Goal: Task Accomplishment & Management: Manage account settings

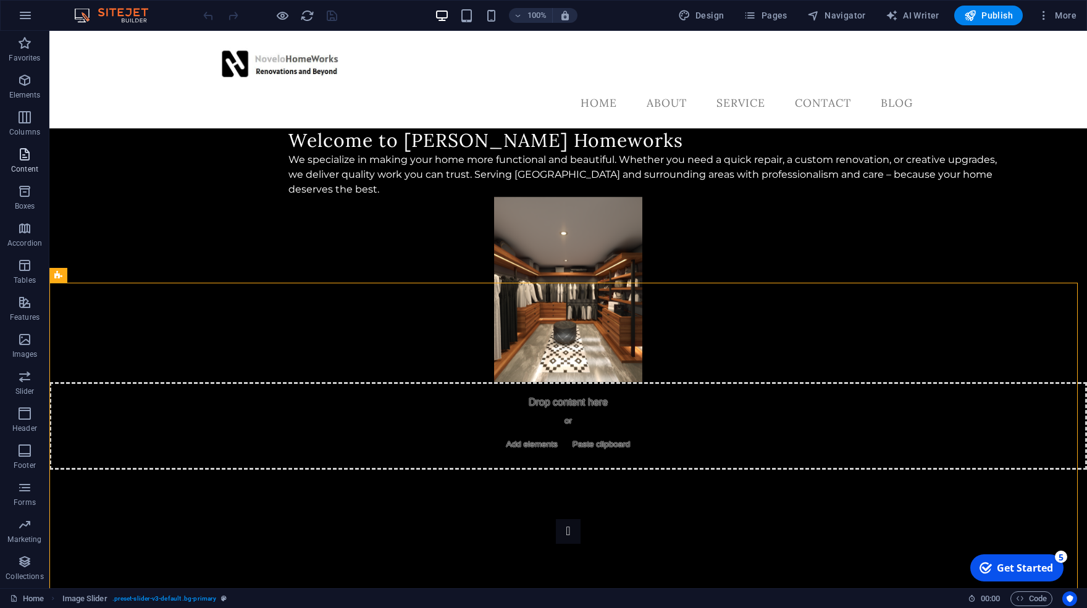
click at [29, 160] on icon "button" at bounding box center [24, 154] width 15 height 15
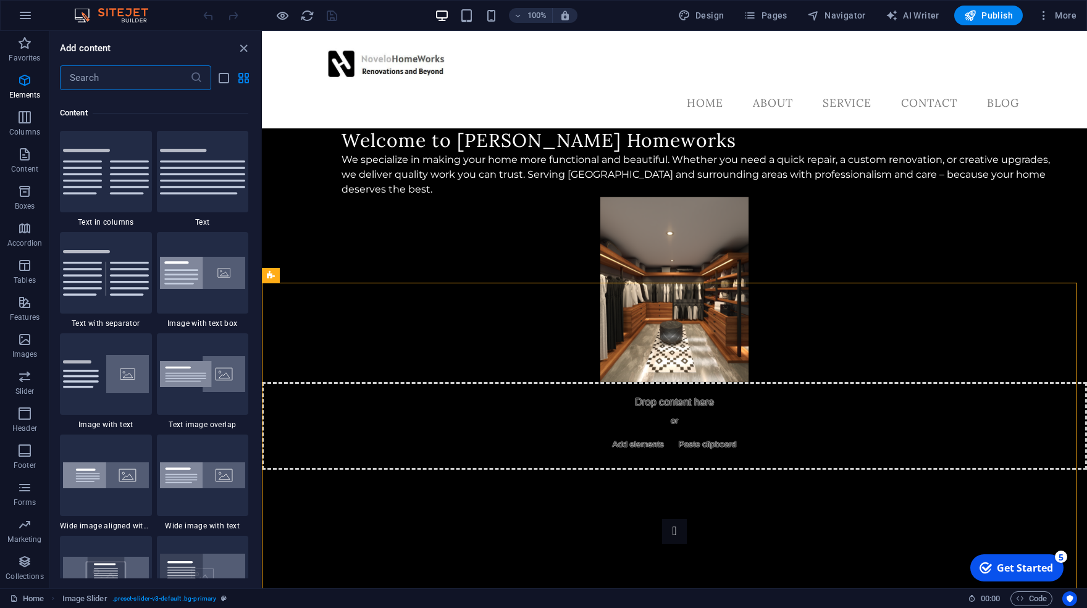
scroll to position [2160, 0]
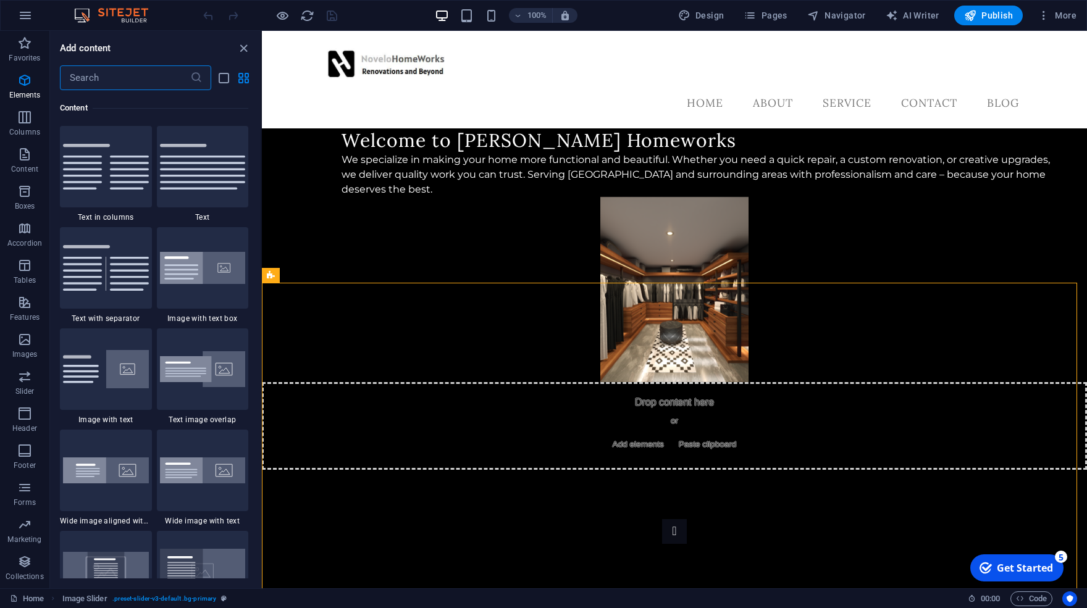
click at [101, 80] on input "text" at bounding box center [125, 77] width 130 height 25
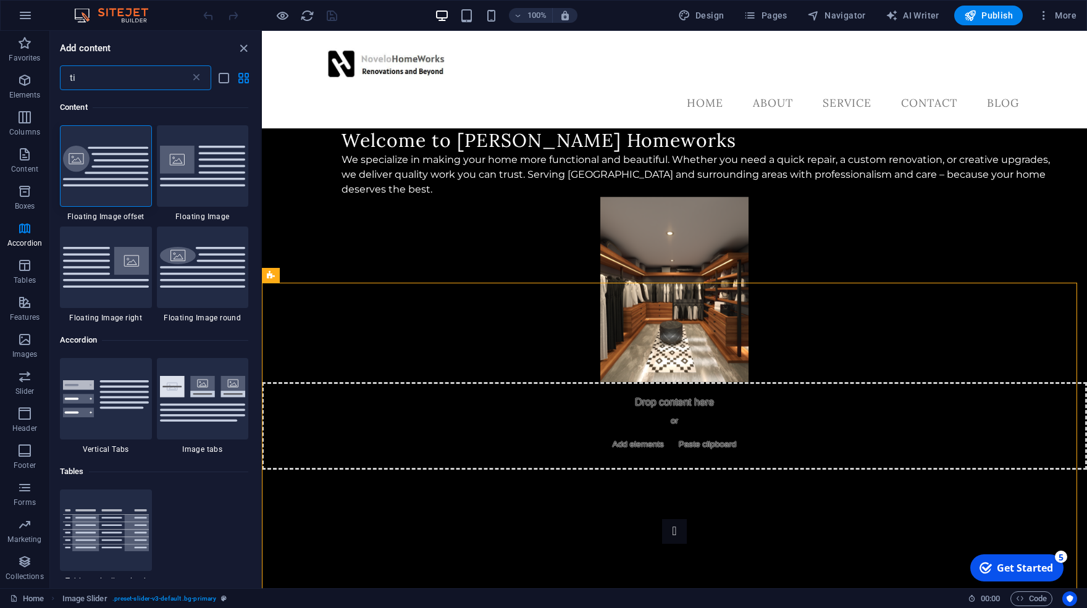
scroll to position [0, 0]
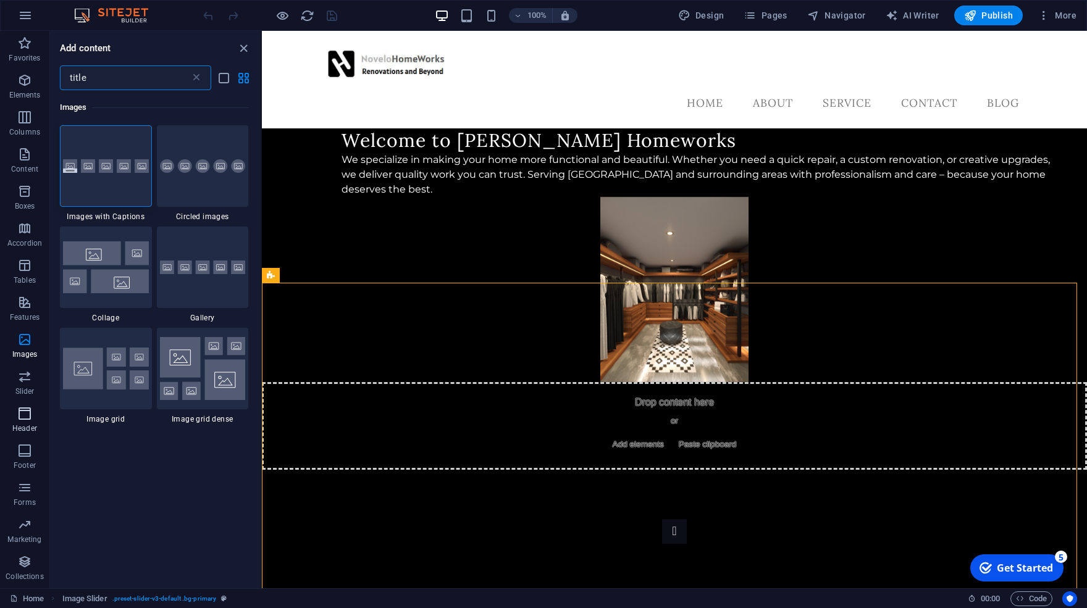
type input "title"
click at [29, 414] on icon "button" at bounding box center [24, 413] width 15 height 15
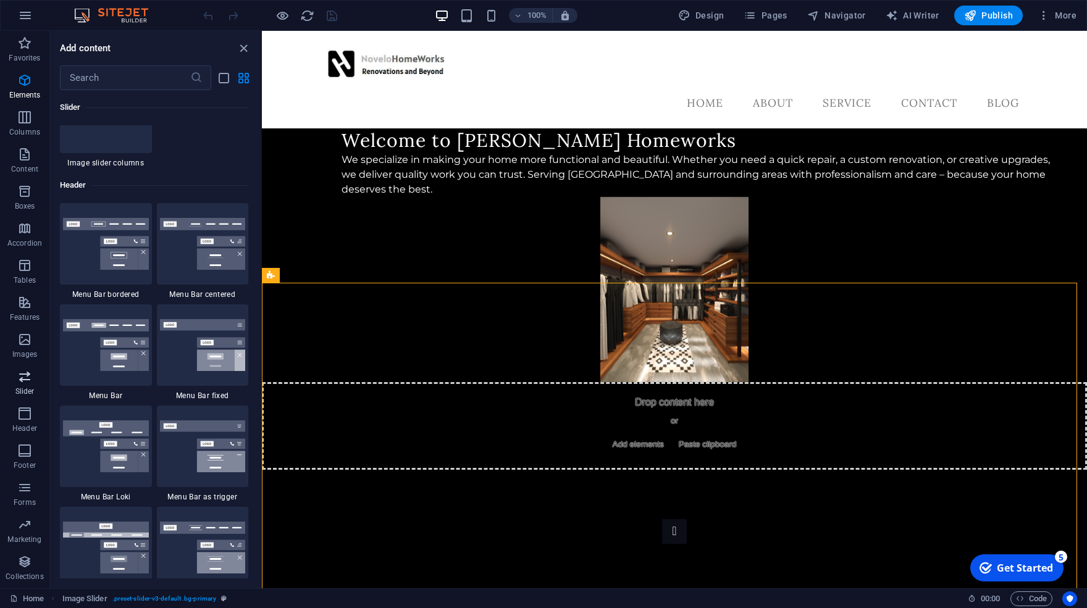
scroll to position [7534, 0]
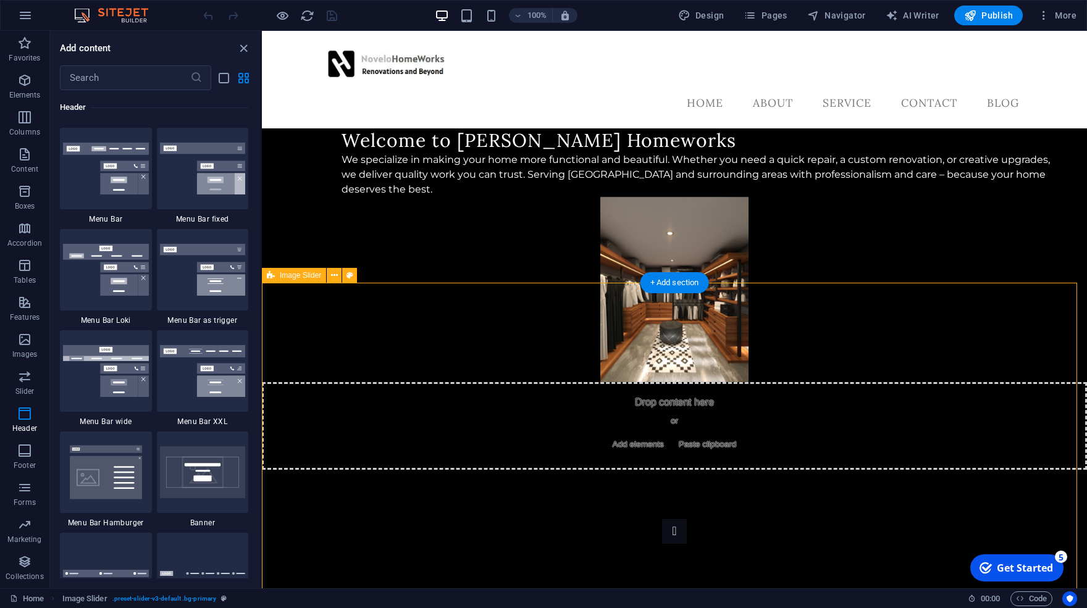
click at [21, 157] on icon "button" at bounding box center [24, 154] width 15 height 15
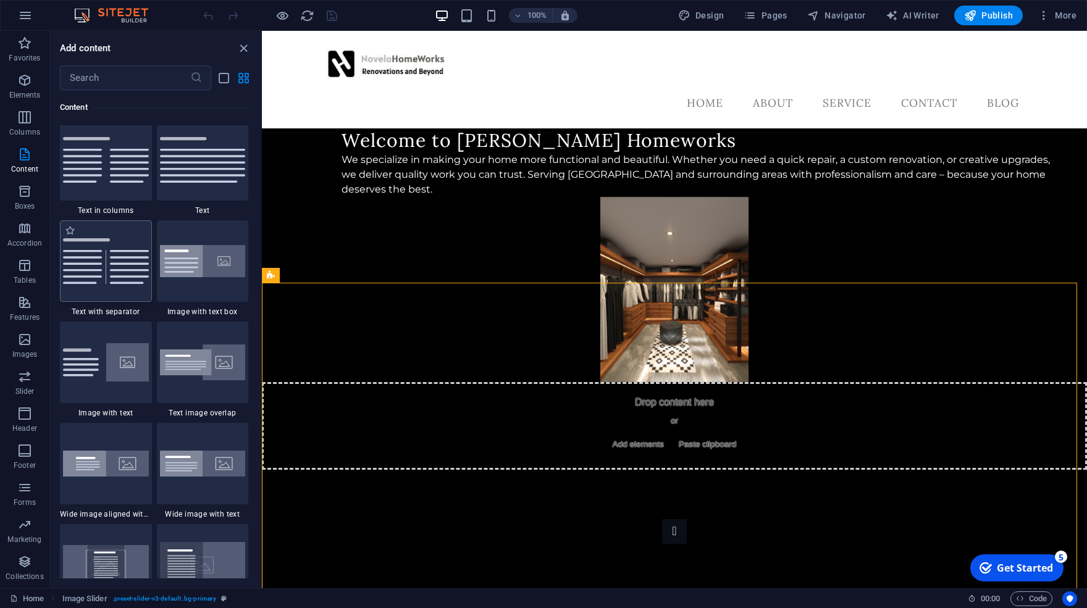
scroll to position [2225, 0]
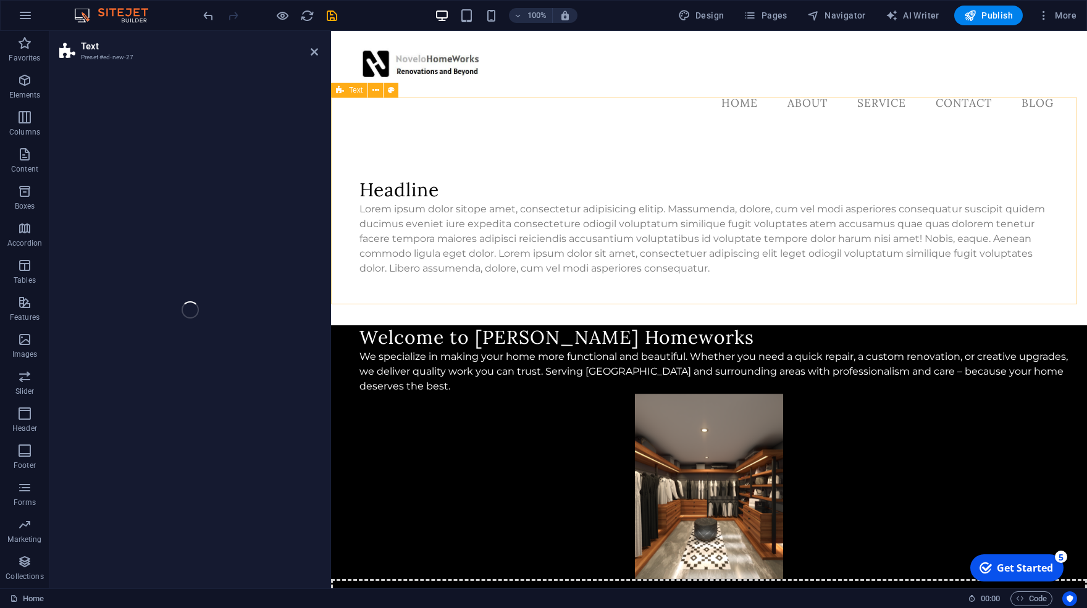
select select "preset-text-v2-default"
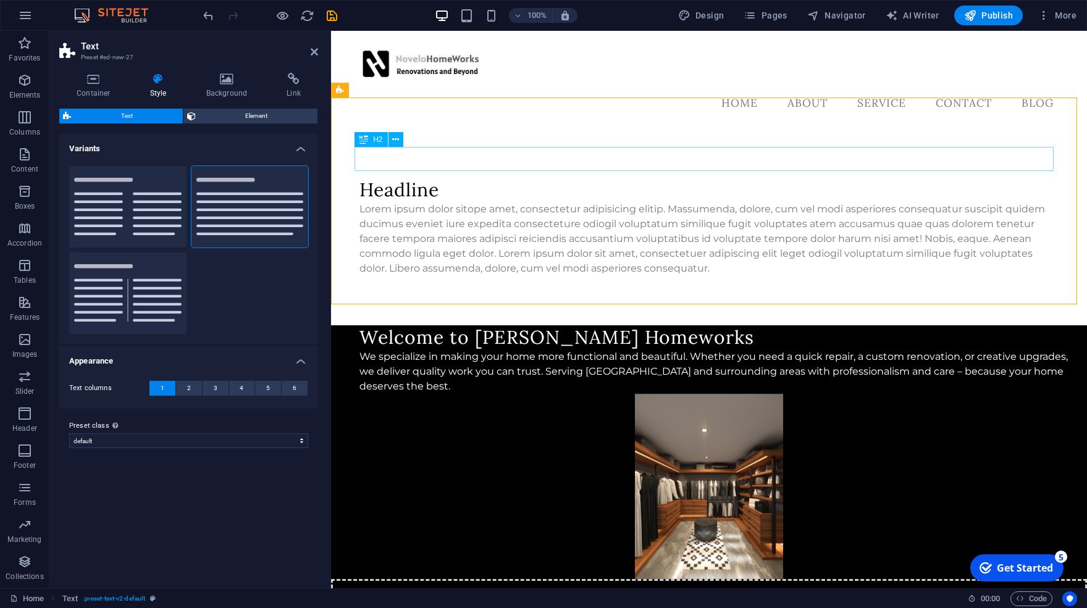
click at [516, 178] on div "Headline" at bounding box center [708, 190] width 699 height 24
click at [376, 141] on span "H2" at bounding box center [377, 139] width 9 height 7
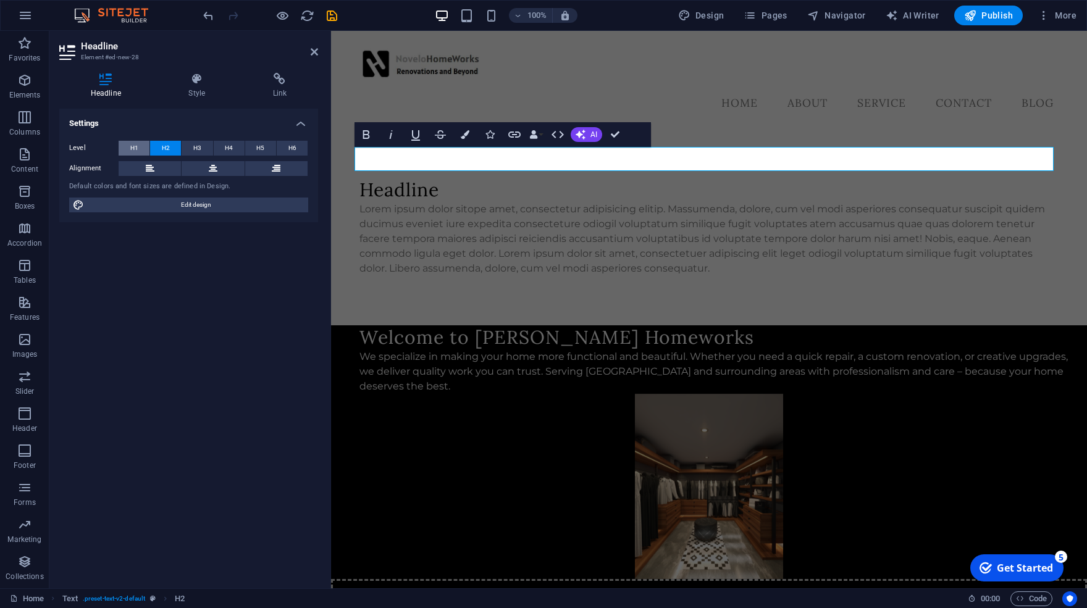
click at [139, 147] on button "H1" at bounding box center [134, 148] width 31 height 15
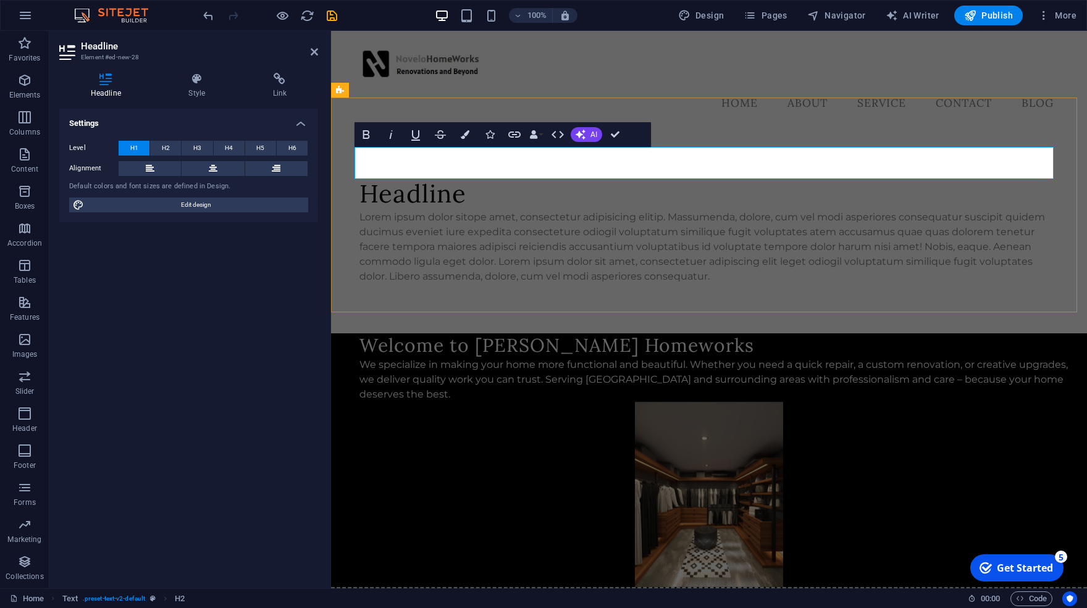
click at [490, 178] on h1 "Headline" at bounding box center [708, 194] width 699 height 32
drag, startPoint x: 491, startPoint y: 161, endPoint x: 327, endPoint y: 162, distance: 164.9
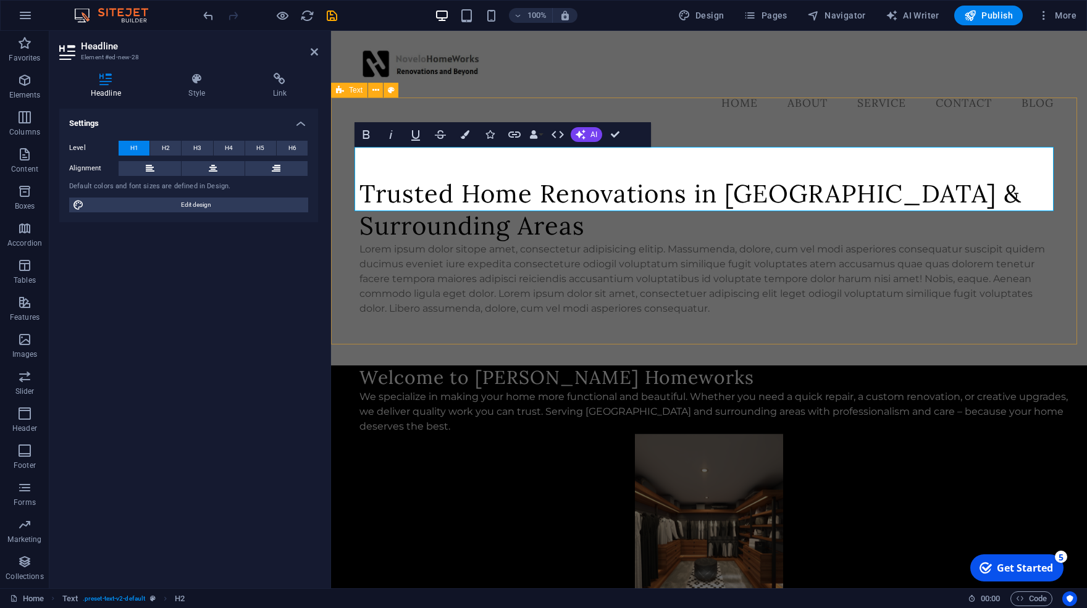
click at [524, 317] on div "Trusted Home Renovations in Guelph & Surrounding Areas Lorem ipsum dolor sitope…" at bounding box center [709, 246] width 756 height 237
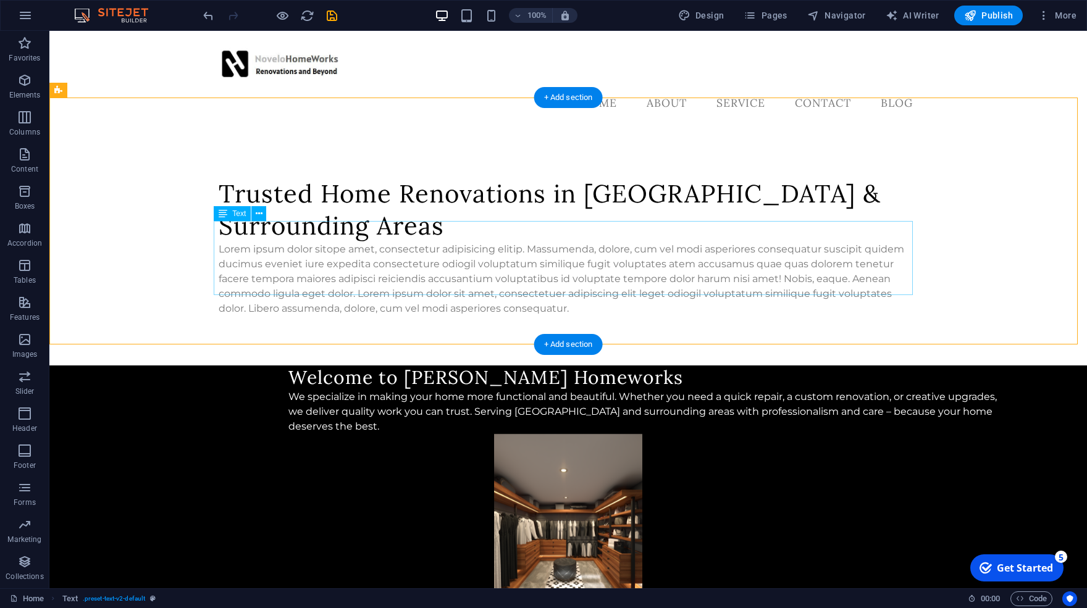
click at [410, 243] on div "Lorem ipsum dolor sitope amet, consectetur adipisicing elitip. Massumenda, dolo…" at bounding box center [568, 279] width 699 height 74
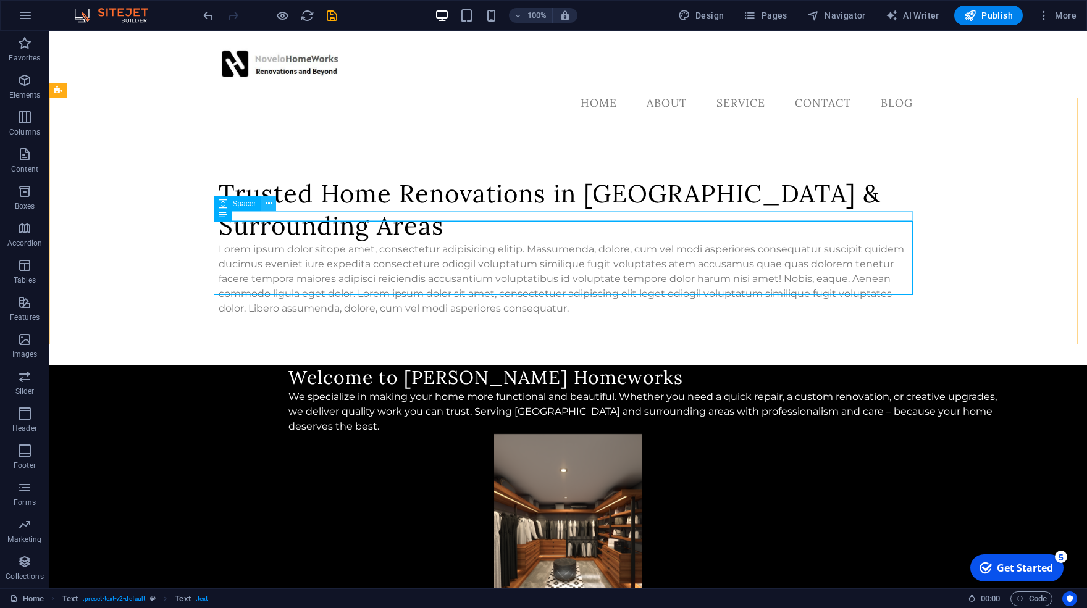
click at [272, 206] on icon at bounding box center [269, 204] width 7 height 13
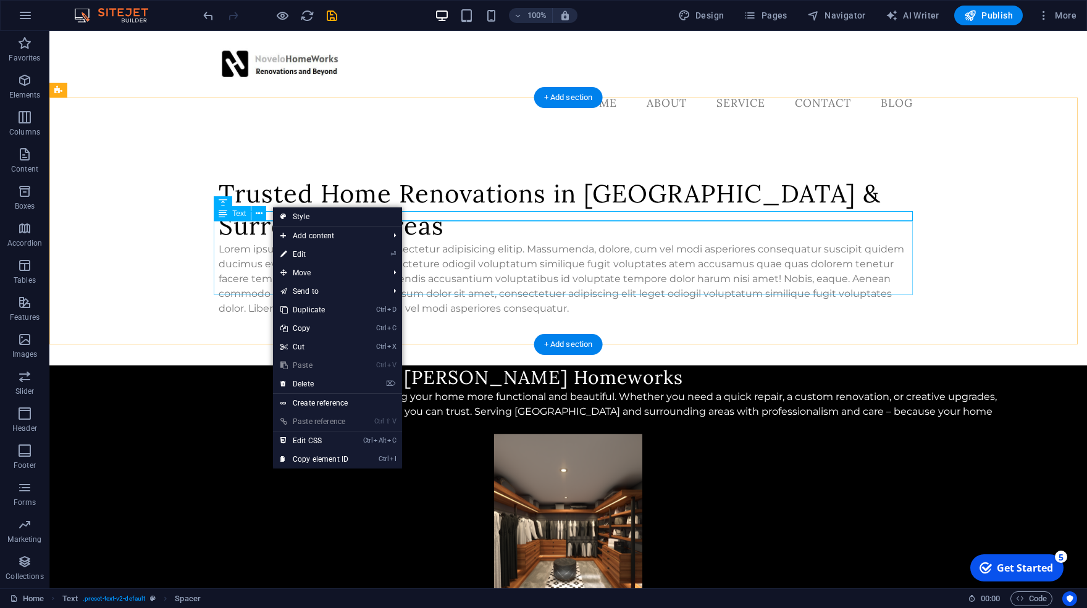
click at [241, 275] on div "Lorem ipsum dolor sitope amet, consectetur adipisicing elitip. Massumenda, dolo…" at bounding box center [568, 279] width 699 height 74
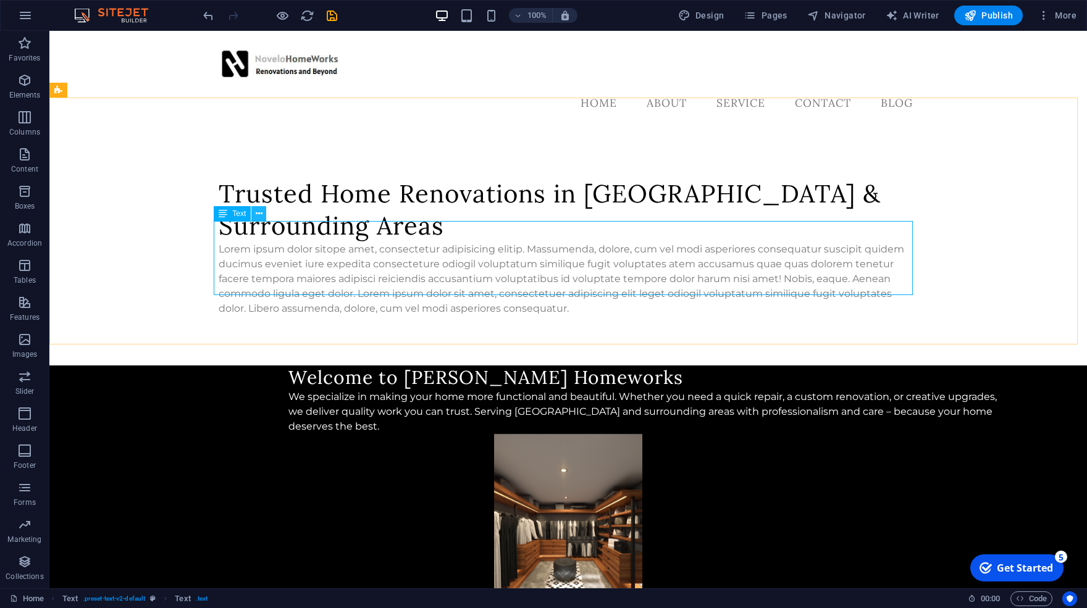
click at [262, 217] on icon at bounding box center [259, 213] width 7 height 13
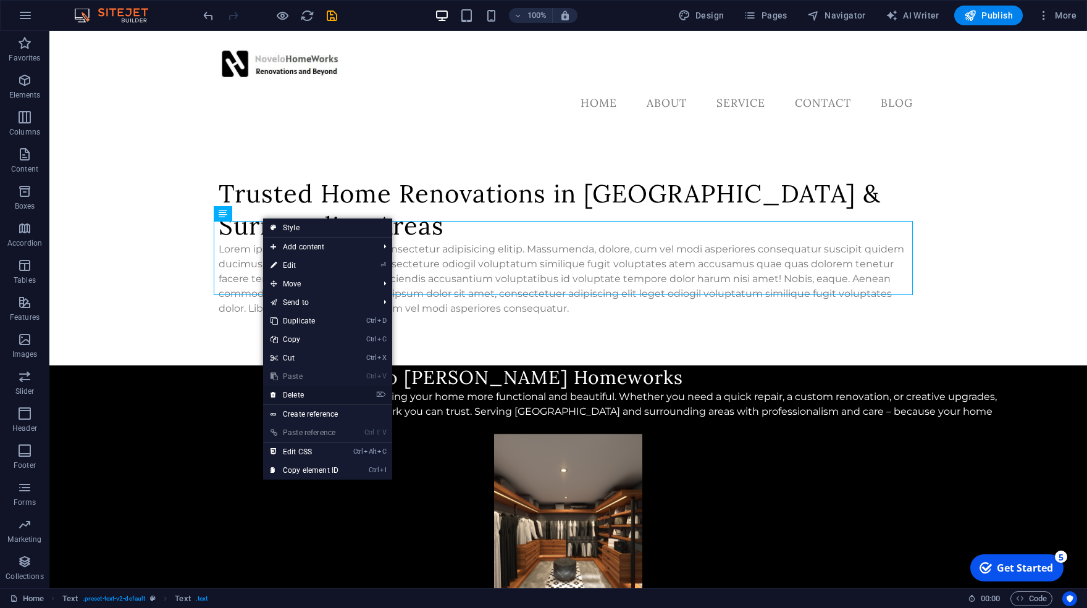
click at [322, 398] on link "⌦ Delete" at bounding box center [304, 395] width 83 height 19
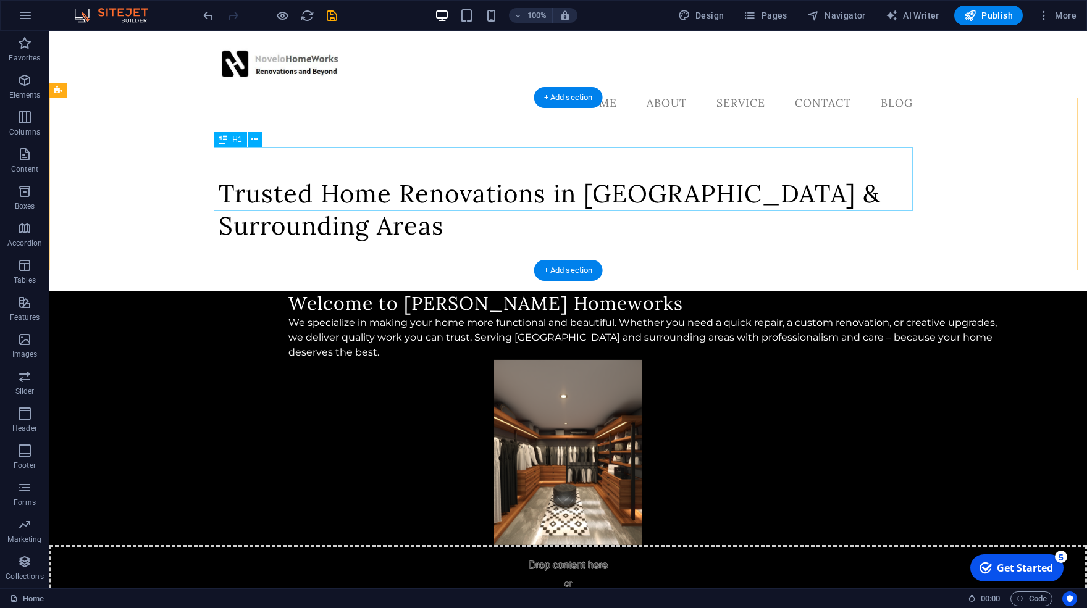
click at [562, 178] on div "Trusted Home Renovations in [GEOGRAPHIC_DATA] & Surrounding Areas" at bounding box center [568, 210] width 699 height 64
click at [716, 193] on div "Trusted Home Renovations in [GEOGRAPHIC_DATA] & Surrounding Areas" at bounding box center [568, 210] width 699 height 64
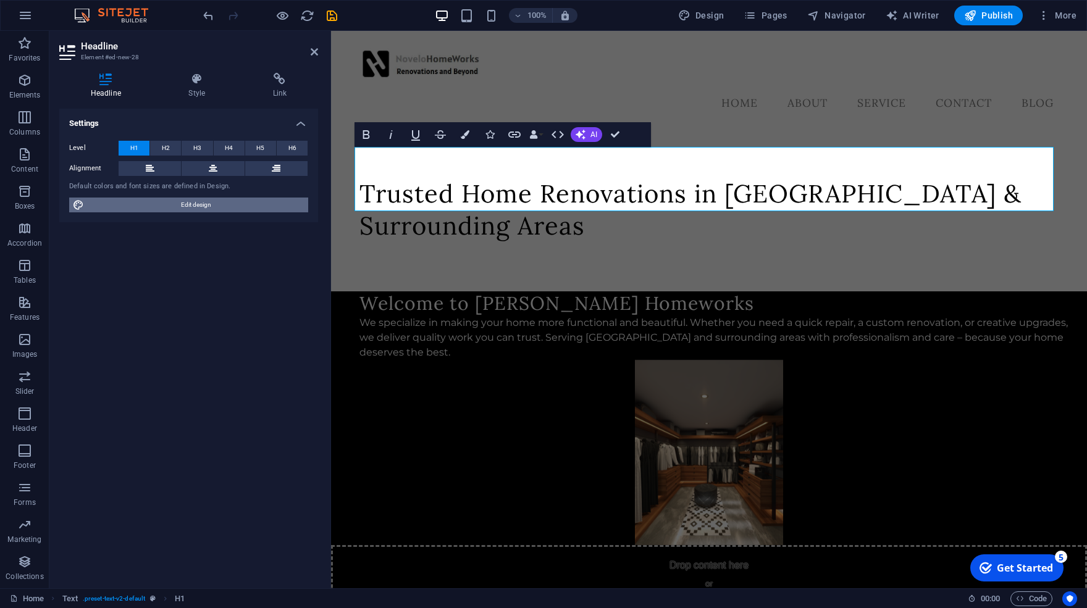
click at [143, 207] on span "Edit design" at bounding box center [196, 205] width 217 height 15
select select "ease-in-out"
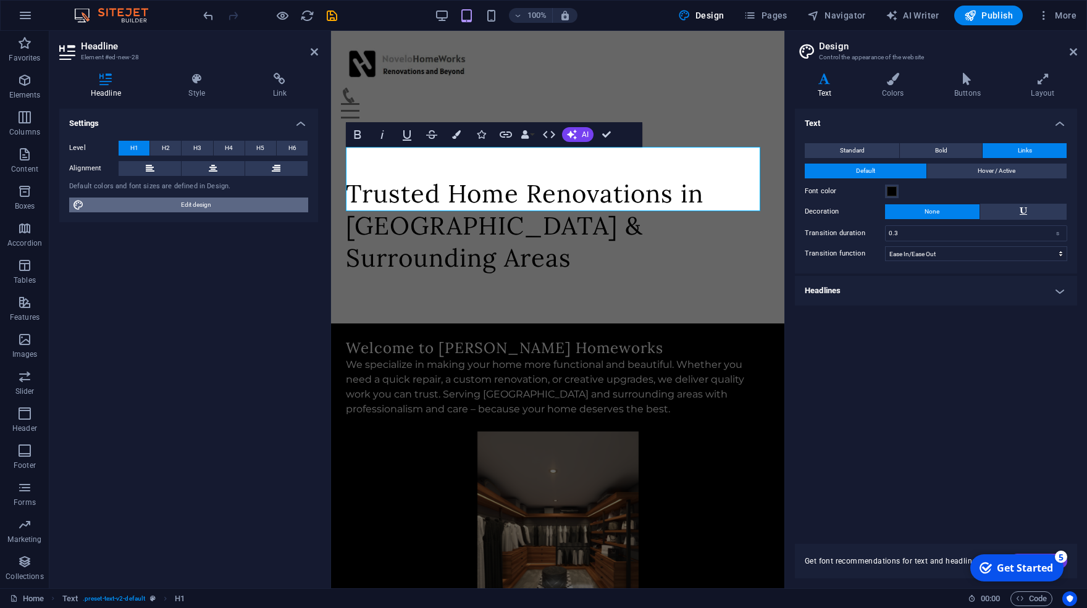
click at [174, 207] on span "Edit design" at bounding box center [196, 205] width 217 height 15
click at [1076, 51] on icon at bounding box center [1072, 52] width 7 height 10
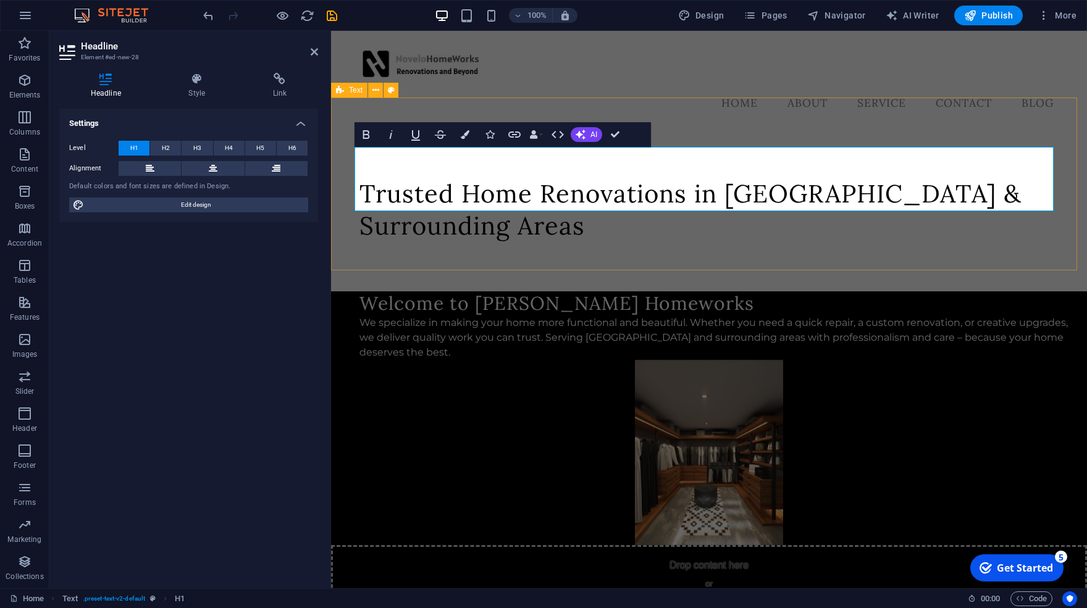
click at [879, 236] on div "Trusted Home Renovations in [GEOGRAPHIC_DATA] & Surrounding Areas" at bounding box center [709, 209] width 756 height 163
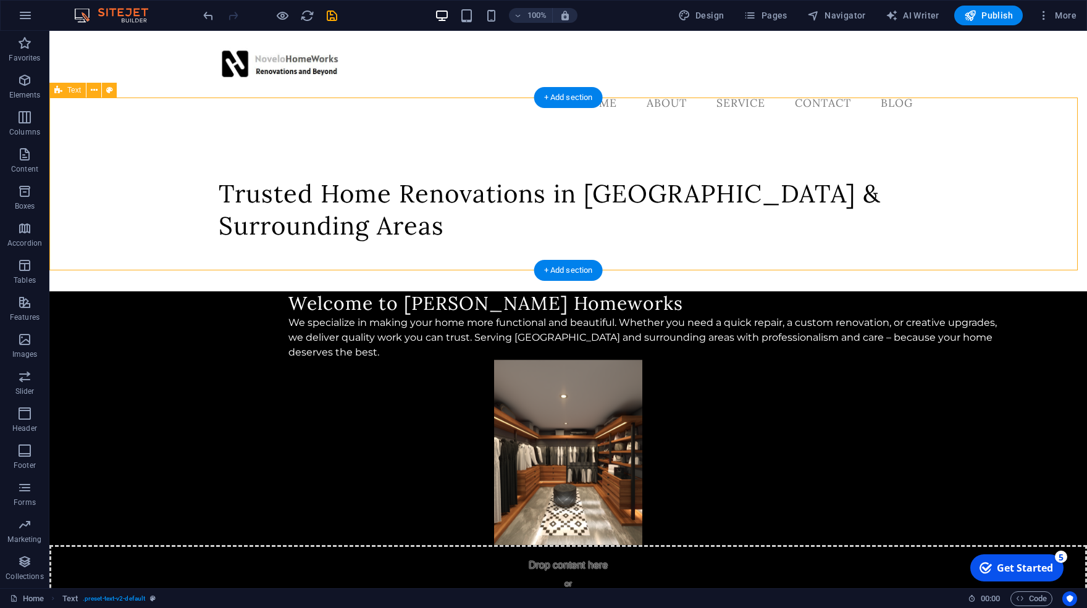
click at [725, 221] on div "Trusted Home Renovations in [GEOGRAPHIC_DATA] & Surrounding Areas" at bounding box center [567, 209] width 1037 height 163
click at [801, 178] on div "Trusted Home Renovations in [GEOGRAPHIC_DATA] & Surrounding Areas" at bounding box center [568, 210] width 699 height 64
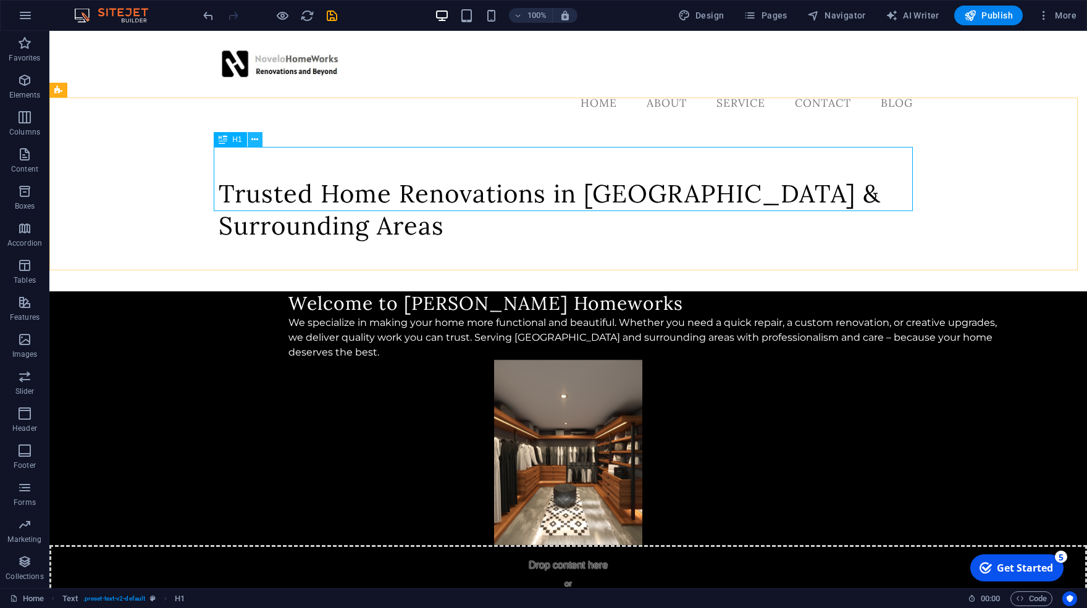
click at [259, 139] on button at bounding box center [255, 139] width 15 height 15
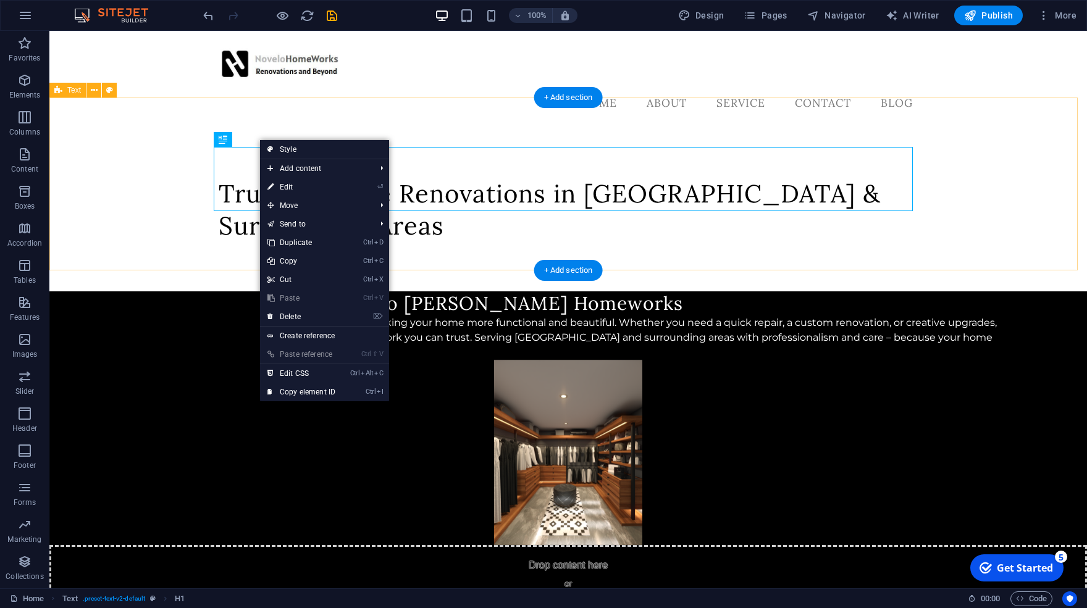
click at [177, 194] on div "Trusted Home Renovations in [GEOGRAPHIC_DATA] & Surrounding Areas" at bounding box center [567, 209] width 1037 height 163
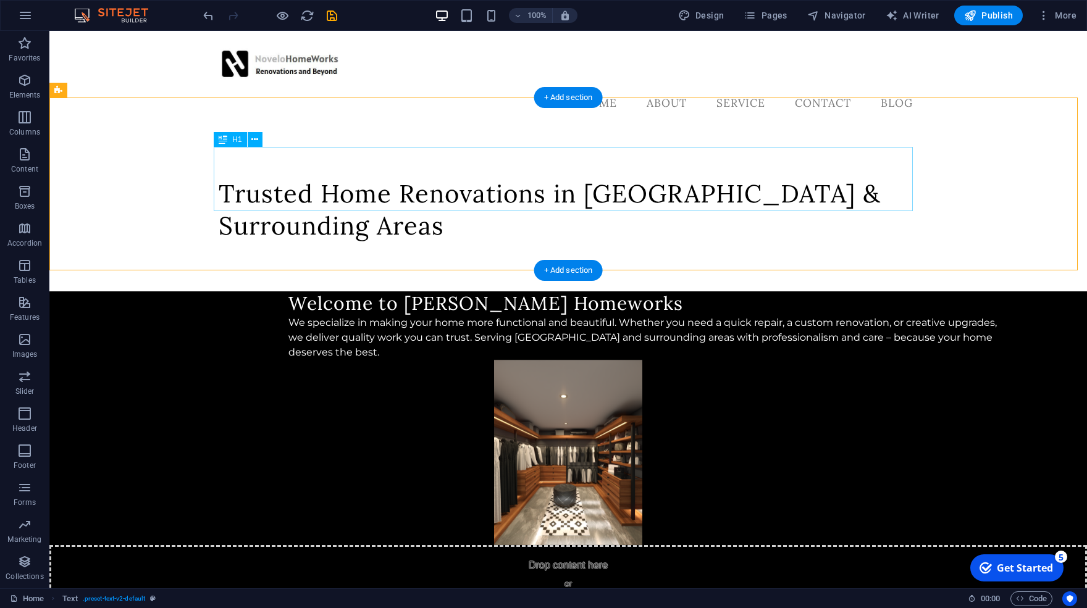
click at [233, 180] on div "Trusted Home Renovations in [GEOGRAPHIC_DATA] & Surrounding Areas" at bounding box center [568, 210] width 699 height 64
click at [221, 141] on icon at bounding box center [223, 139] width 9 height 15
click at [230, 138] on div "H1" at bounding box center [230, 139] width 33 height 15
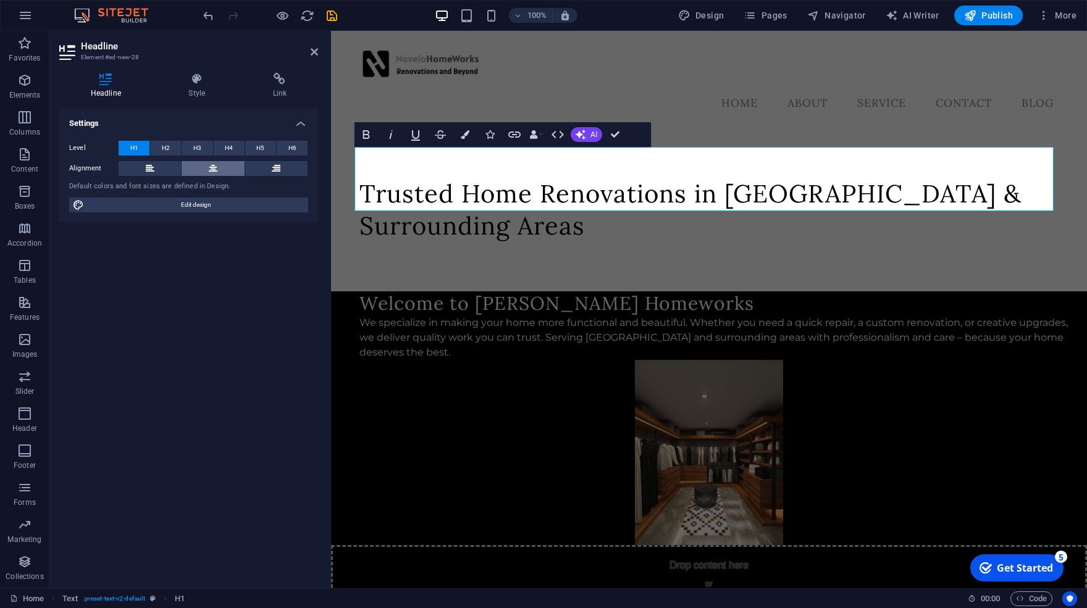
click at [213, 171] on icon at bounding box center [213, 168] width 9 height 15
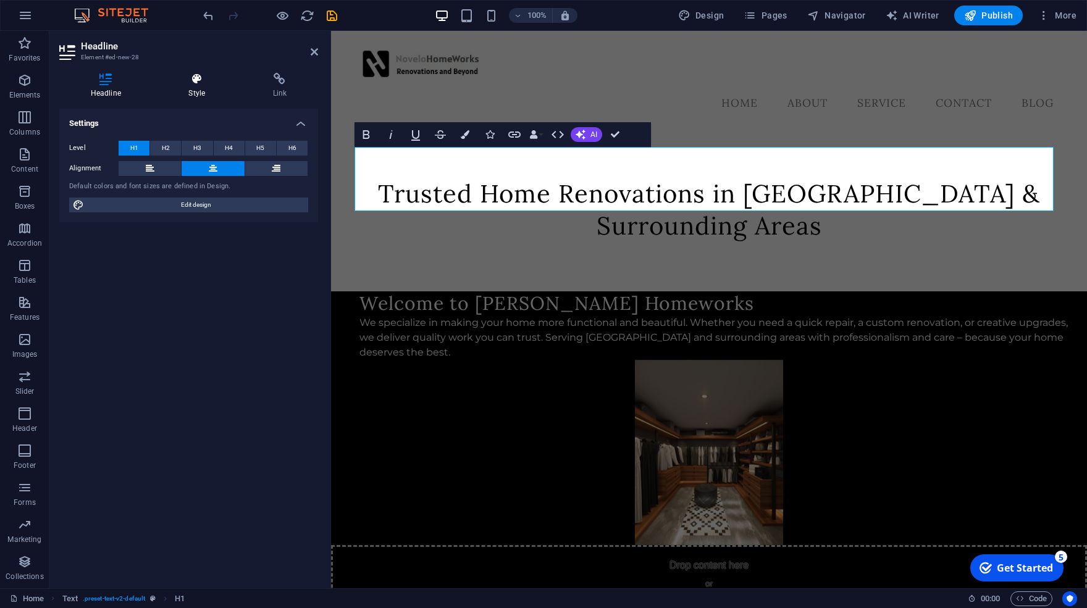
click at [177, 93] on h4 "Style" at bounding box center [199, 86] width 84 height 26
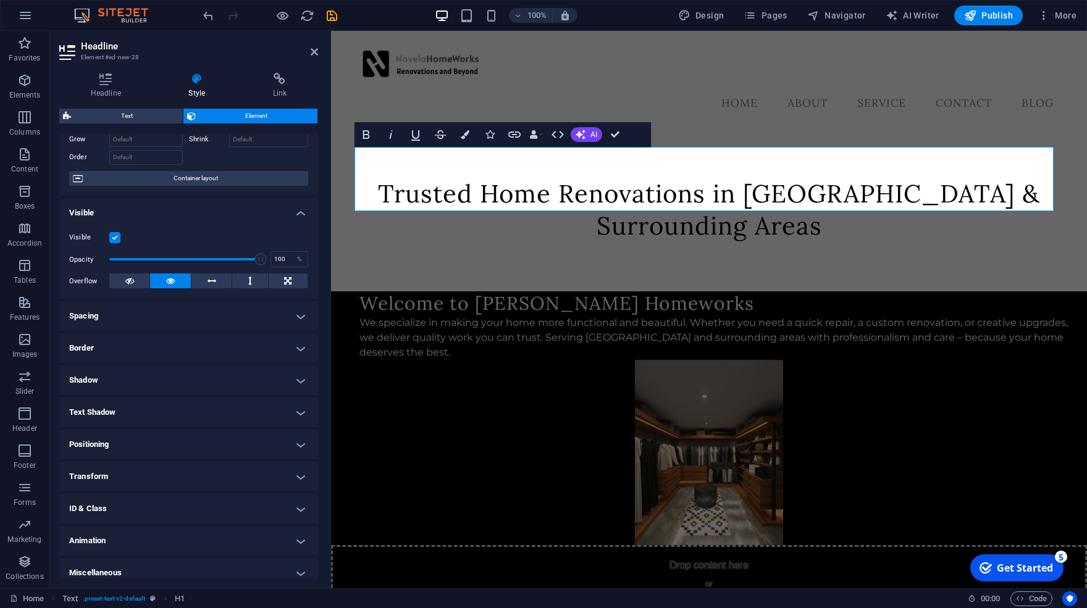
scroll to position [76, 0]
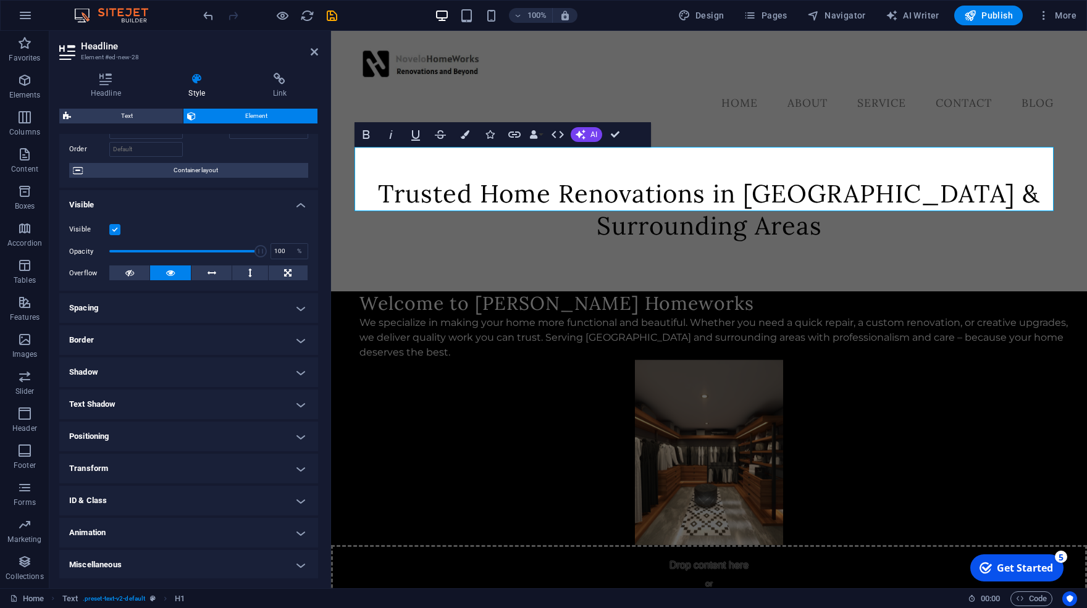
click at [169, 429] on h4 "Positioning" at bounding box center [188, 437] width 259 height 30
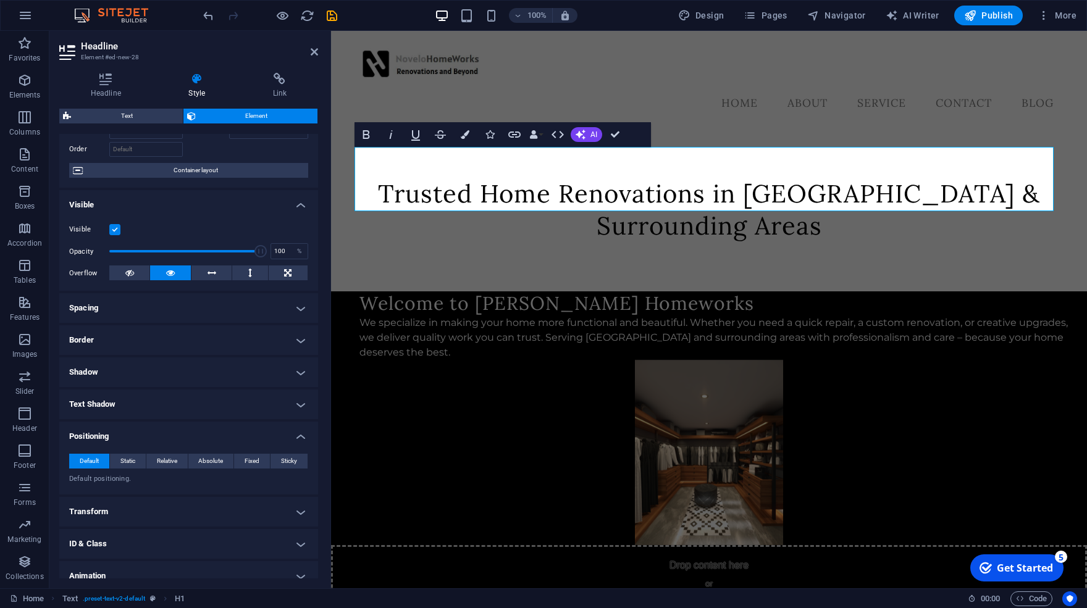
click at [167, 436] on h4 "Positioning" at bounding box center [188, 433] width 259 height 22
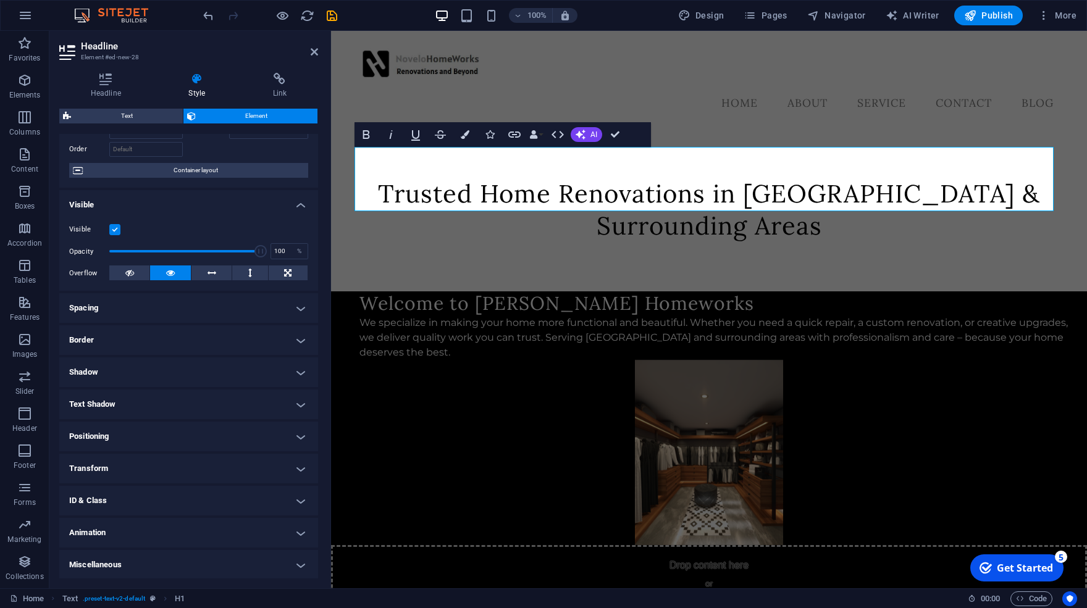
click at [159, 464] on h4 "Transform" at bounding box center [188, 469] width 259 height 30
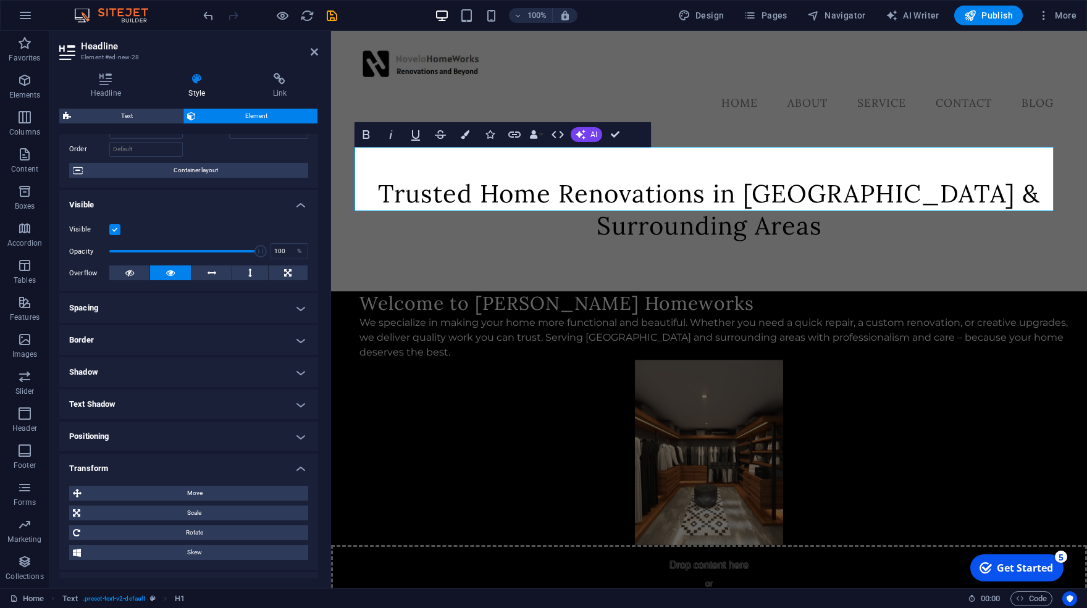
click at [159, 464] on h4 "Transform" at bounding box center [188, 465] width 259 height 22
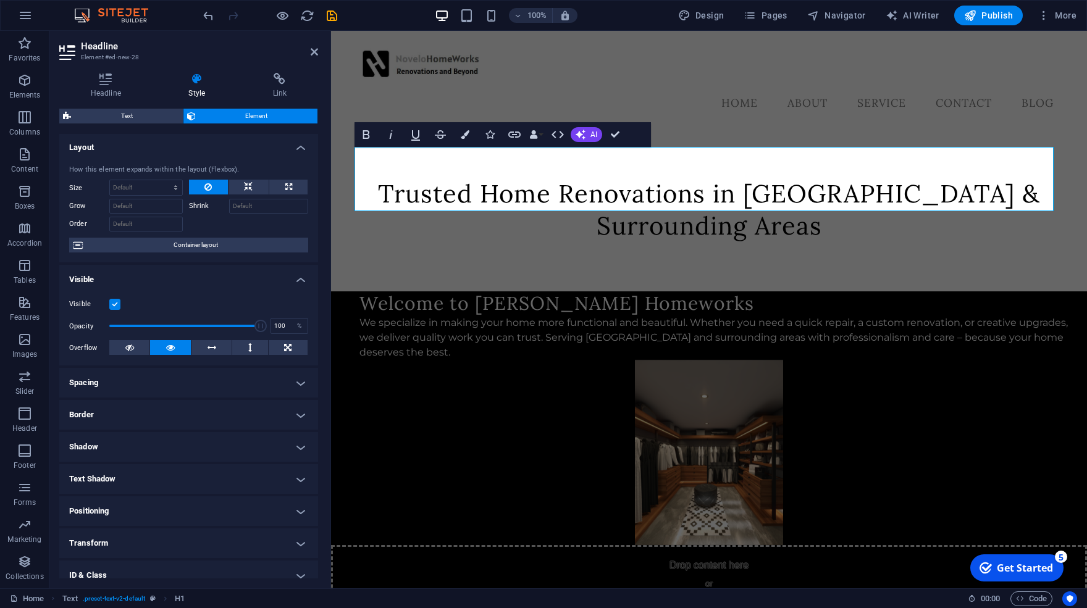
scroll to position [0, 0]
click at [245, 254] on span "Container layout" at bounding box center [195, 246] width 218 height 15
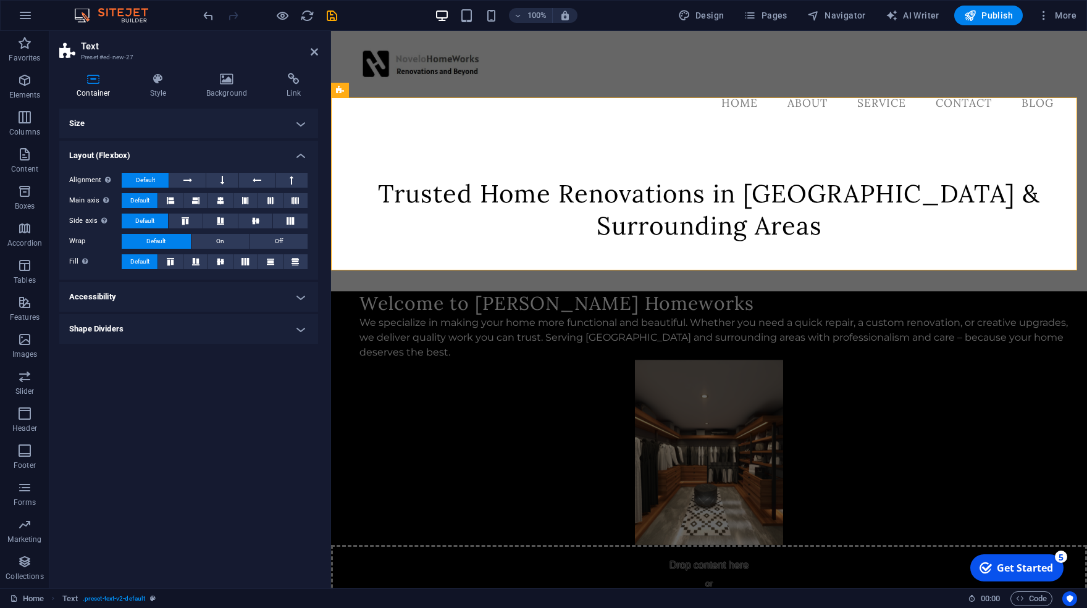
click at [119, 116] on h4 "Size" at bounding box center [188, 124] width 259 height 30
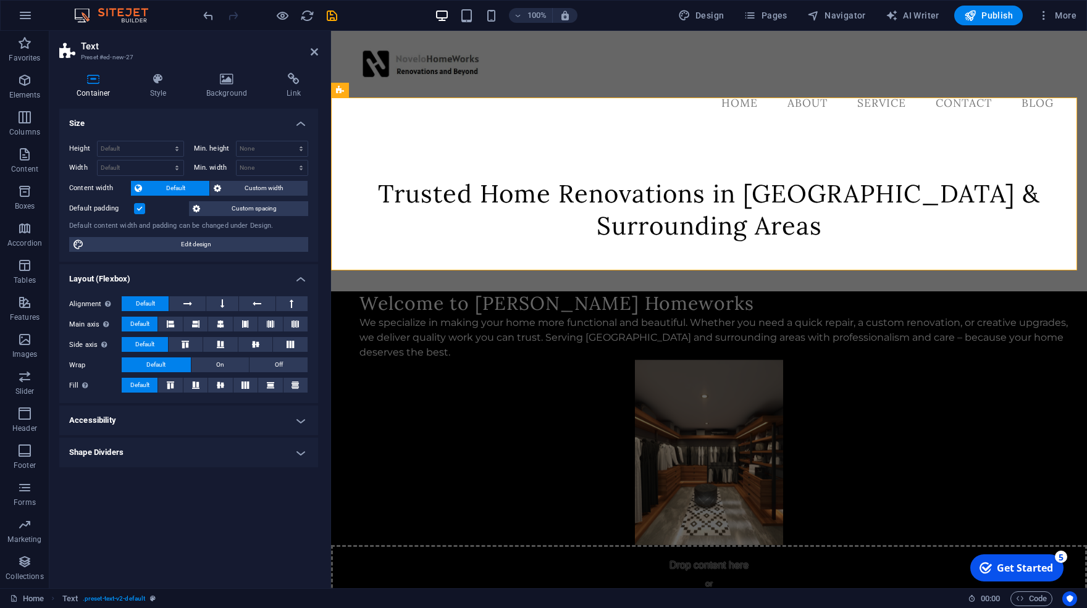
click at [192, 186] on span "Default" at bounding box center [176, 188] width 60 height 15
click at [211, 186] on button "Custom width" at bounding box center [259, 188] width 98 height 15
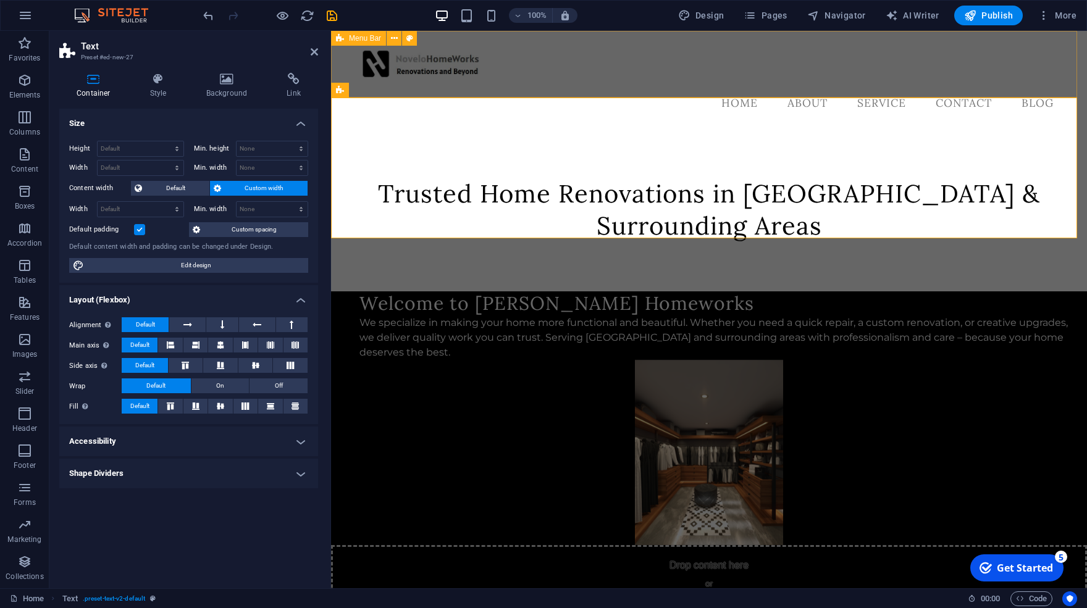
click at [669, 90] on div "Menu Home About Service Contact Blog" at bounding box center [709, 80] width 756 height 98
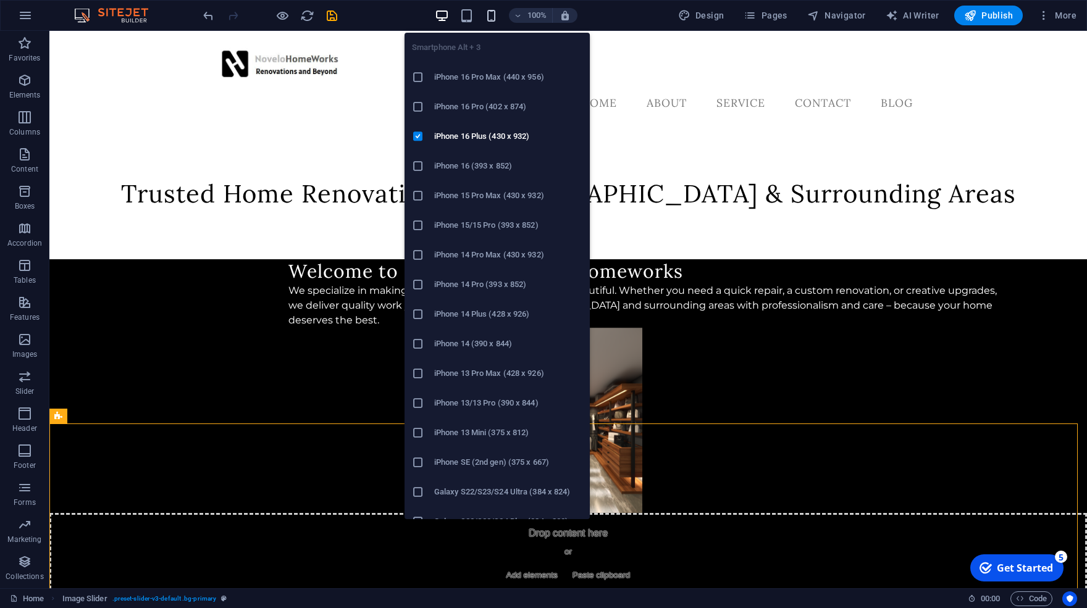
click at [496, 12] on icon "button" at bounding box center [491, 16] width 14 height 14
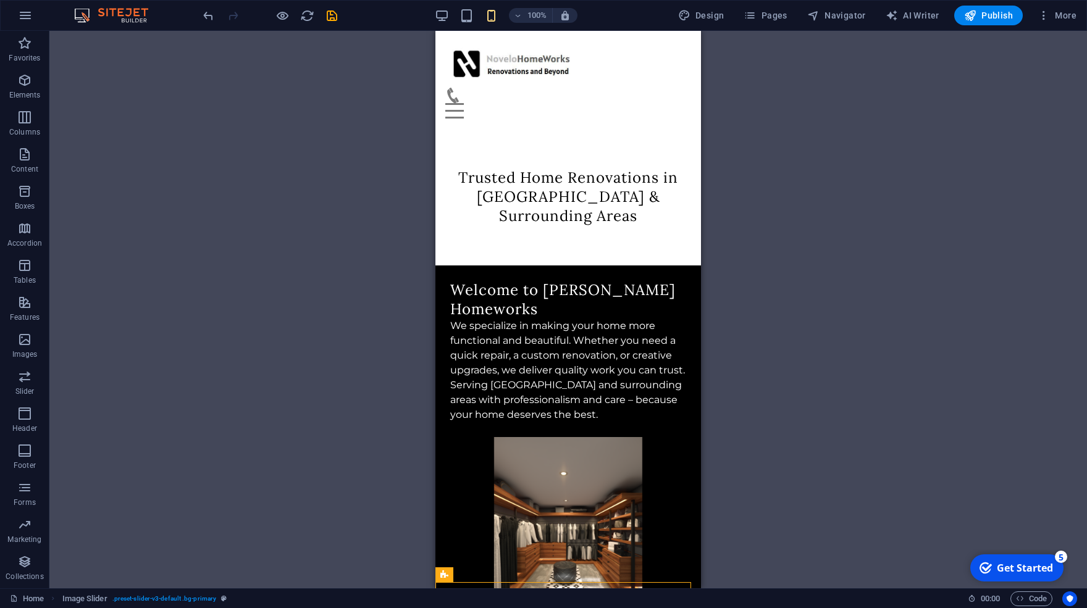
click at [217, 157] on div "Drag here to replace the existing content. Press “Ctrl” if you want to create a…" at bounding box center [567, 310] width 1037 height 558
click at [769, 16] on span "Pages" at bounding box center [764, 15] width 43 height 12
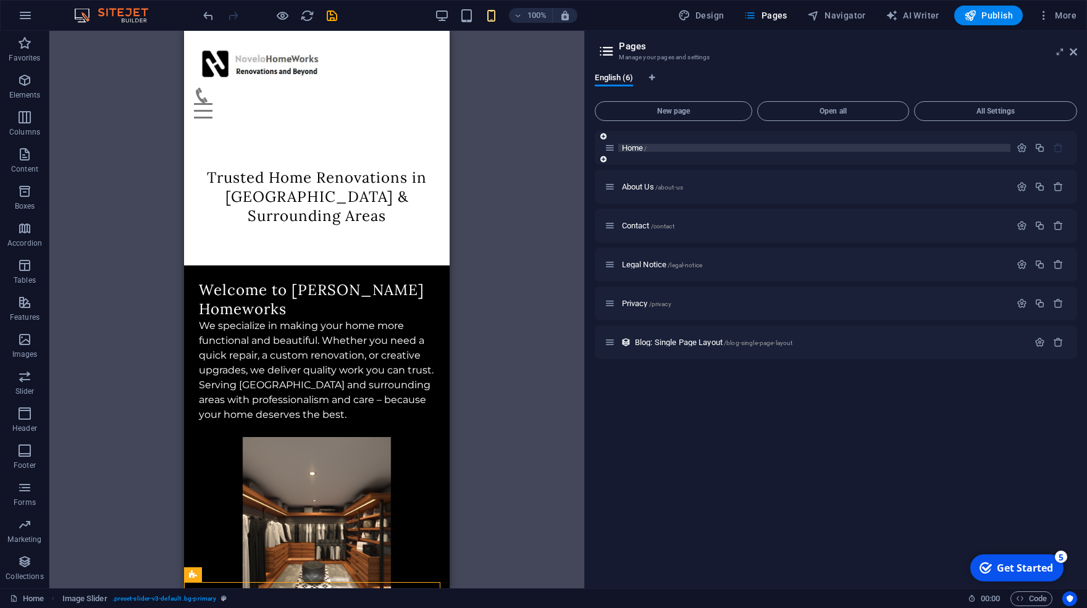
click at [694, 148] on p "Home /" at bounding box center [814, 148] width 385 height 8
click at [1021, 146] on icon "button" at bounding box center [1021, 148] width 10 height 10
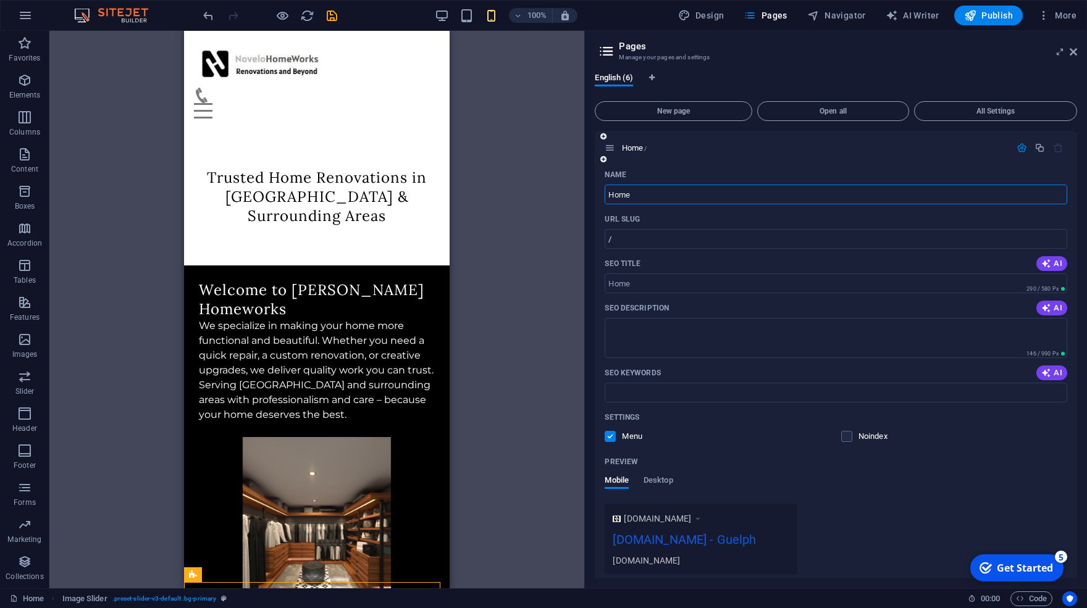
click at [1016, 145] on icon "button" at bounding box center [1021, 148] width 10 height 10
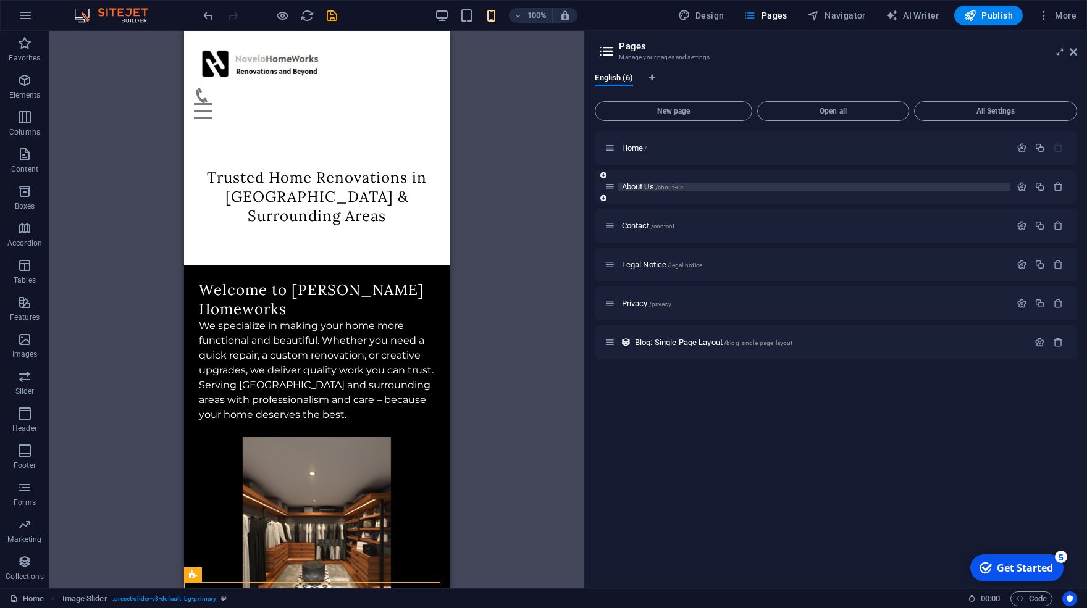
click at [704, 187] on p "About Us /about-us" at bounding box center [814, 187] width 385 height 8
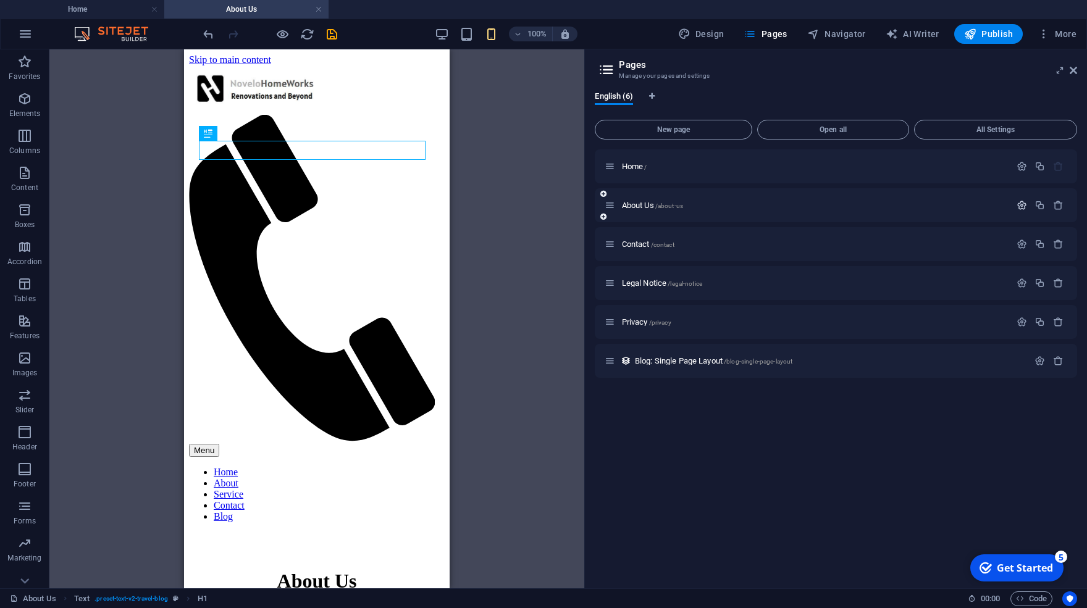
click at [1022, 202] on icon "button" at bounding box center [1021, 205] width 10 height 10
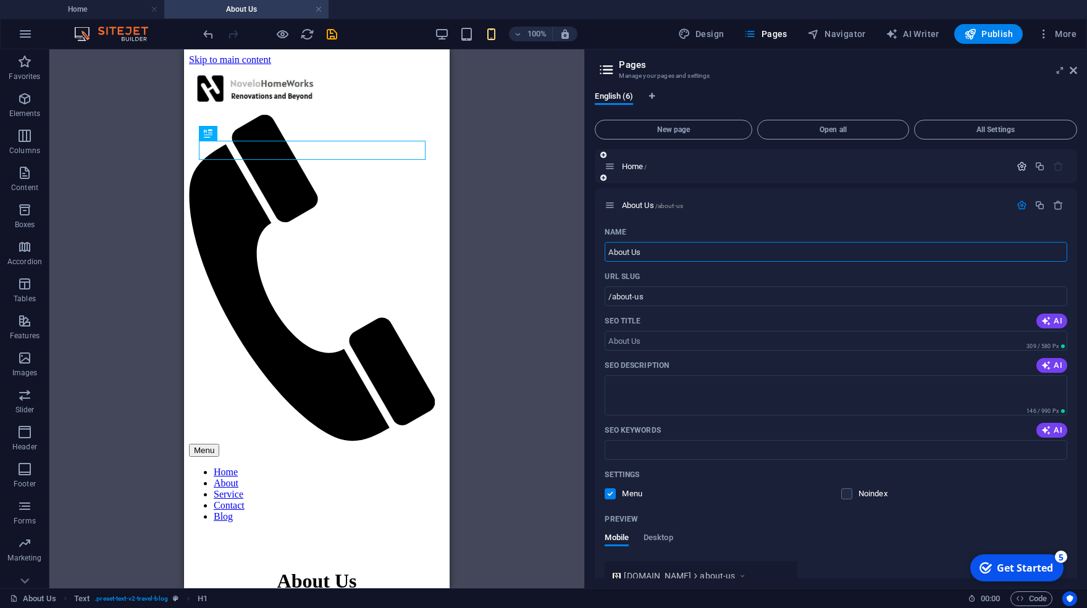
click at [1016, 165] on icon "button" at bounding box center [1021, 166] width 10 height 10
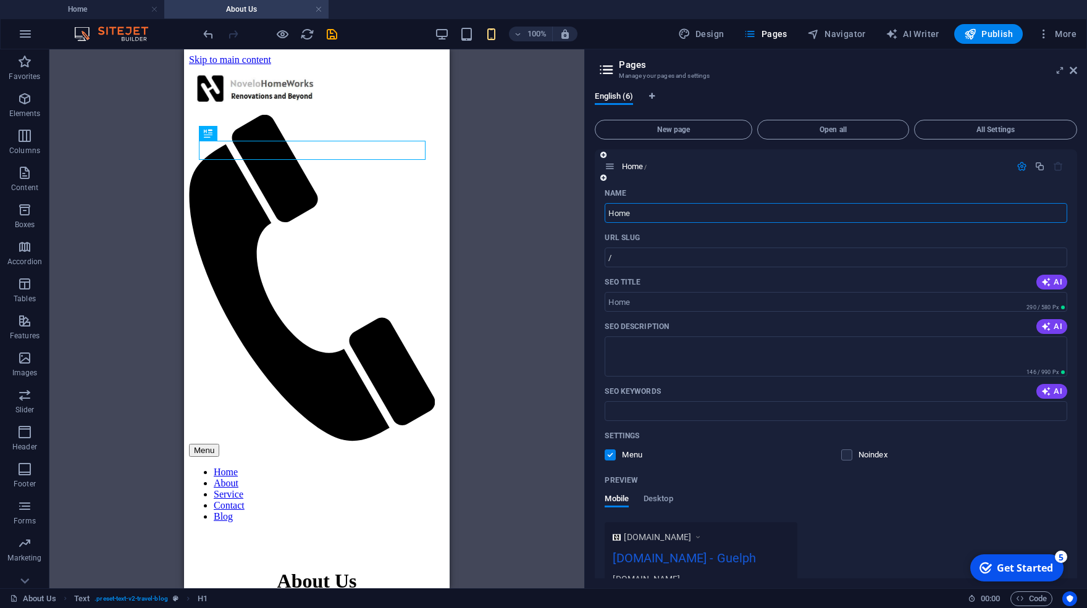
click at [654, 212] on input "Home" at bounding box center [835, 213] width 462 height 20
click at [642, 307] on input "SEO Title" at bounding box center [835, 302] width 462 height 20
drag, startPoint x: 661, startPoint y: 304, endPoint x: 648, endPoint y: 304, distance: 13.0
click at [648, 304] on input "SEO Title" at bounding box center [835, 302] width 462 height 20
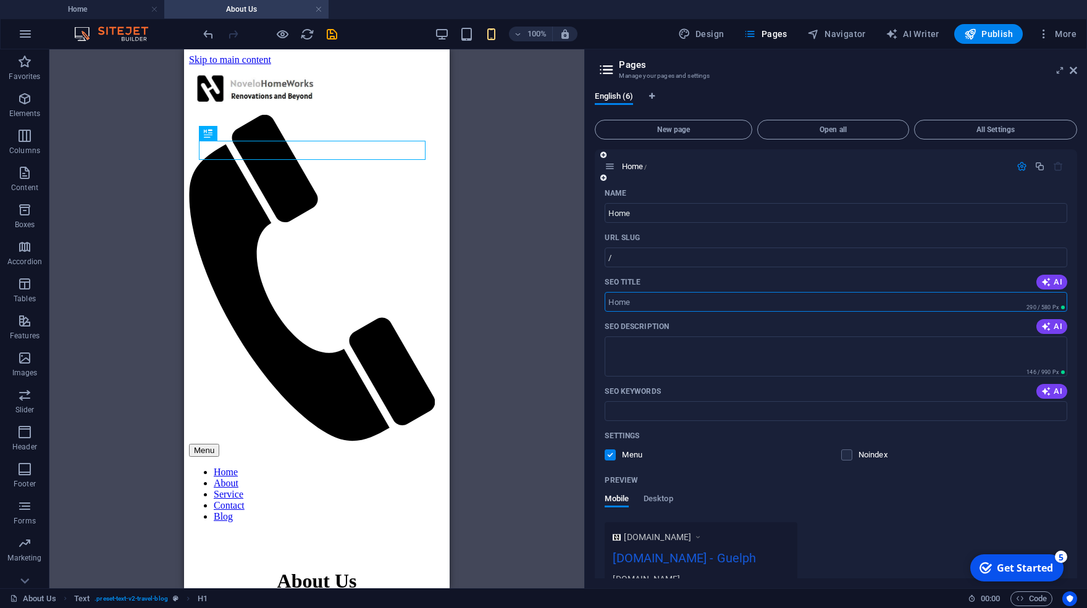
paste input "Novelo Homeworks | Trusted Renovation Services in Guelph"
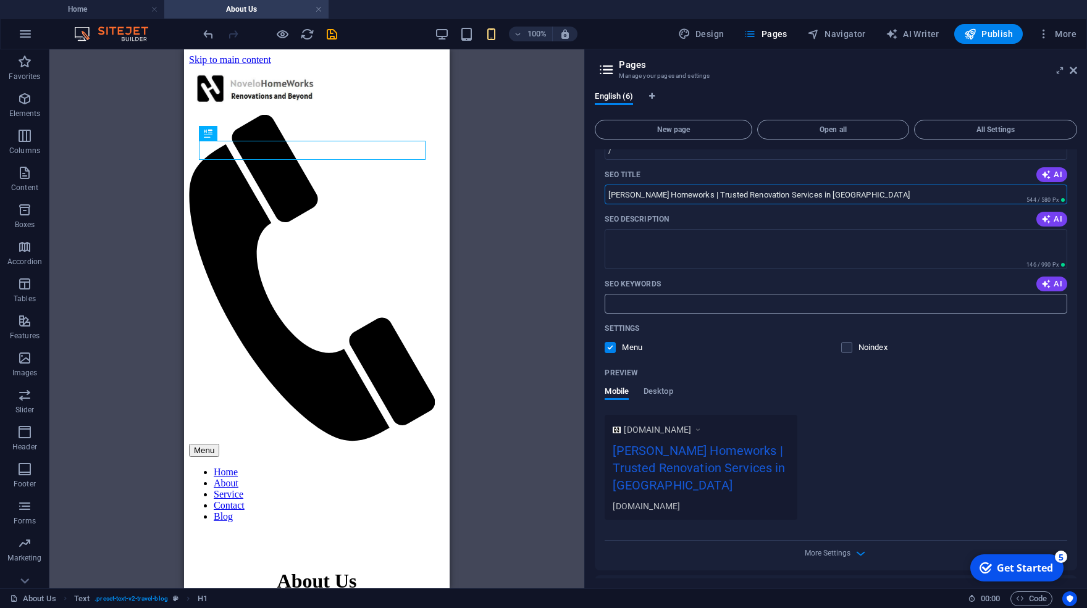
scroll to position [115, 0]
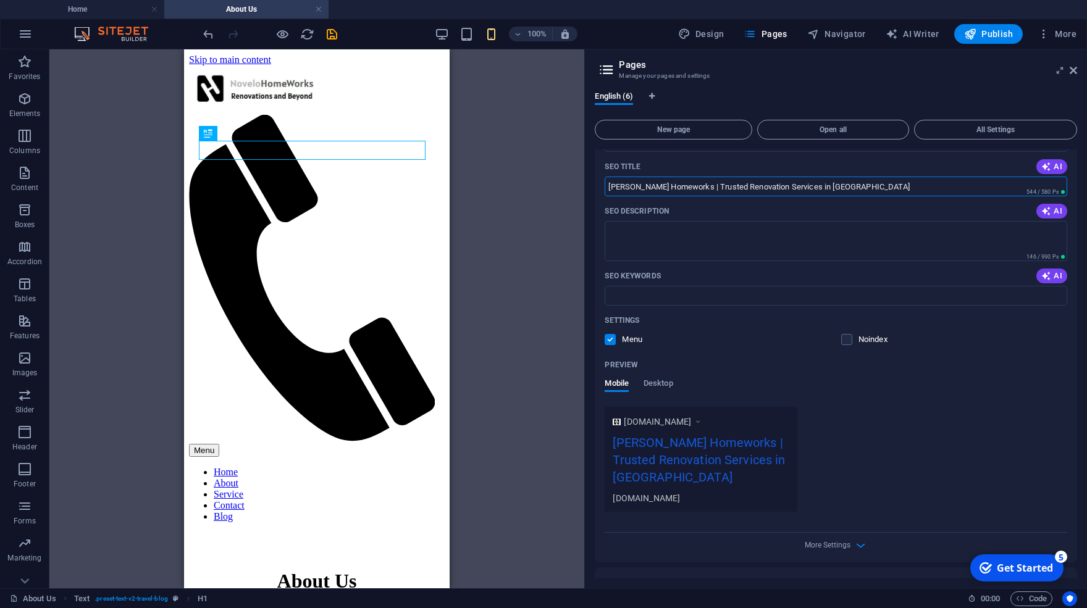
drag, startPoint x: 686, startPoint y: 184, endPoint x: 584, endPoint y: 189, distance: 102.0
click at [604, 189] on input "Novelo Homeworks | Trusted Renovation Services in Guelph" at bounding box center [835, 187] width 462 height 20
type input "Trusted Renovation Services in [GEOGRAPHIC_DATA]"
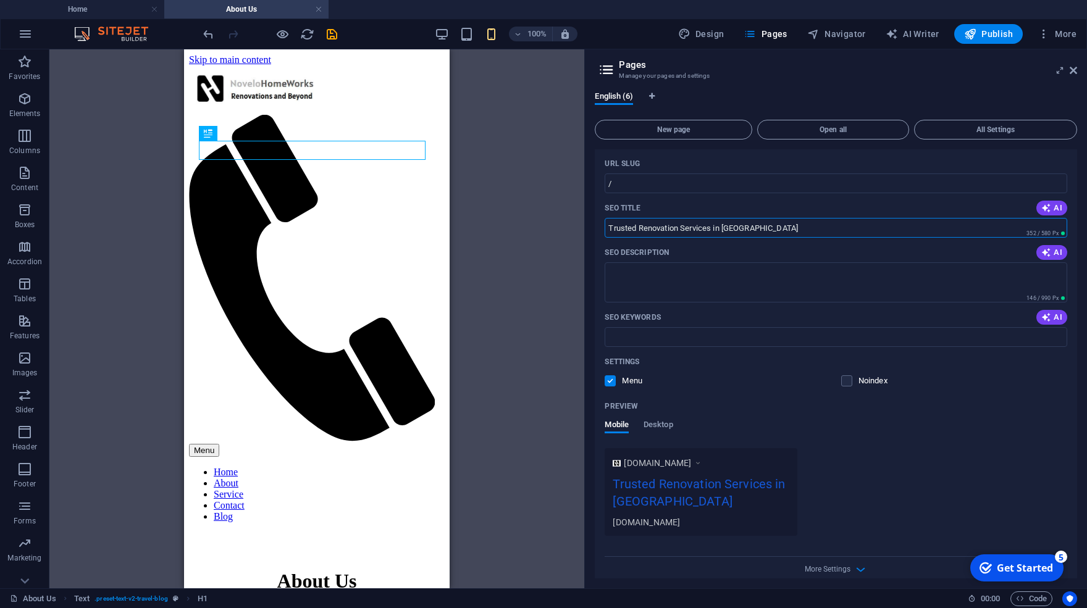
scroll to position [57, 0]
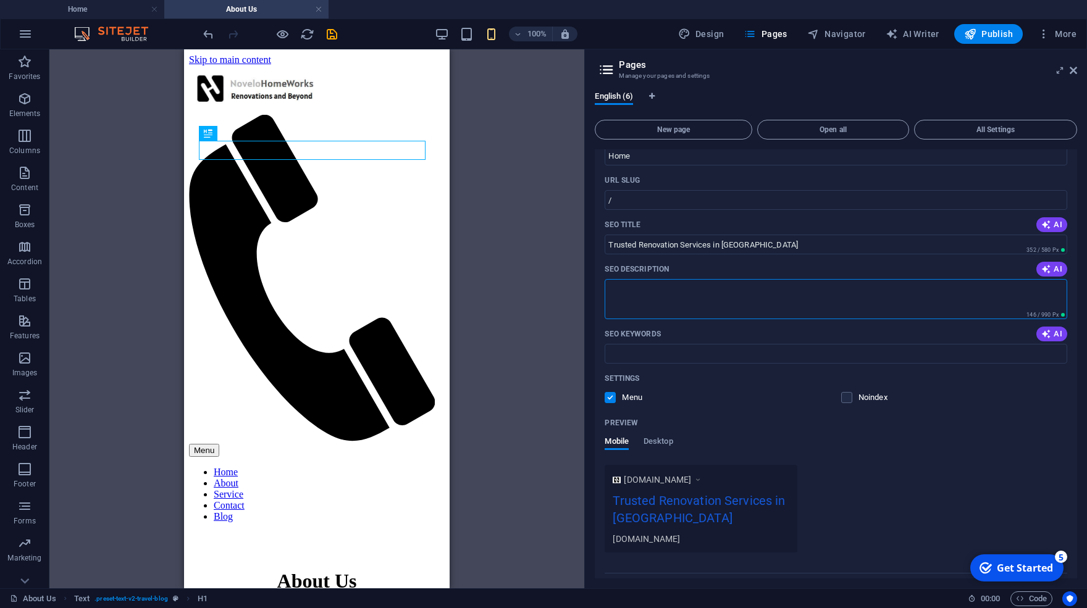
click at [701, 303] on textarea "SEO Description" at bounding box center [835, 299] width 462 height 40
click at [629, 290] on textarea "SEO Description" at bounding box center [835, 299] width 462 height 40
paste textarea "Bathroom, kitchen, and home renovations in Guelph. Quality craftsmanship, relia…"
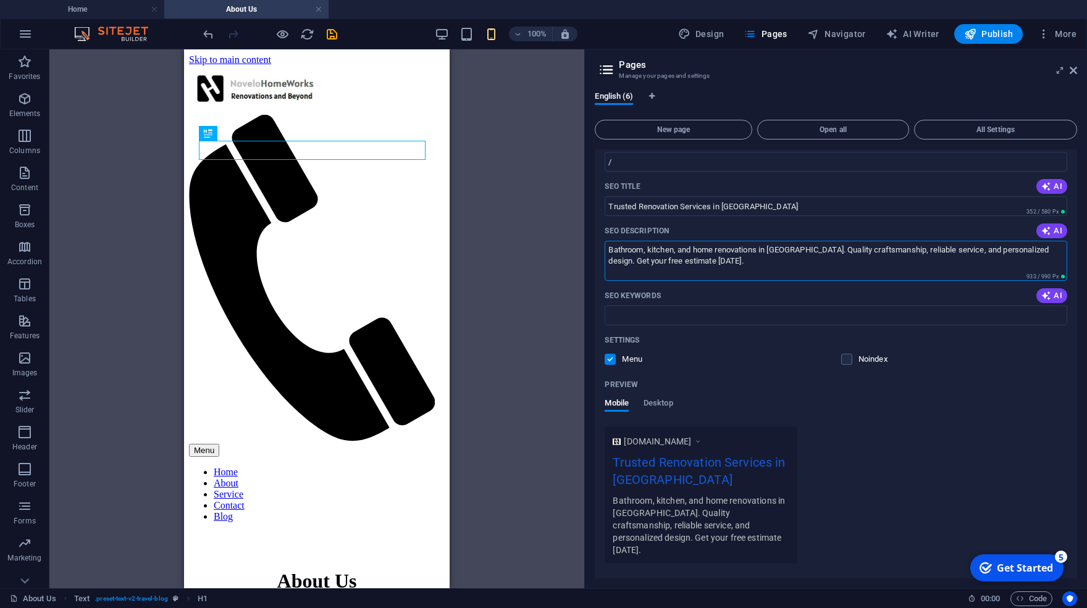
scroll to position [115, 0]
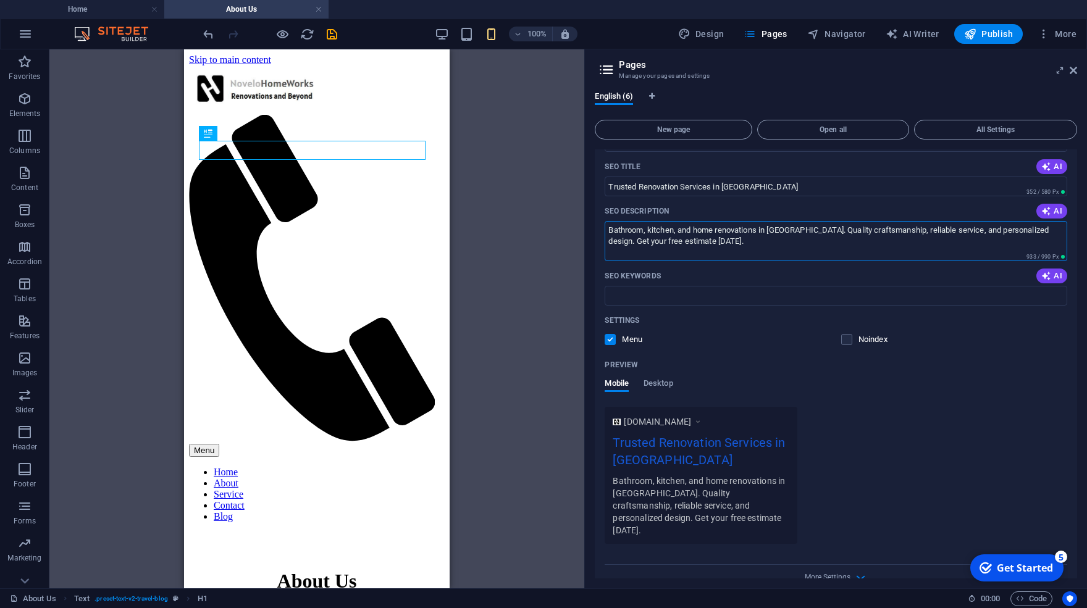
drag, startPoint x: 705, startPoint y: 248, endPoint x: 520, endPoint y: 190, distance: 193.5
click at [604, 221] on textarea "Bathroom, kitchen, and home renovations in Guelph. Quality craftsmanship, relia…" at bounding box center [835, 241] width 462 height 40
paste textarea "Guelph home renovations and repairs done right. From small fixes to full remode…"
type textarea "Guelph home renovations and repairs done right. From small fixes to full remode…"
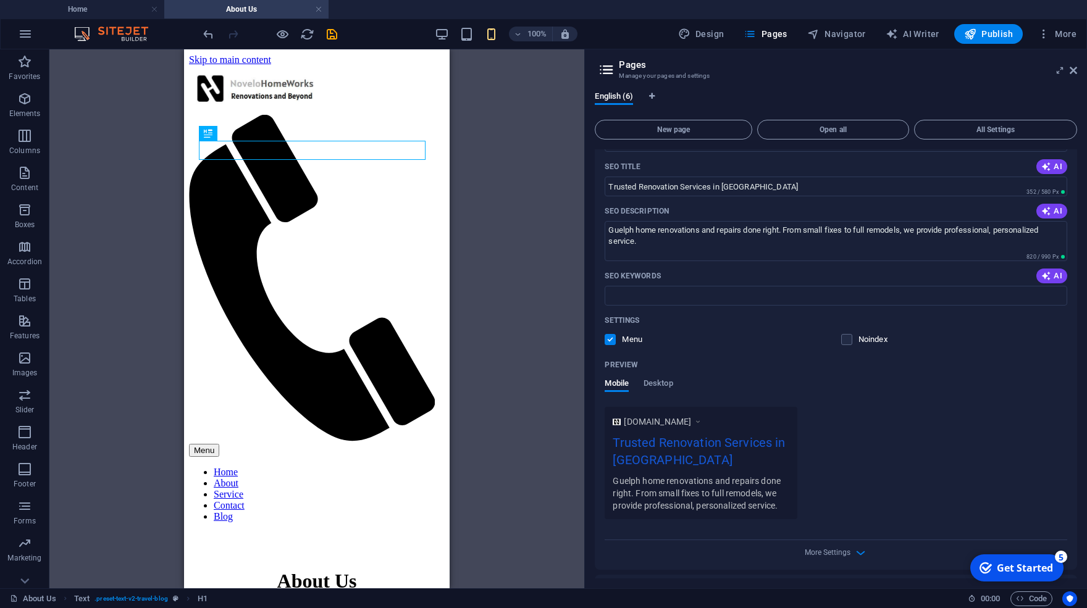
click at [783, 508] on div "Guelph home renovations and repairs done right. From small fixes to full remode…" at bounding box center [701, 493] width 177 height 38
drag, startPoint x: 631, startPoint y: 243, endPoint x: 593, endPoint y: 222, distance: 43.1
click at [604, 222] on textarea "Guelph home renovations and repairs done right. From small fixes to full remode…" at bounding box center [835, 241] width 462 height 40
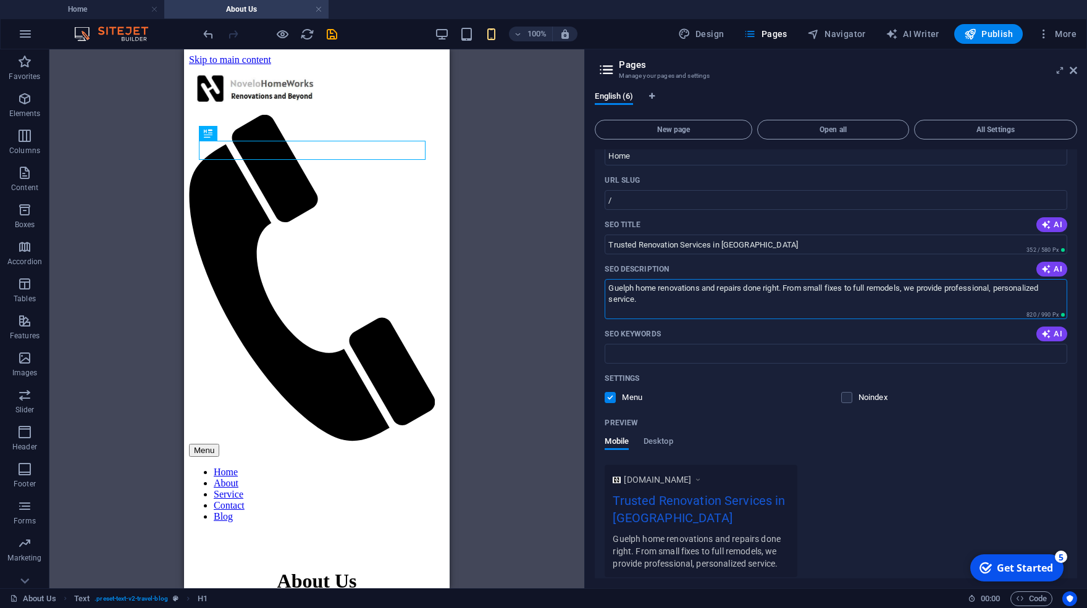
drag, startPoint x: 640, startPoint y: 299, endPoint x: 596, endPoint y: 221, distance: 89.8
click at [604, 279] on textarea "Guelph home renovations and repairs done right. From small fixes to full remode…" at bounding box center [835, 299] width 462 height 40
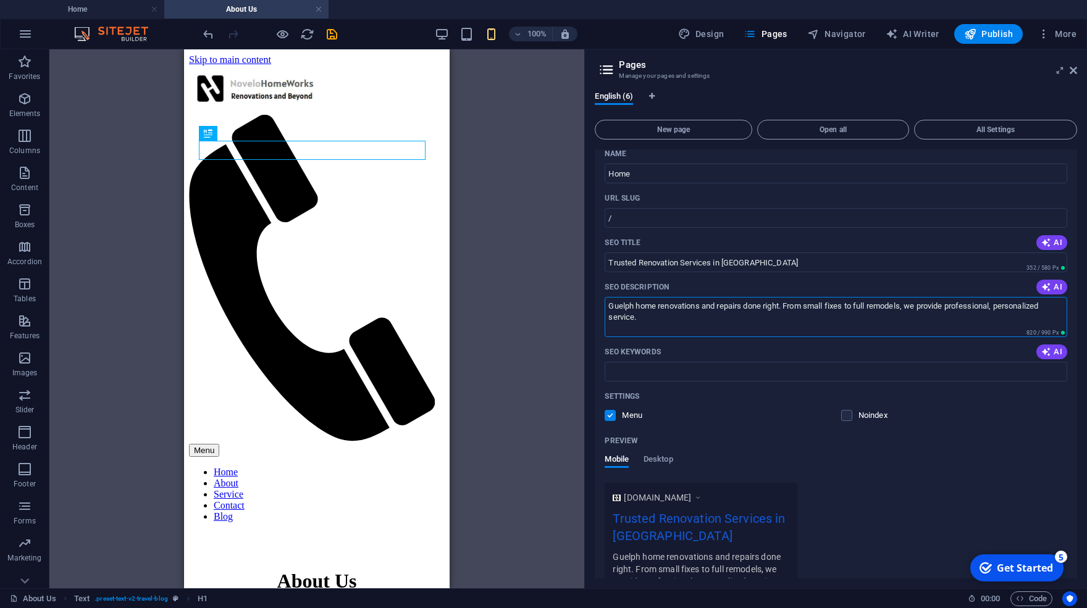
scroll to position [0, 0]
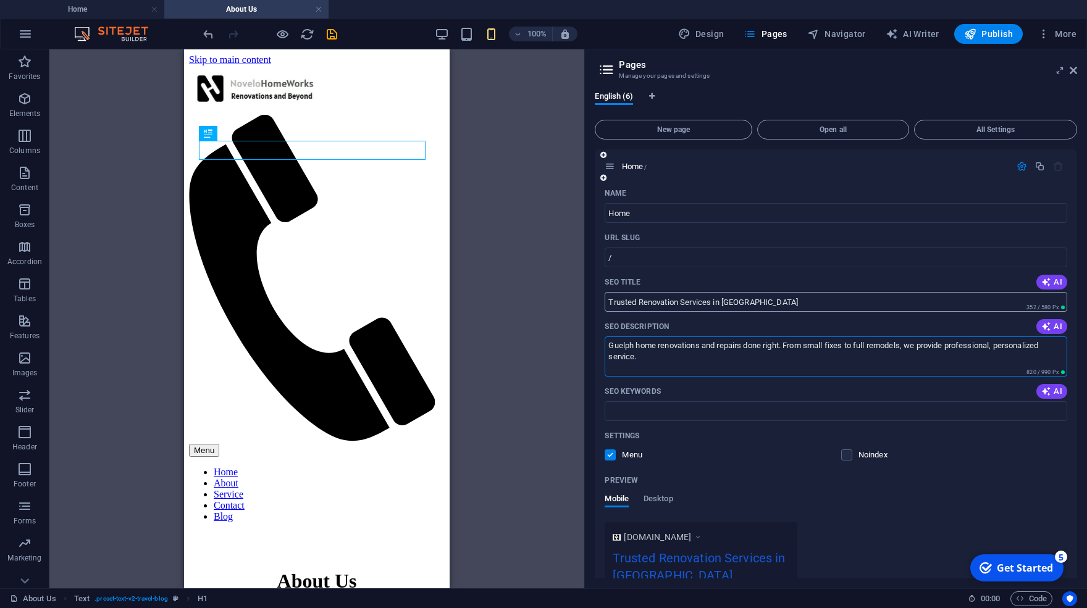
click at [782, 301] on input "Trusted Renovation Services in [GEOGRAPHIC_DATA]" at bounding box center [835, 302] width 462 height 20
drag, startPoint x: 782, startPoint y: 301, endPoint x: 547, endPoint y: 301, distance: 234.6
click at [604, 301] on input "Trusted Renovation Services in [GEOGRAPHIC_DATA]" at bounding box center [835, 302] width 462 height 20
type input "ho"
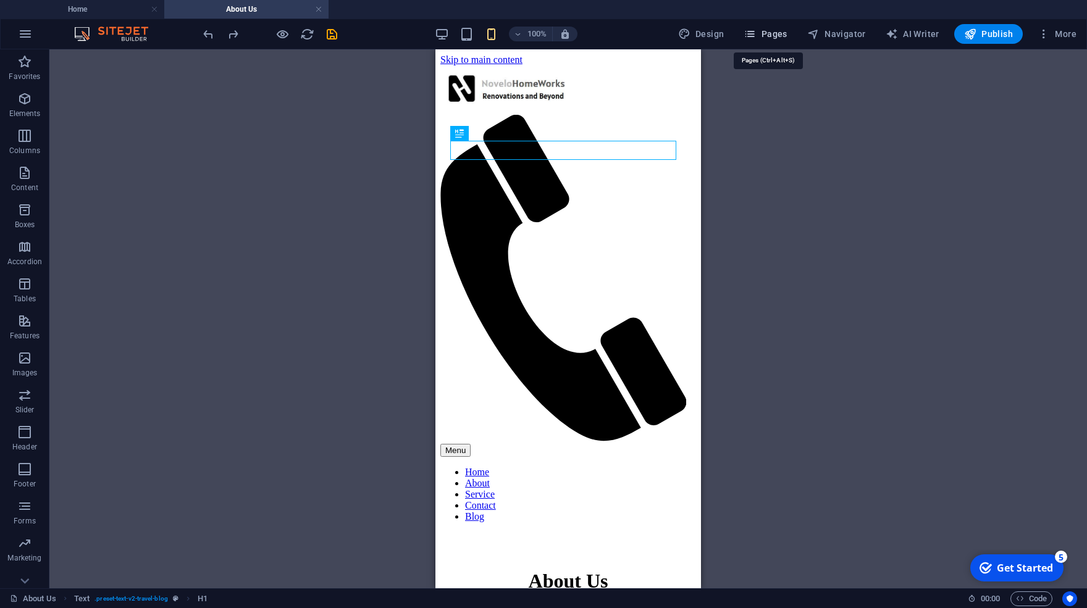
click at [761, 34] on span "Pages" at bounding box center [764, 34] width 43 height 12
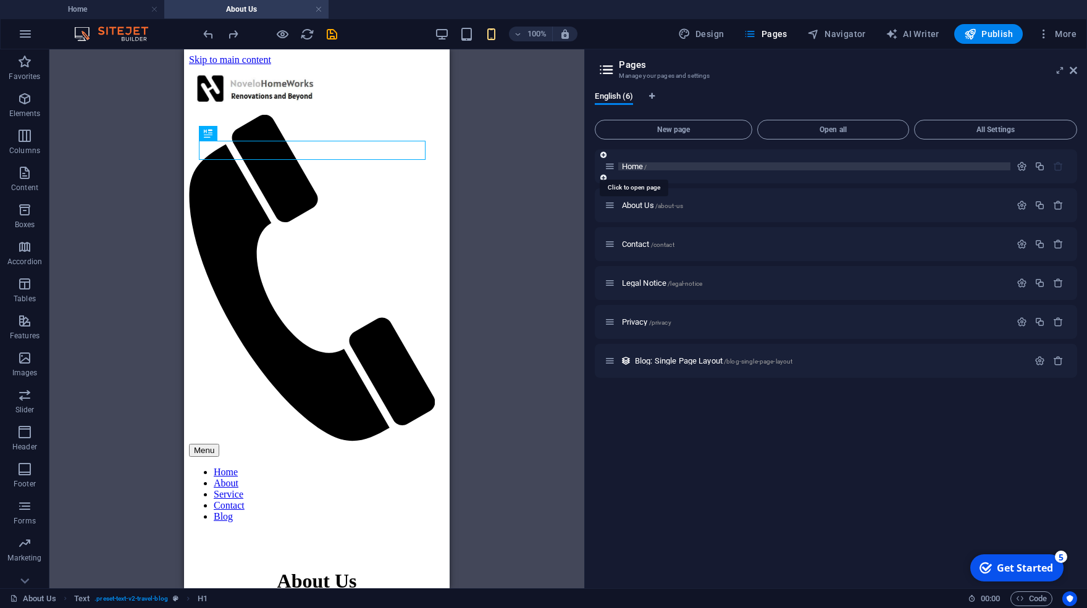
click at [634, 166] on span "Home /" at bounding box center [634, 166] width 25 height 9
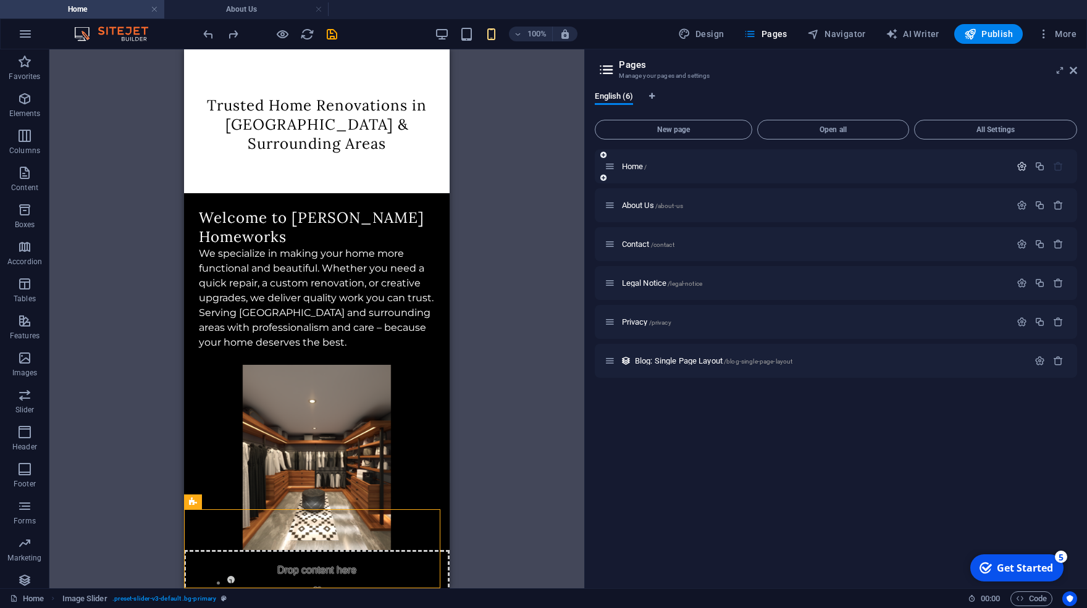
click at [1021, 169] on icon "button" at bounding box center [1021, 166] width 10 height 10
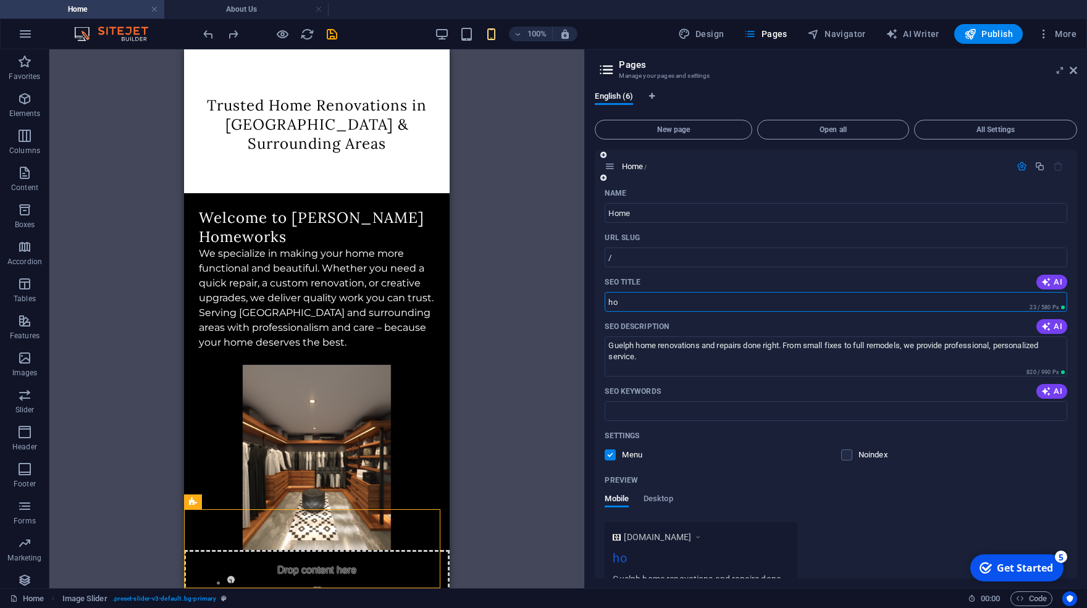
drag, startPoint x: 654, startPoint y: 300, endPoint x: 576, endPoint y: 301, distance: 78.4
click at [604, 301] on input "ho" at bounding box center [835, 302] width 462 height 20
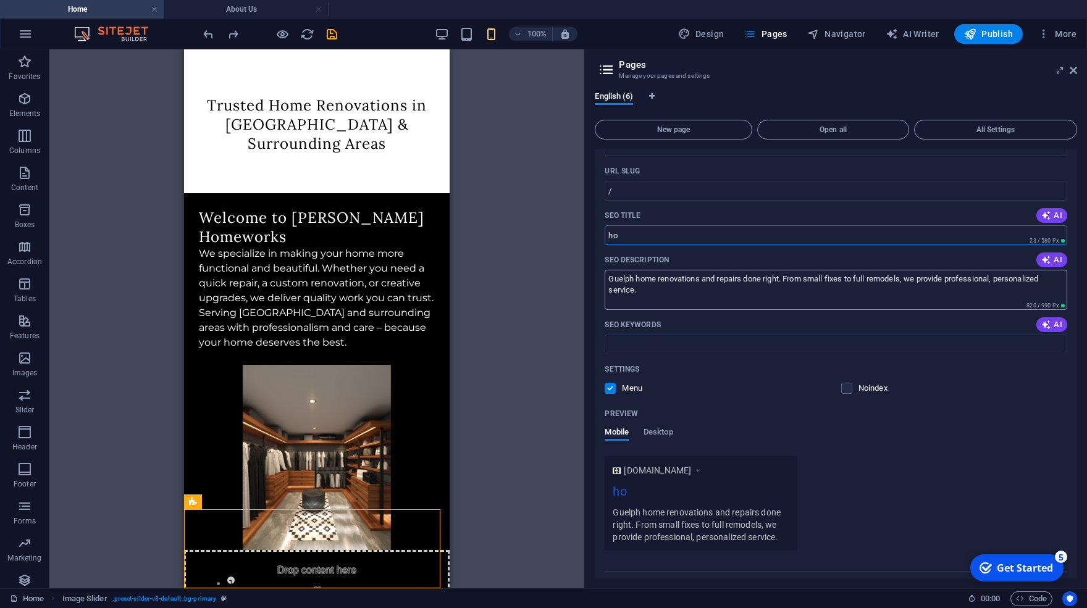
scroll to position [115, 0]
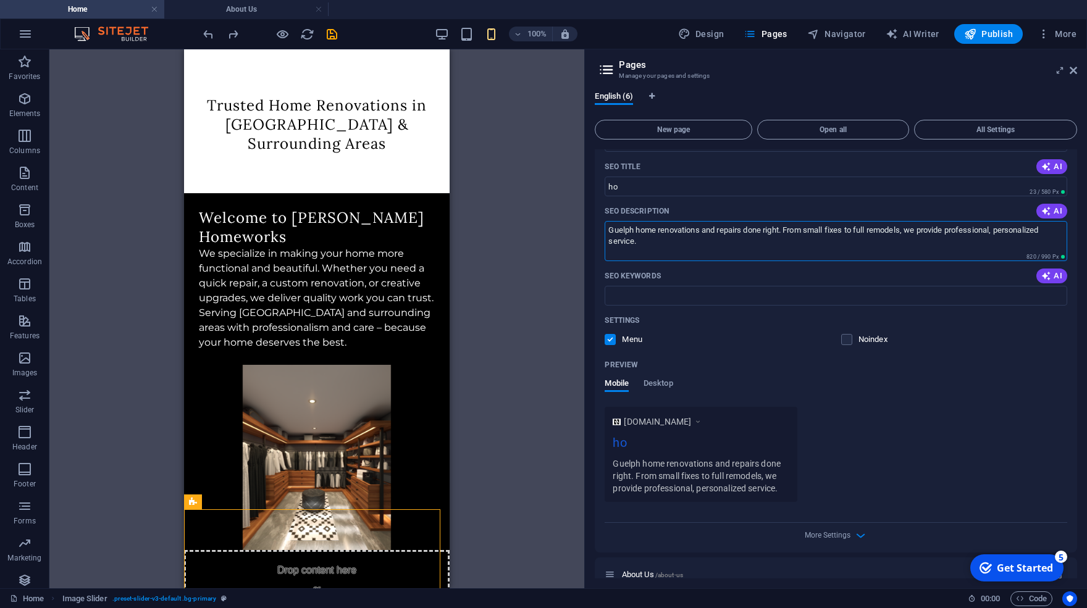
drag, startPoint x: 645, startPoint y: 233, endPoint x: 595, endPoint y: 219, distance: 52.0
click at [604, 221] on textarea "Guelph home renovations and repairs done right. From small fixes to full remode…" at bounding box center [835, 241] width 462 height 40
click at [541, 120] on div "Drag here to replace the existing content. Press “Ctrl” if you want to create a…" at bounding box center [316, 318] width 535 height 539
drag, startPoint x: 656, startPoint y: 183, endPoint x: 582, endPoint y: 175, distance: 74.5
click at [604, 177] on input "ho" at bounding box center [835, 187] width 462 height 20
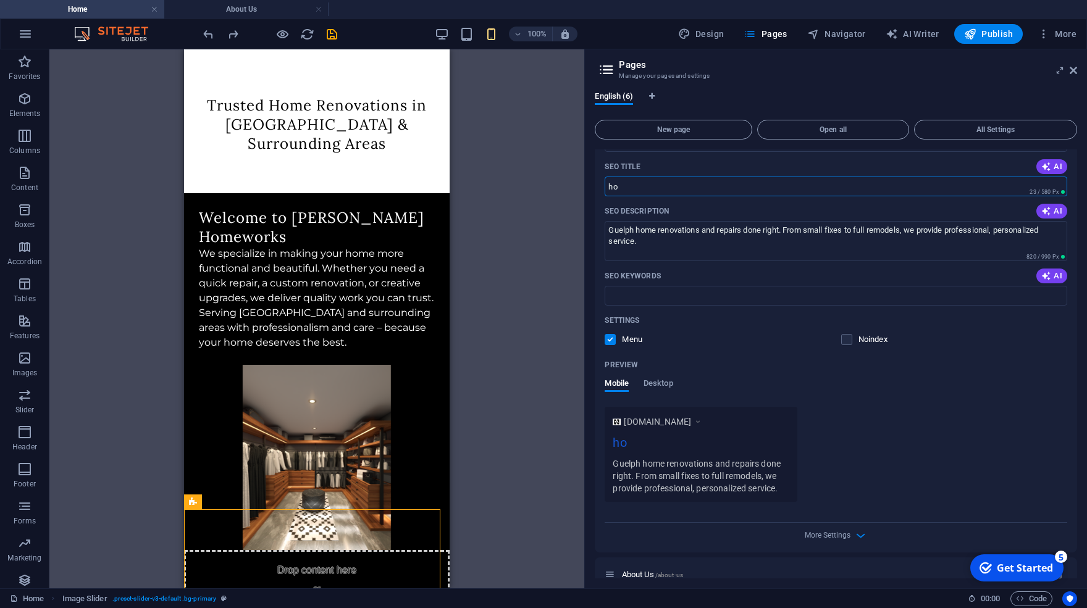
paste input "Trusted Renovation Services in [GEOGRAPHIC_DATA]"
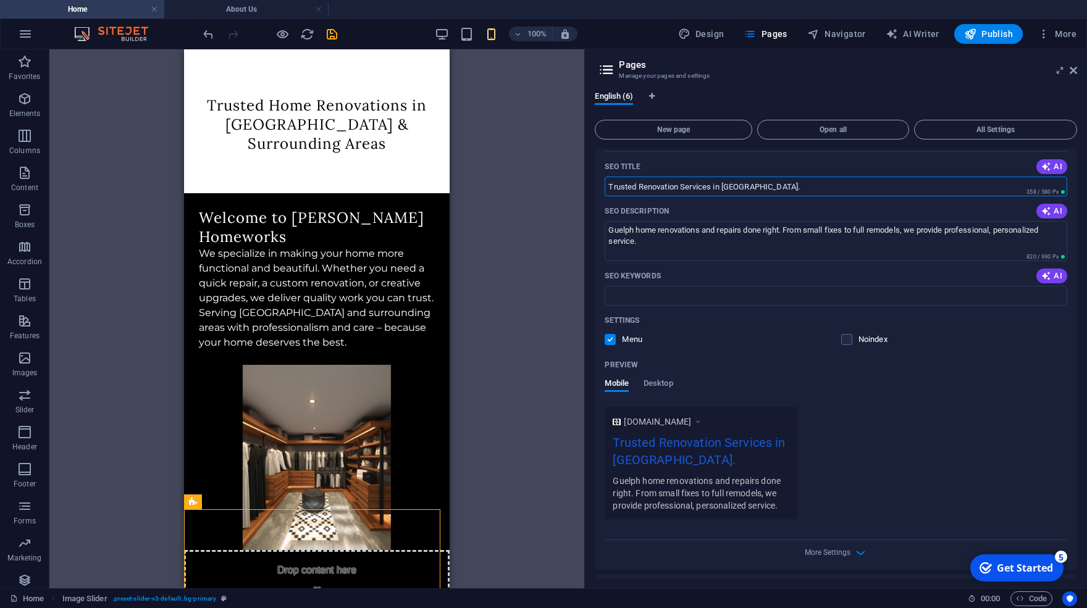
type input "Trusted Renovation Services in [GEOGRAPHIC_DATA]."
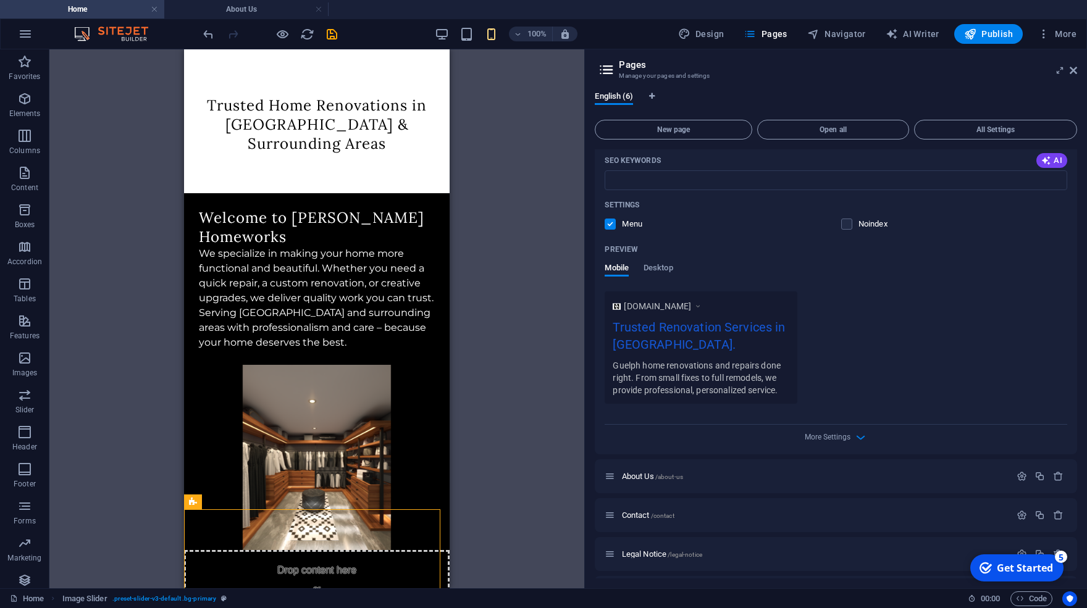
scroll to position [306, 0]
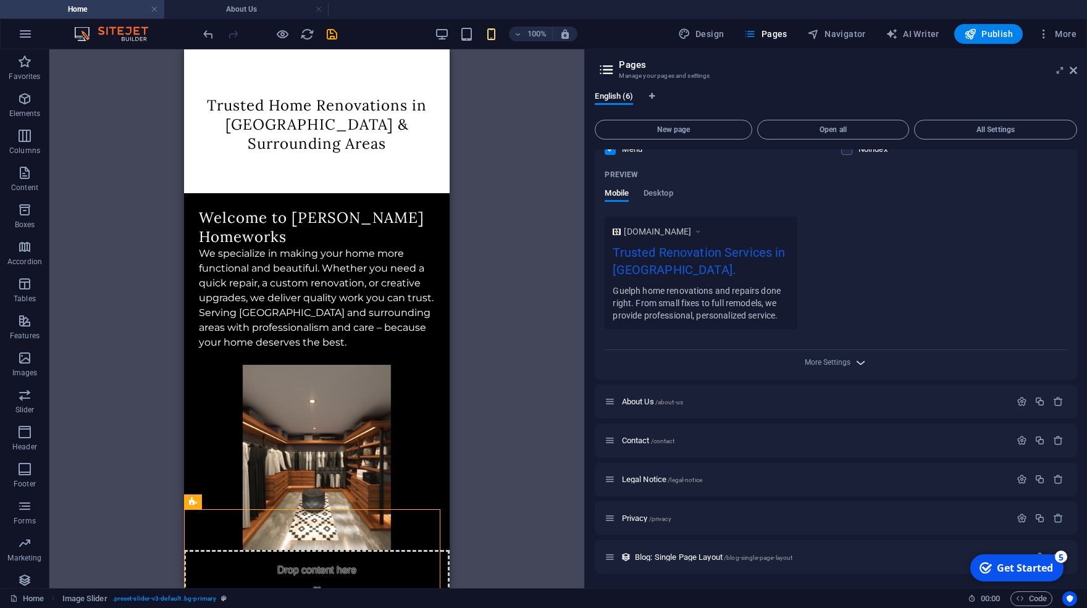
click at [863, 361] on icon "button" at bounding box center [860, 363] width 14 height 14
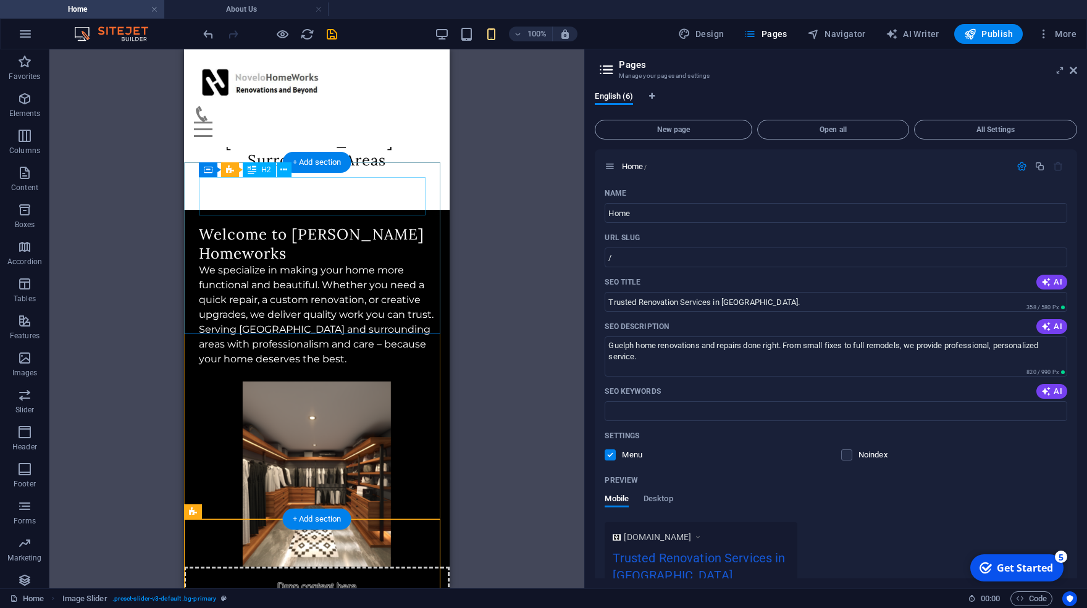
scroll to position [0, 0]
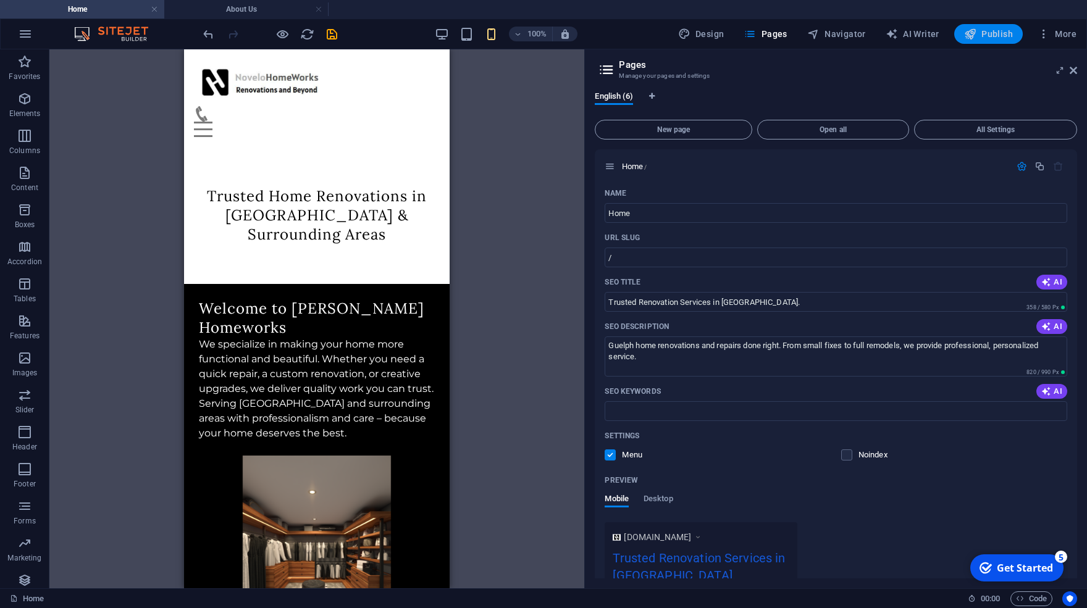
click at [989, 38] on span "Publish" at bounding box center [988, 34] width 49 height 12
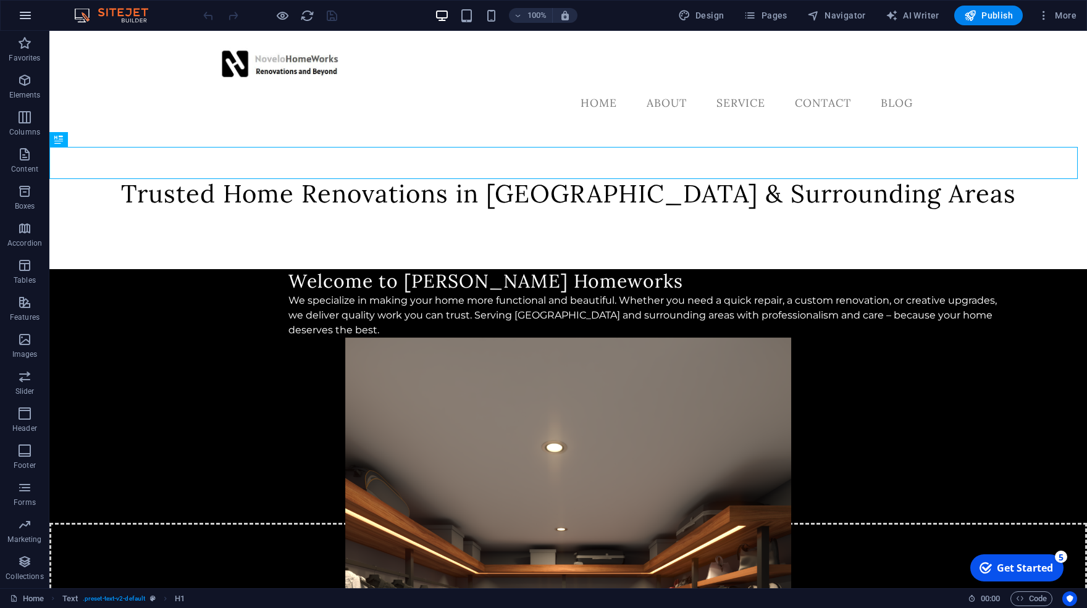
click at [31, 15] on icon "button" at bounding box center [25, 15] width 15 height 15
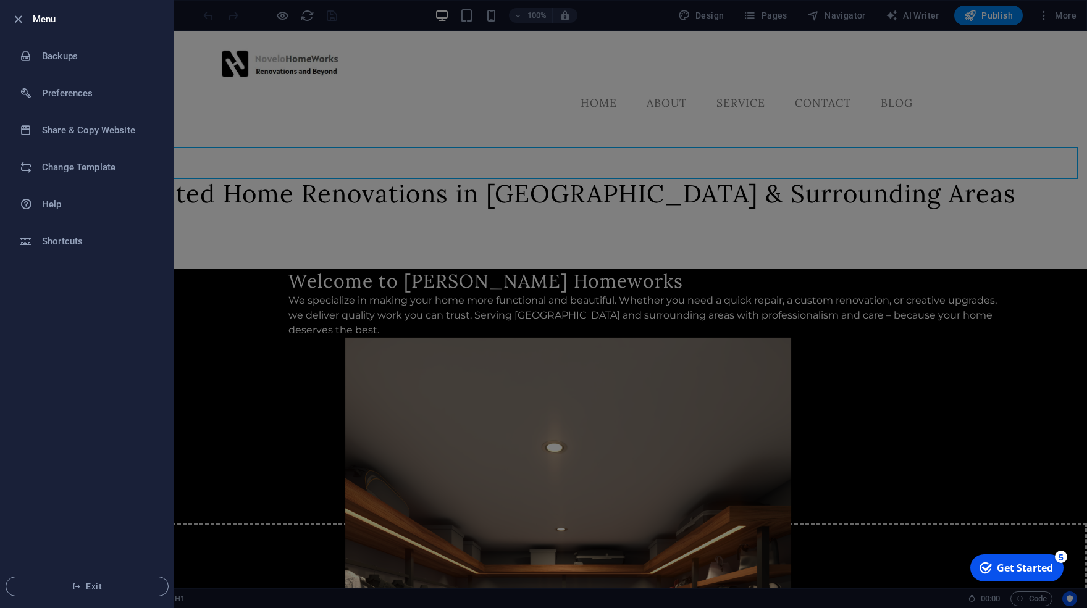
click at [985, 99] on div at bounding box center [543, 304] width 1087 height 608
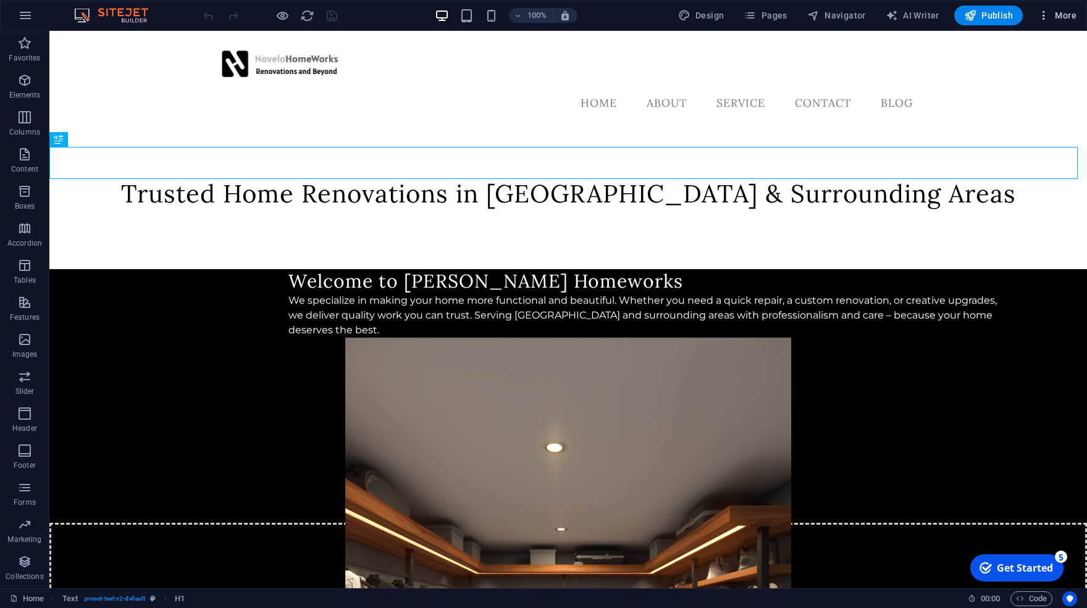
click at [1044, 15] on icon "button" at bounding box center [1043, 15] width 12 height 12
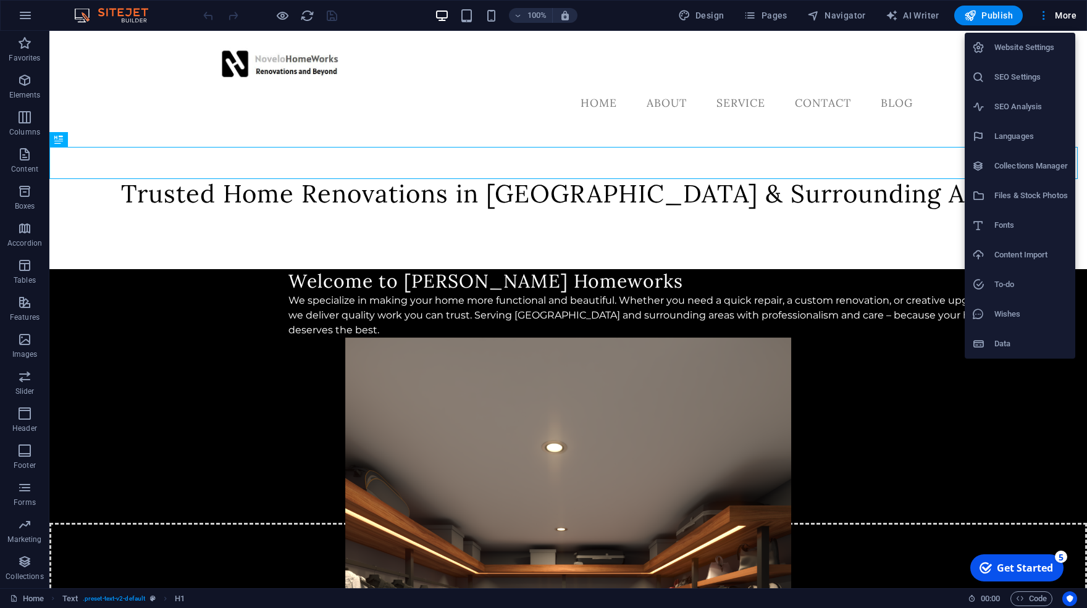
click at [1045, 49] on h6 "Website Settings" at bounding box center [1030, 47] width 73 height 15
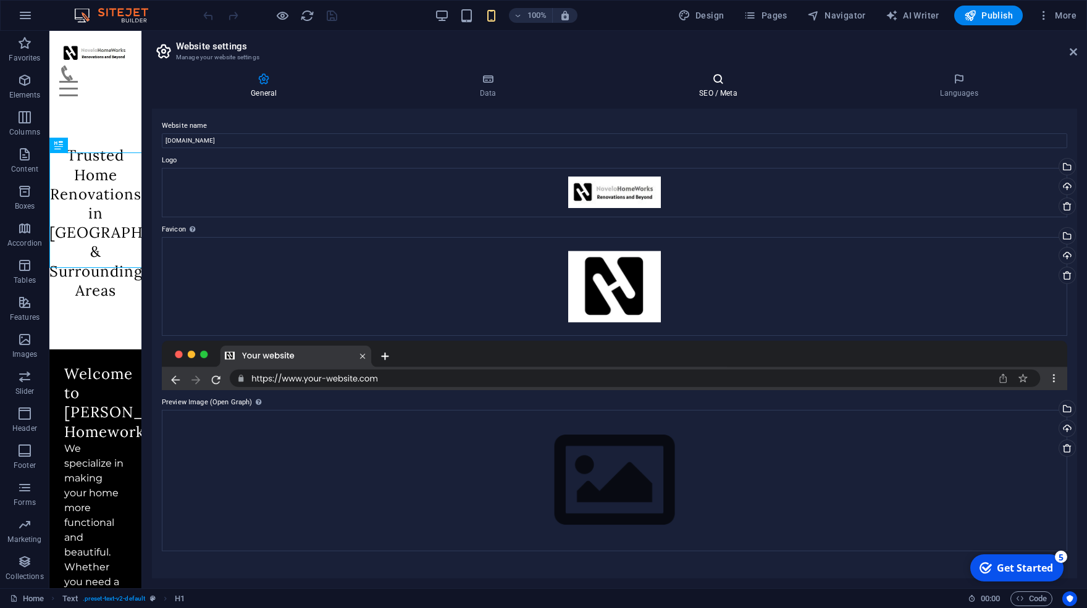
click at [758, 77] on icon at bounding box center [718, 79] width 236 height 12
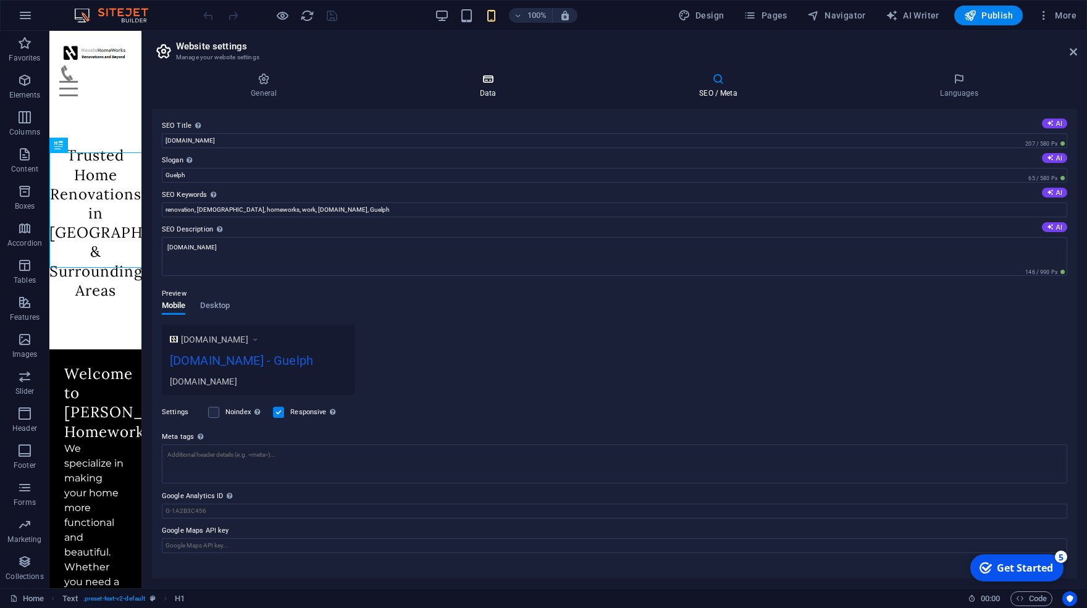
click at [528, 85] on icon at bounding box center [488, 79] width 214 height 12
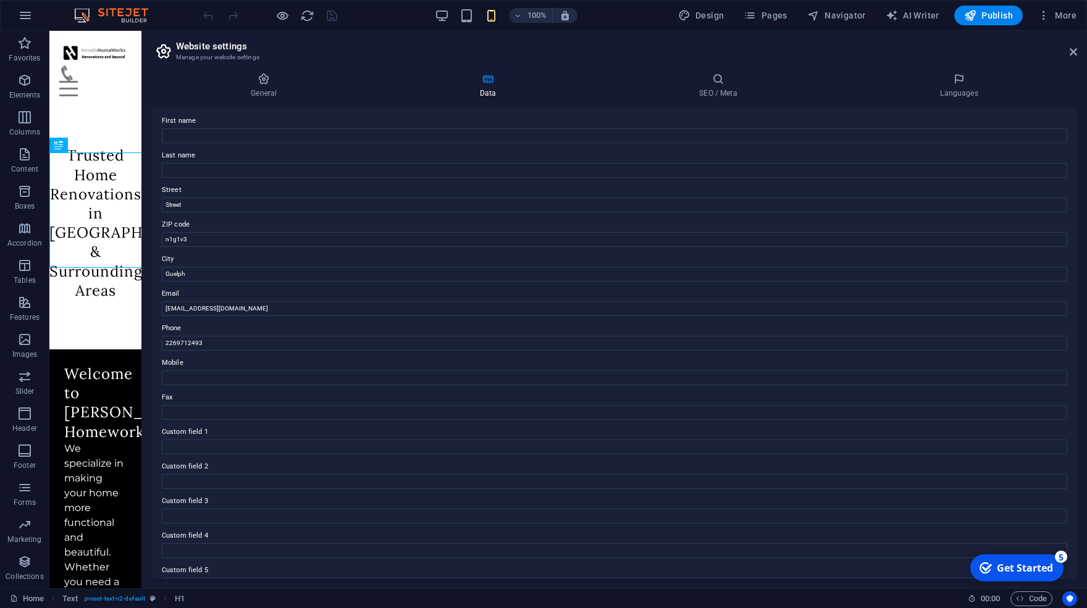
scroll to position [112, 0]
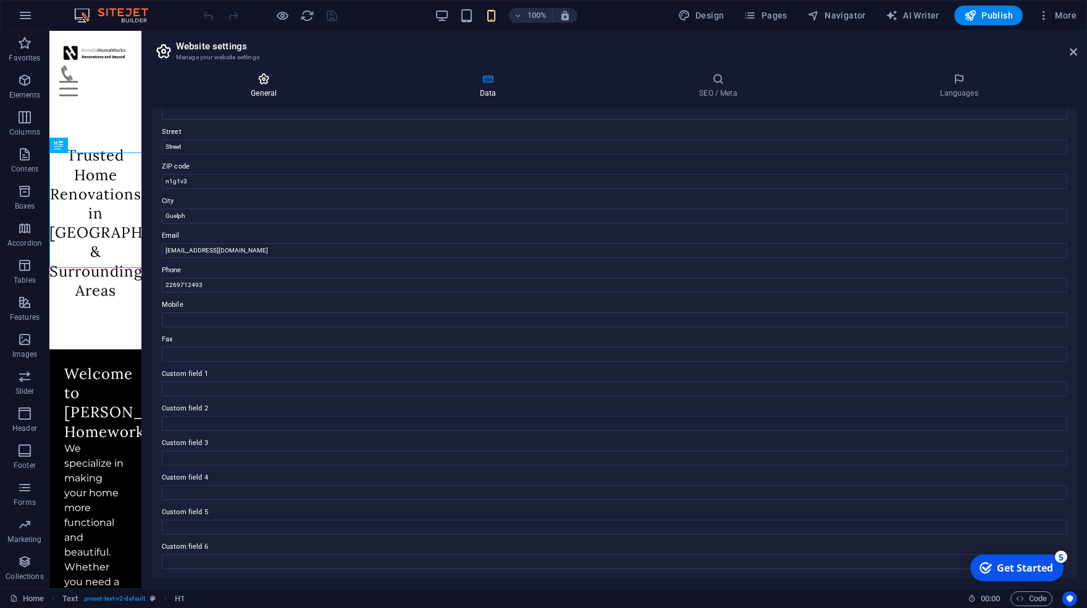
click at [279, 74] on icon at bounding box center [264, 79] width 224 height 12
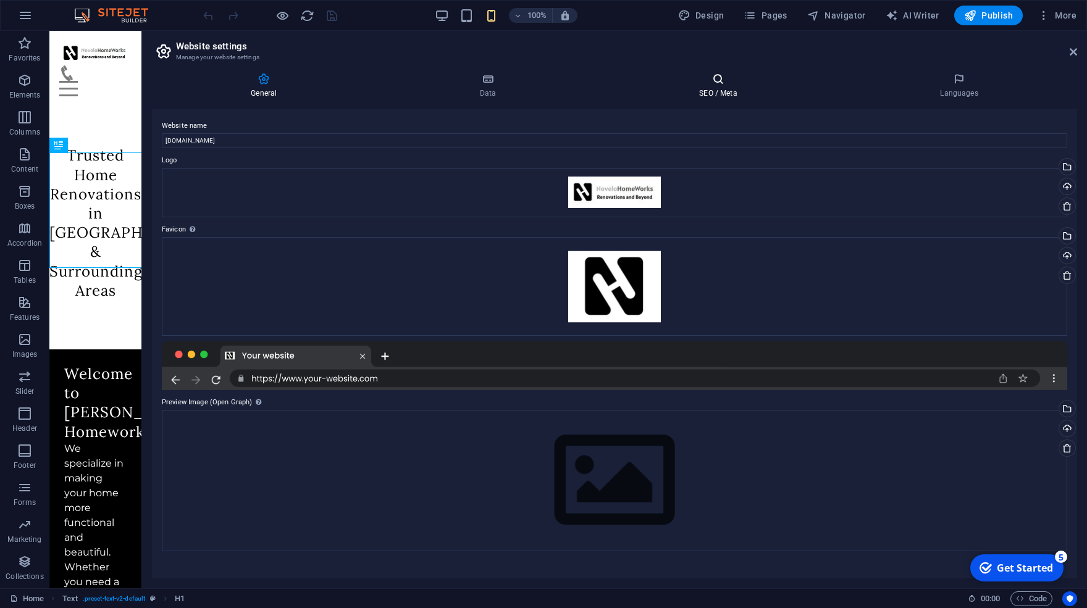
click at [755, 78] on icon at bounding box center [718, 79] width 236 height 12
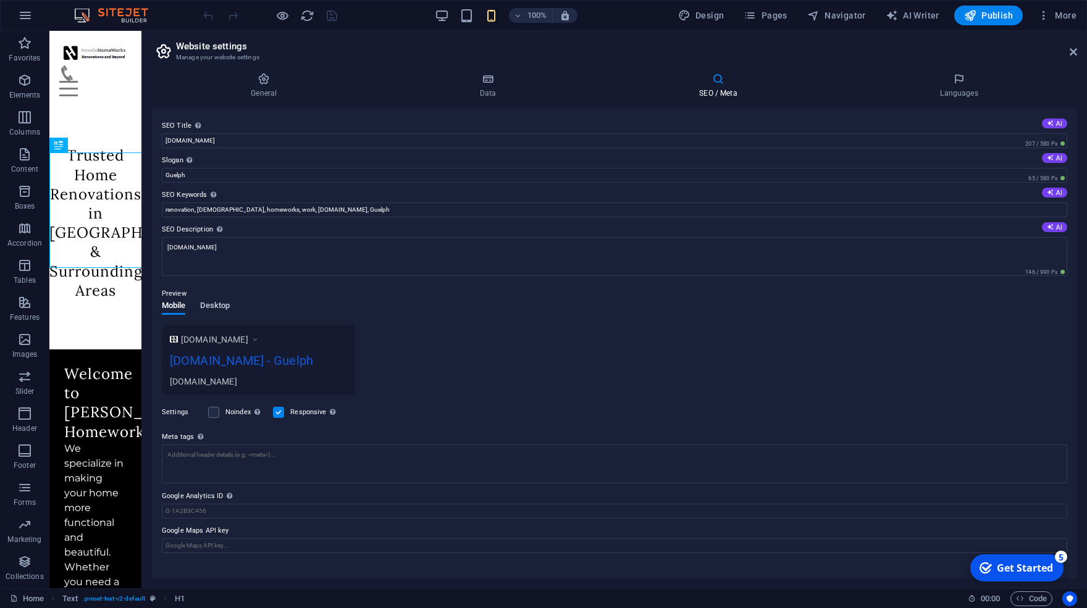
click at [209, 303] on span "Desktop" at bounding box center [215, 306] width 30 height 17
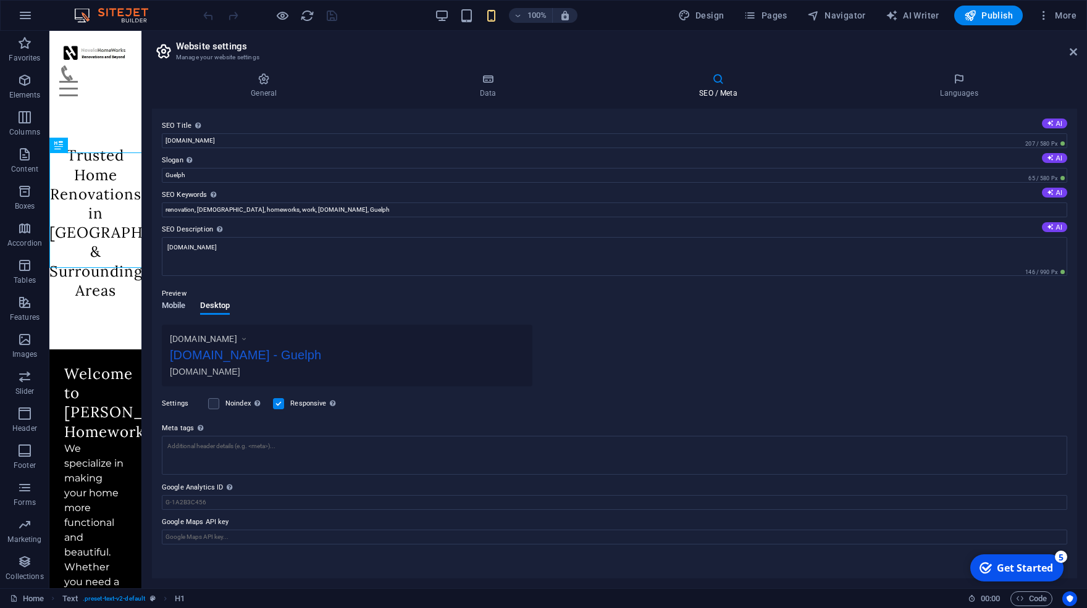
click at [181, 304] on span "Mobile" at bounding box center [174, 306] width 24 height 17
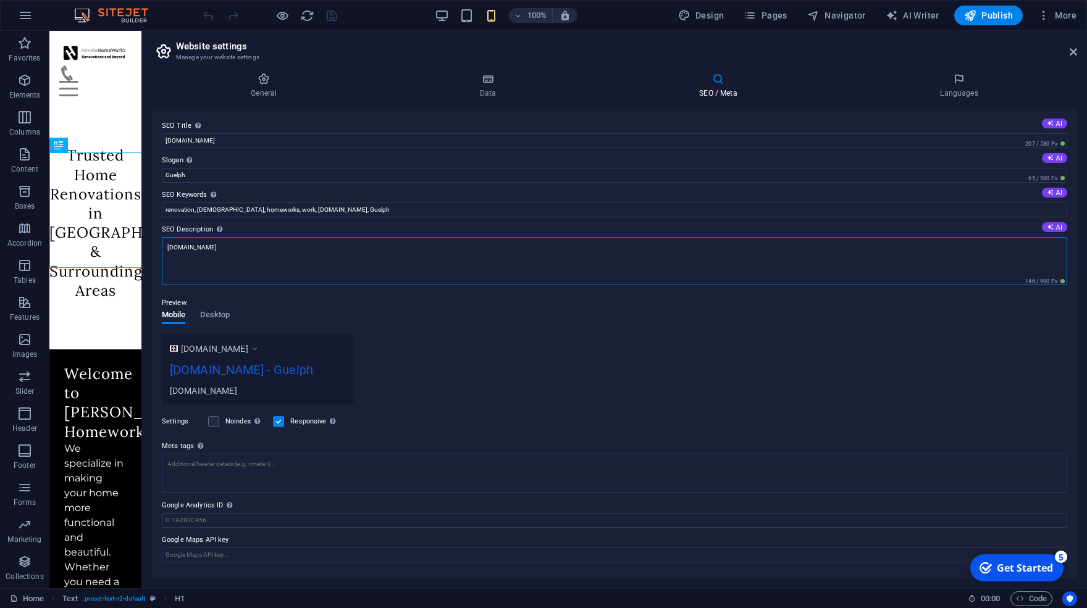
scroll to position [0, 0]
drag, startPoint x: 236, startPoint y: 251, endPoint x: 132, endPoint y: 237, distance: 105.2
click at [162, 237] on textarea "[DOMAIN_NAME]" at bounding box center [614, 261] width 905 height 48
paste textarea "Guelph home renovations and repairs done right. From small fixes to full remode…"
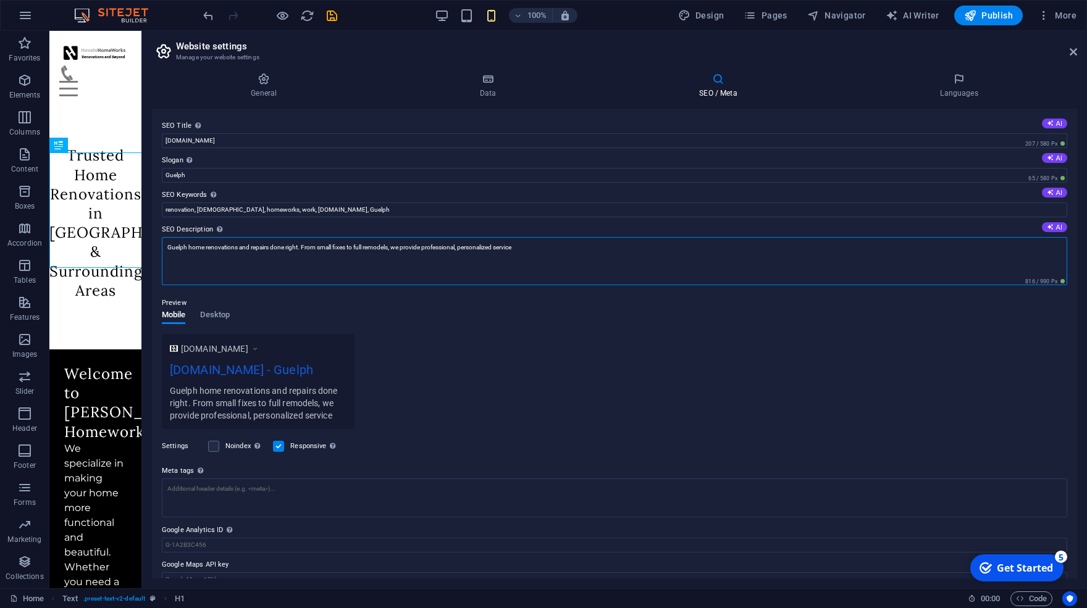
type textarea "Guelph home renovations and repairs done right. From small fixes to full remode…"
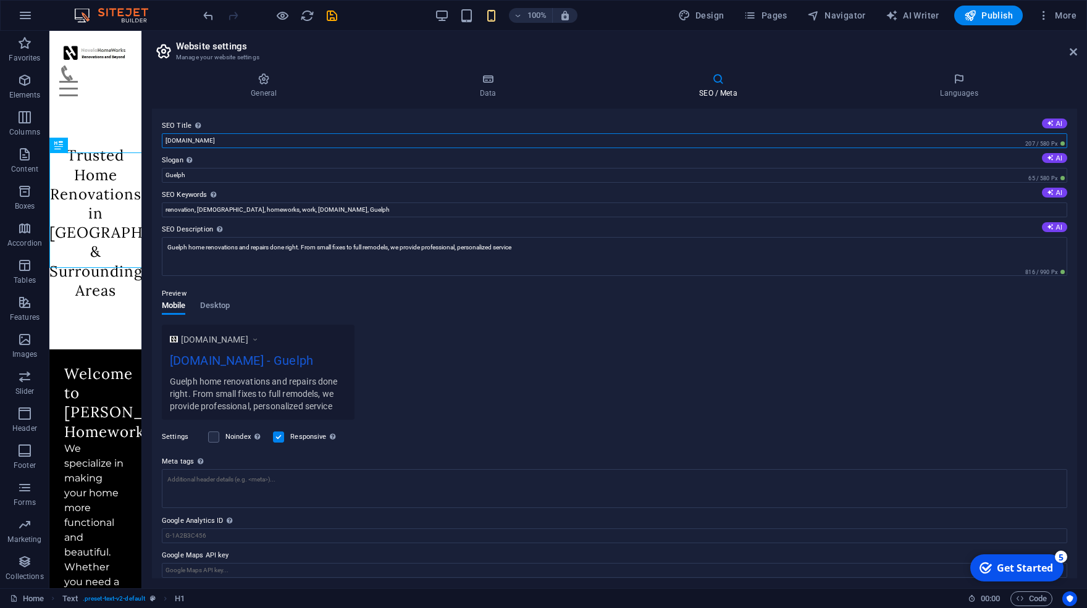
drag, startPoint x: 244, startPoint y: 136, endPoint x: 105, endPoint y: 130, distance: 139.1
click at [162, 133] on input "[DOMAIN_NAME]" at bounding box center [614, 140] width 905 height 15
paste input "rusted Renovation Services in [GEOGRAPHIC_DATA]"
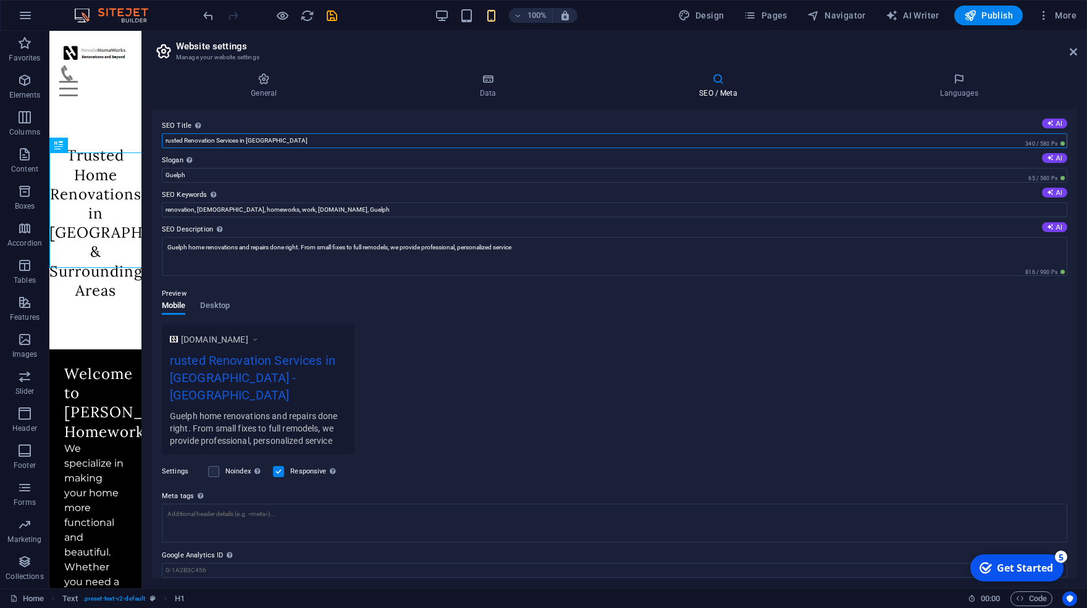
click at [164, 136] on input "rusted Renovation Services in [GEOGRAPHIC_DATA]" at bounding box center [614, 140] width 905 height 15
type input "Trusted Renovation Services in [GEOGRAPHIC_DATA]"
drag, startPoint x: 208, startPoint y: 175, endPoint x: 141, endPoint y: 172, distance: 66.8
click at [162, 172] on input "Guelph" at bounding box center [614, 175] width 905 height 15
type input "h"
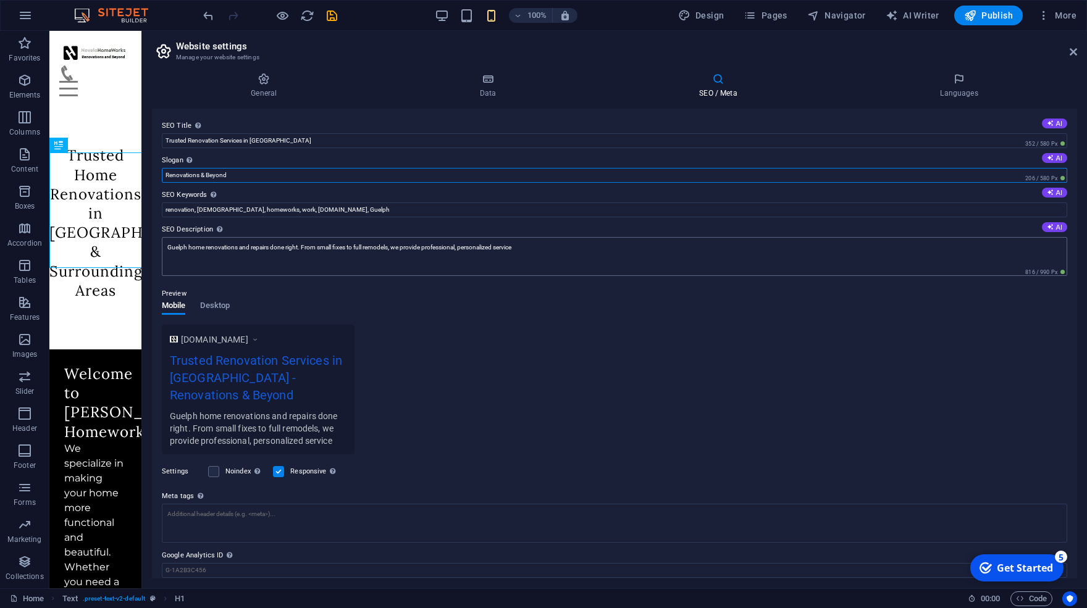
type input "Renovations & Beyond"
click at [556, 256] on textarea "Guelph home renovations and repairs done right. From small fixes to full remode…" at bounding box center [614, 256] width 905 height 39
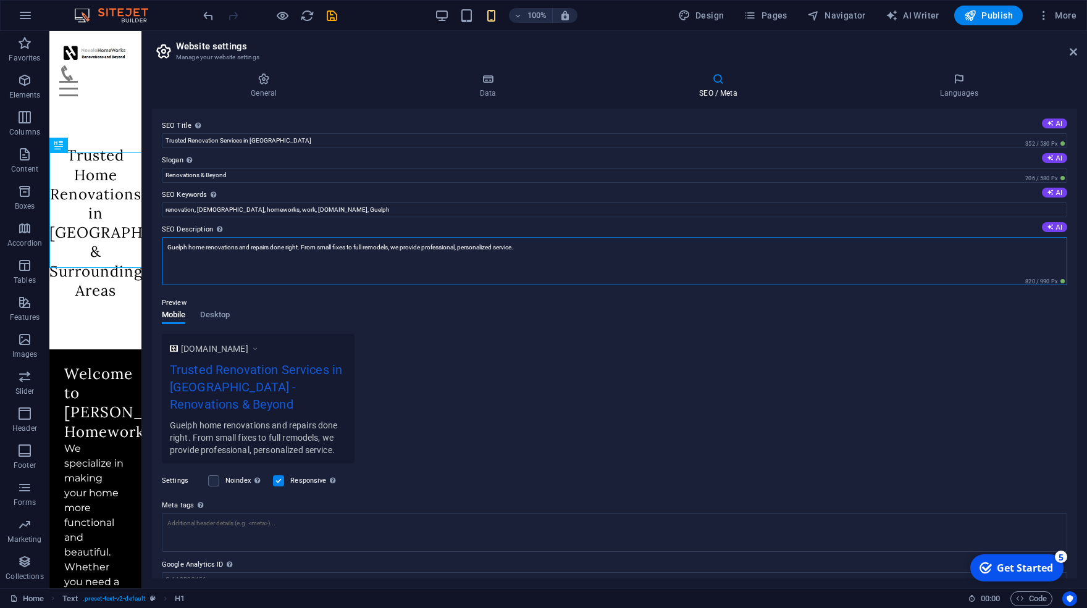
type textarea "Guelph home renovations and repairs done right. From small fixes to full remode…"
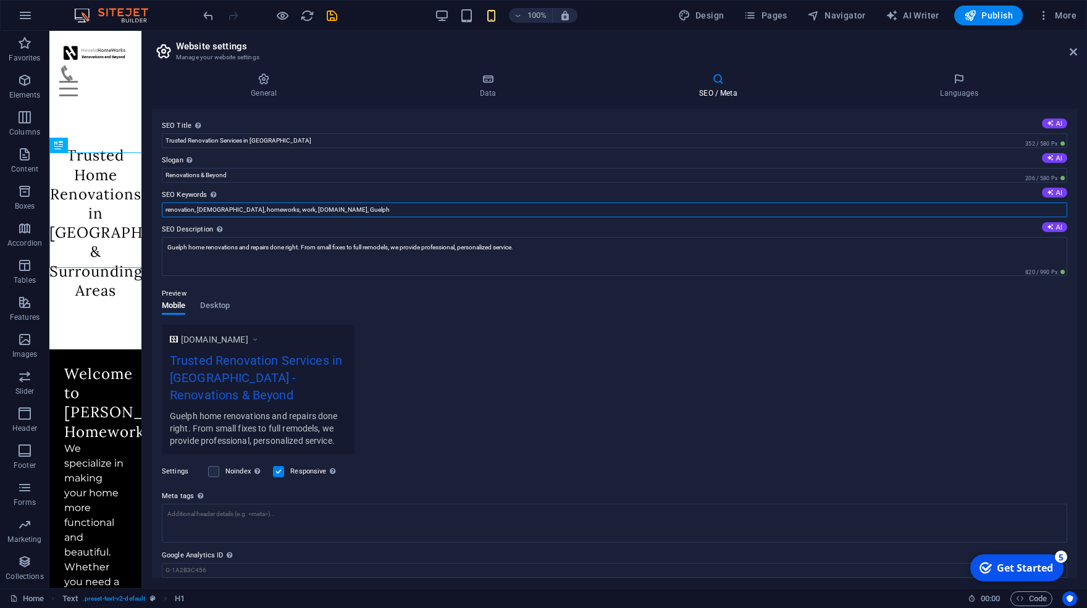
drag, startPoint x: 390, startPoint y: 212, endPoint x: 109, endPoint y: 207, distance: 281.0
click at [162, 207] on input "renovation, [DEMOGRAPHIC_DATA], homeworks, work, [DOMAIN_NAME], Guelph" at bounding box center [614, 210] width 905 height 15
paste input "home renovations [GEOGRAPHIC_DATA], bathroom renovation [GEOGRAPHIC_DATA], kitc…"
type input "home renovations [GEOGRAPHIC_DATA], bathroom renovation [GEOGRAPHIC_DATA], kitc…"
drag, startPoint x: 343, startPoint y: 377, endPoint x: 246, endPoint y: 372, distance: 97.1
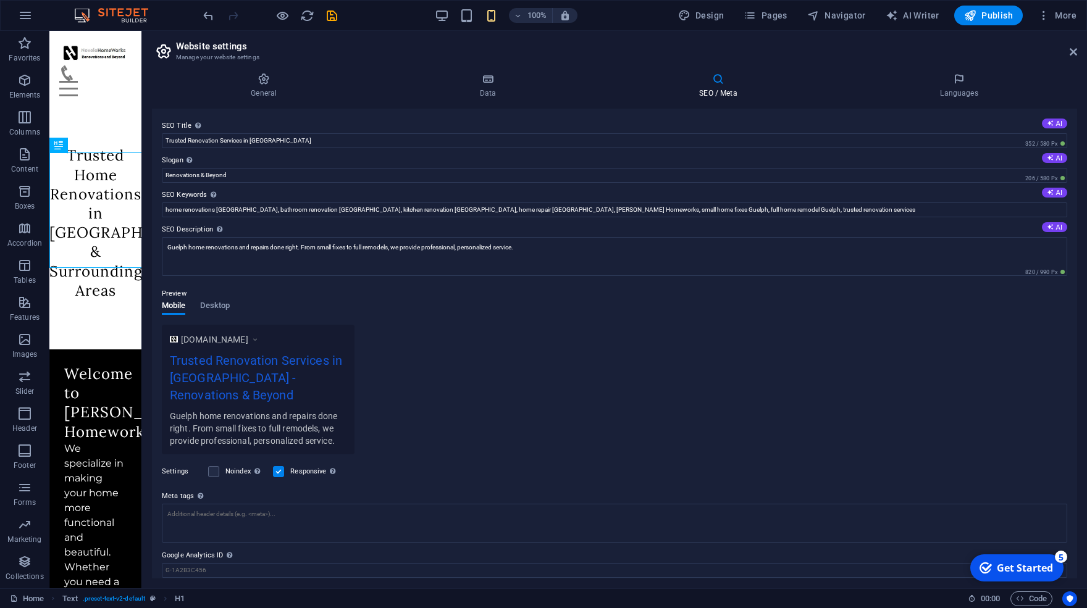
click at [248, 372] on div "Trusted Renovation Services in [GEOGRAPHIC_DATA] - Renovations & Beyond" at bounding box center [258, 380] width 177 height 59
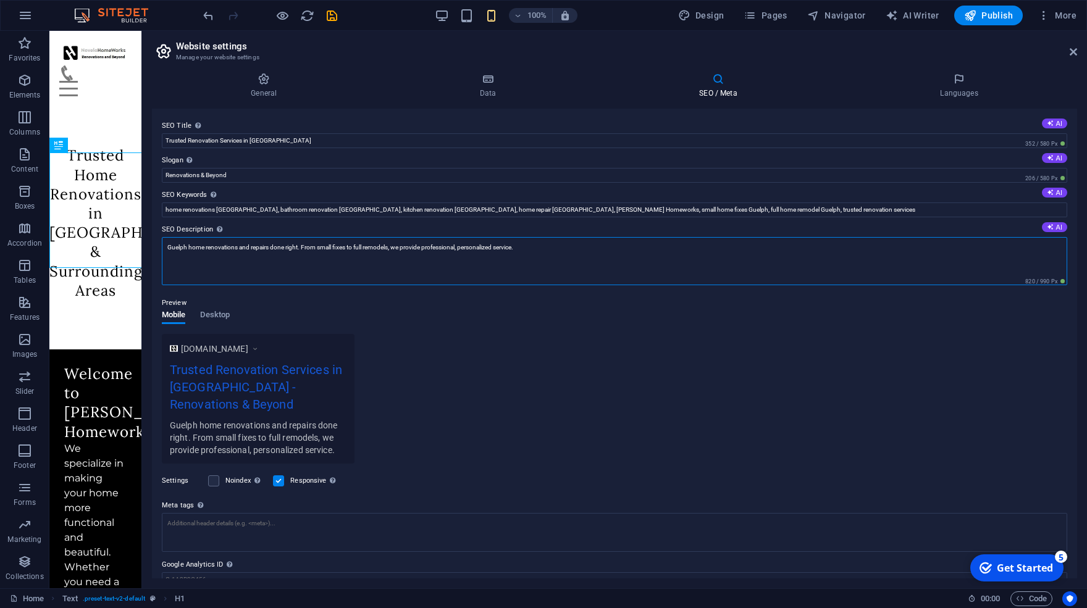
click at [557, 242] on textarea "Guelph home renovations and repairs done right. From small fixes to full remode…" at bounding box center [614, 261] width 905 height 48
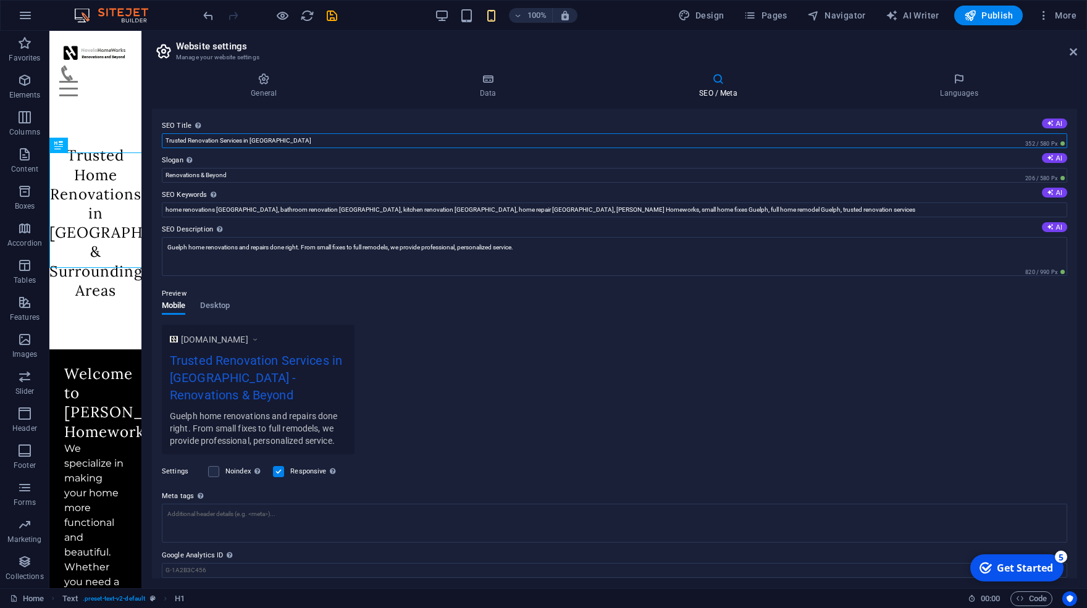
drag, startPoint x: 291, startPoint y: 143, endPoint x: 90, endPoint y: 106, distance: 204.1
click at [162, 137] on input "Trusted Renovation Services in [GEOGRAPHIC_DATA]" at bounding box center [614, 140] width 905 height 15
paste input "local home upgrades, repairs, and remodeling"
click at [261, 175] on input "Renovations & Beyond" at bounding box center [614, 175] width 905 height 15
click at [247, 140] on input "Trusted local home upgrades, repairs, and remodeling" at bounding box center [614, 140] width 905 height 15
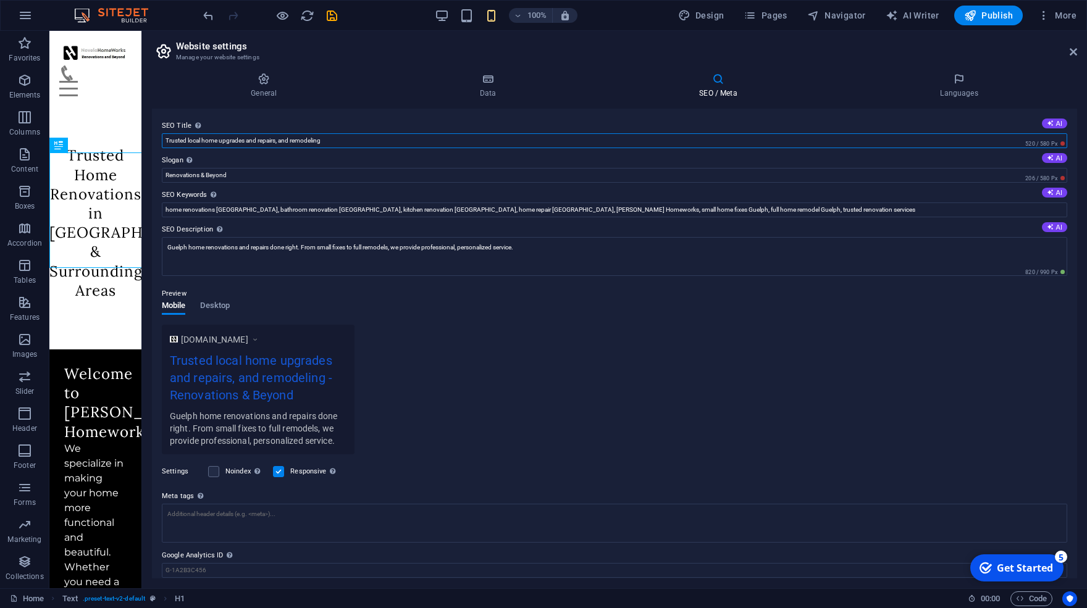
drag, startPoint x: 278, startPoint y: 140, endPoint x: 366, endPoint y: 141, distance: 88.3
click at [366, 141] on input "Trusted local home upgrades and repairs, and remodeling" at bounding box center [614, 140] width 905 height 15
type input "Trusted local home upgrades and repairs"
click at [293, 186] on div "SEO Title The title of your website - make it something that stands out in sear…" at bounding box center [614, 344] width 925 height 470
click at [502, 78] on icon at bounding box center [488, 79] width 214 height 12
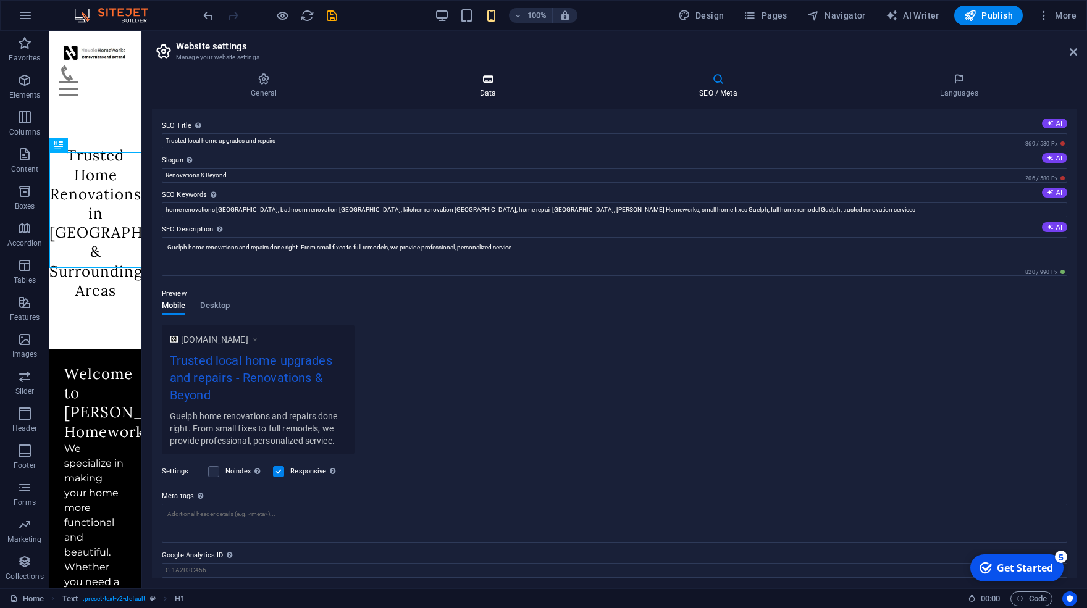
scroll to position [112, 0]
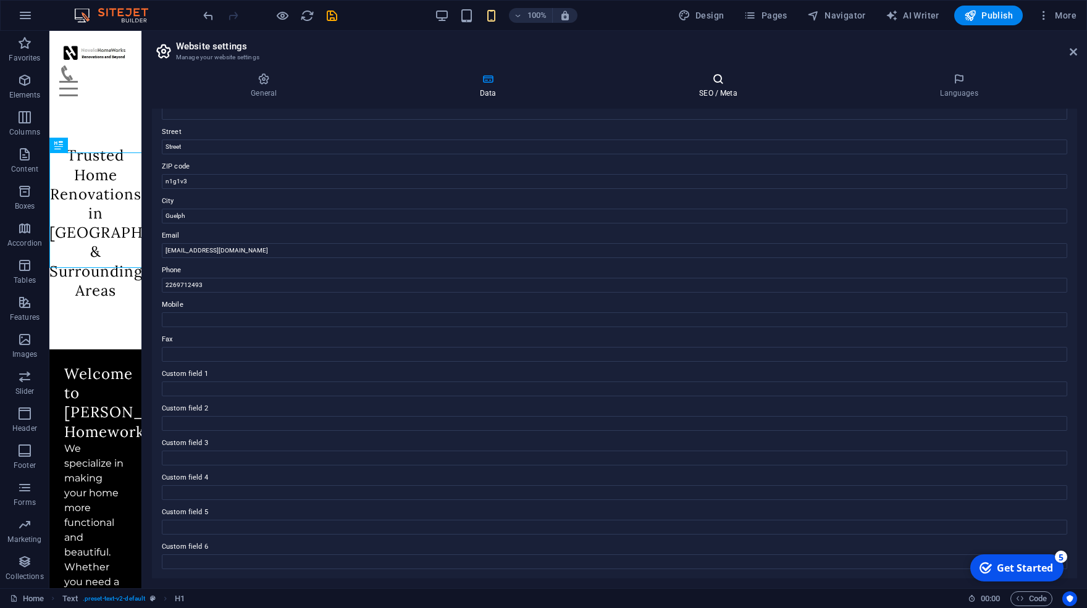
click at [689, 90] on h4 "SEO / Meta" at bounding box center [720, 86] width 241 height 26
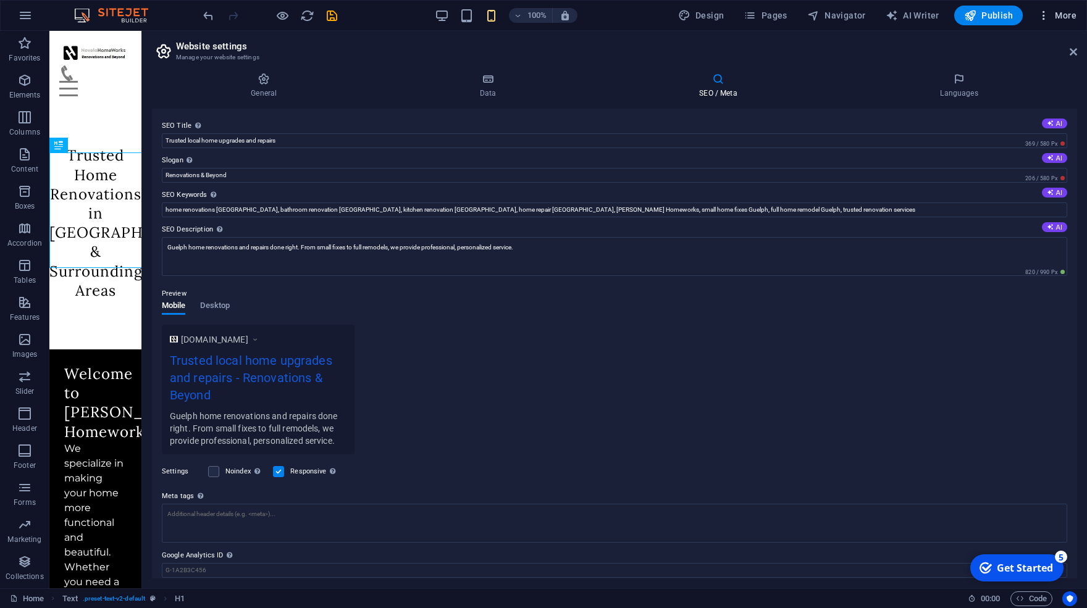
click at [1043, 13] on icon "button" at bounding box center [1043, 15] width 12 height 12
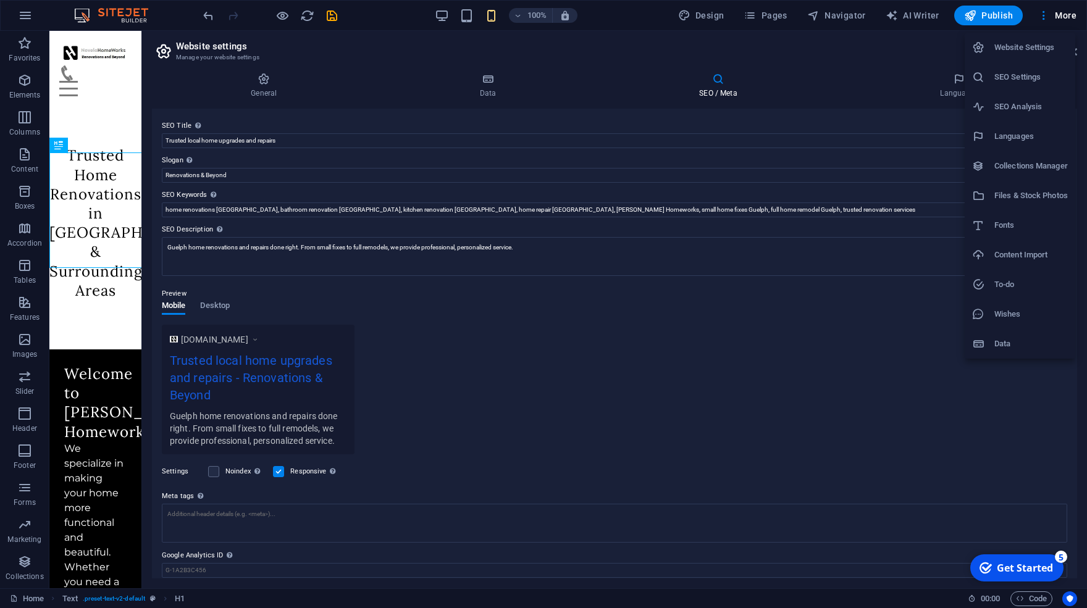
click at [1044, 83] on h6 "SEO Settings" at bounding box center [1030, 77] width 73 height 15
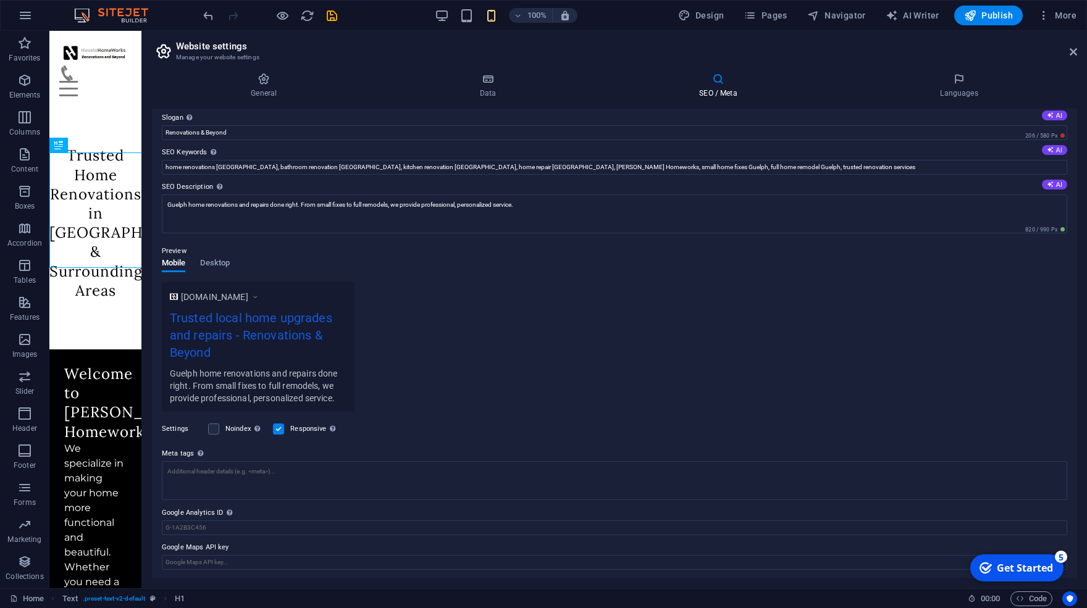
scroll to position [0, 0]
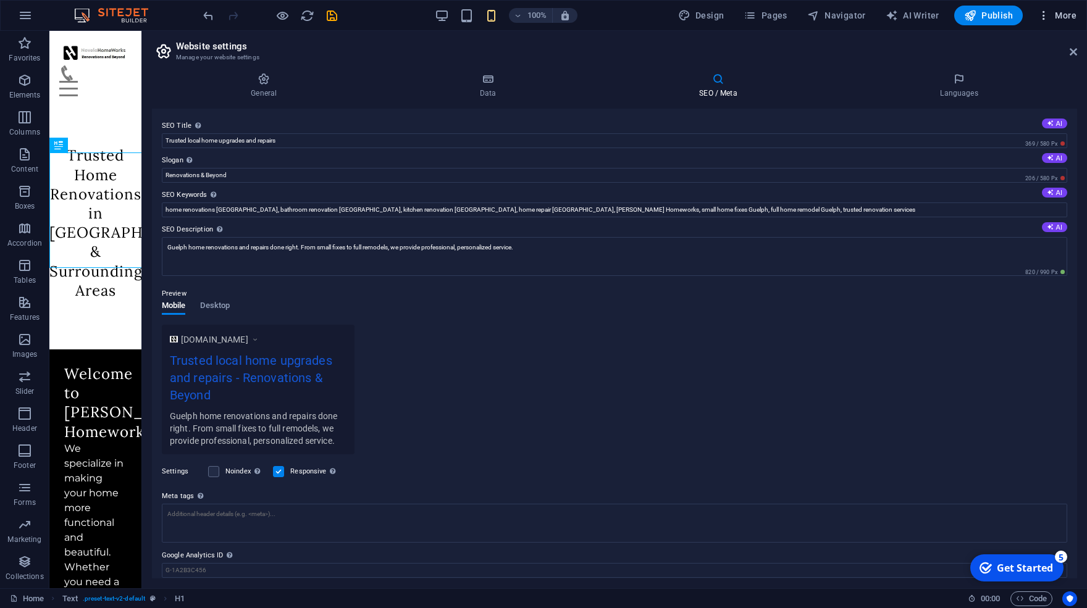
click at [1045, 16] on icon "button" at bounding box center [1043, 15] width 12 height 12
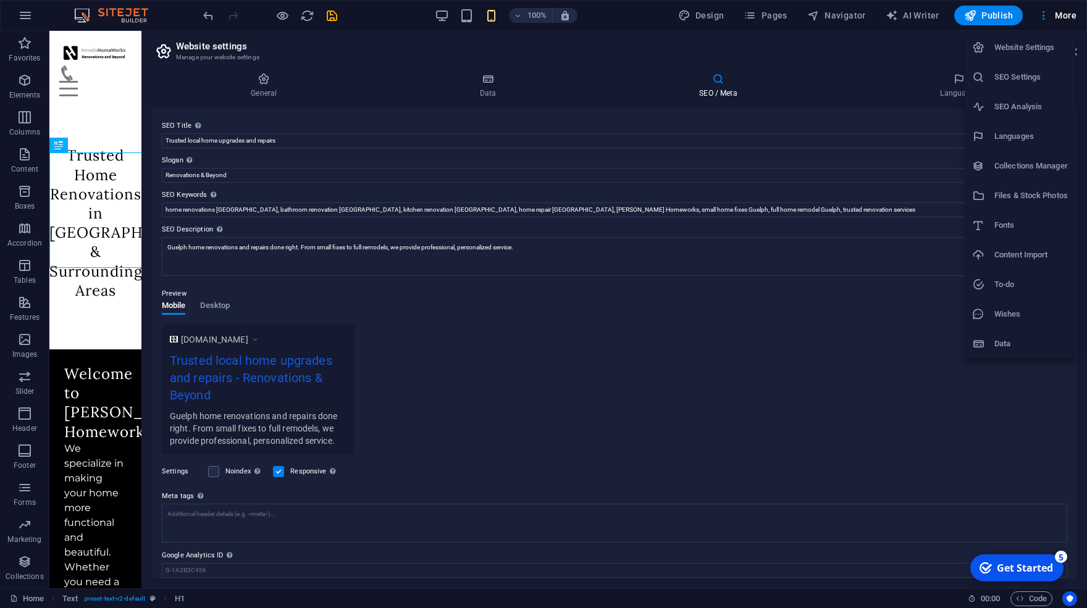
click at [1020, 75] on h6 "SEO Settings" at bounding box center [1030, 77] width 73 height 15
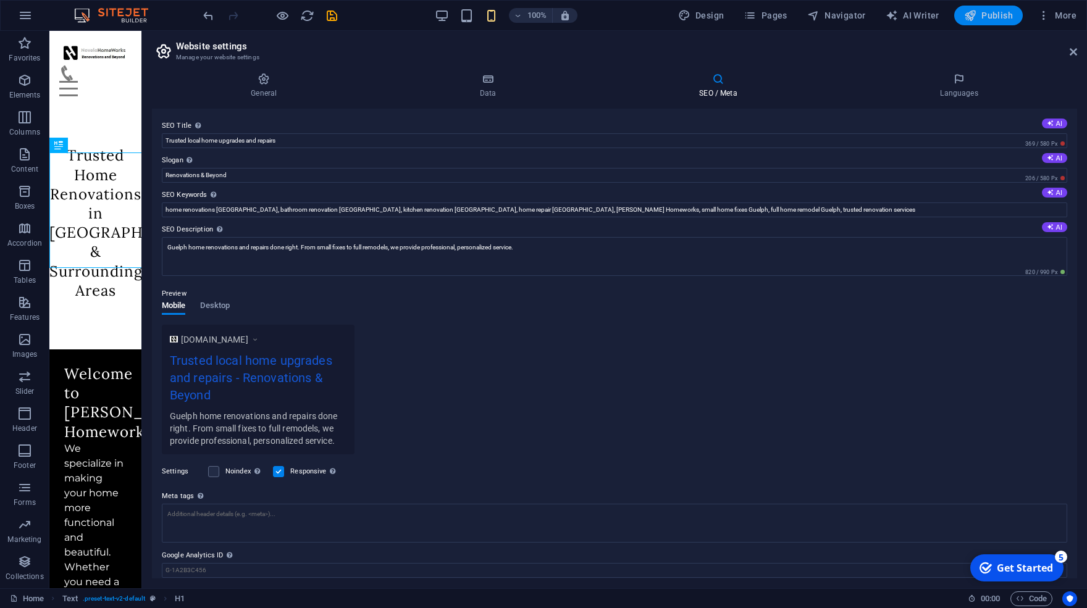
click at [989, 20] on span "Publish" at bounding box center [988, 15] width 49 height 12
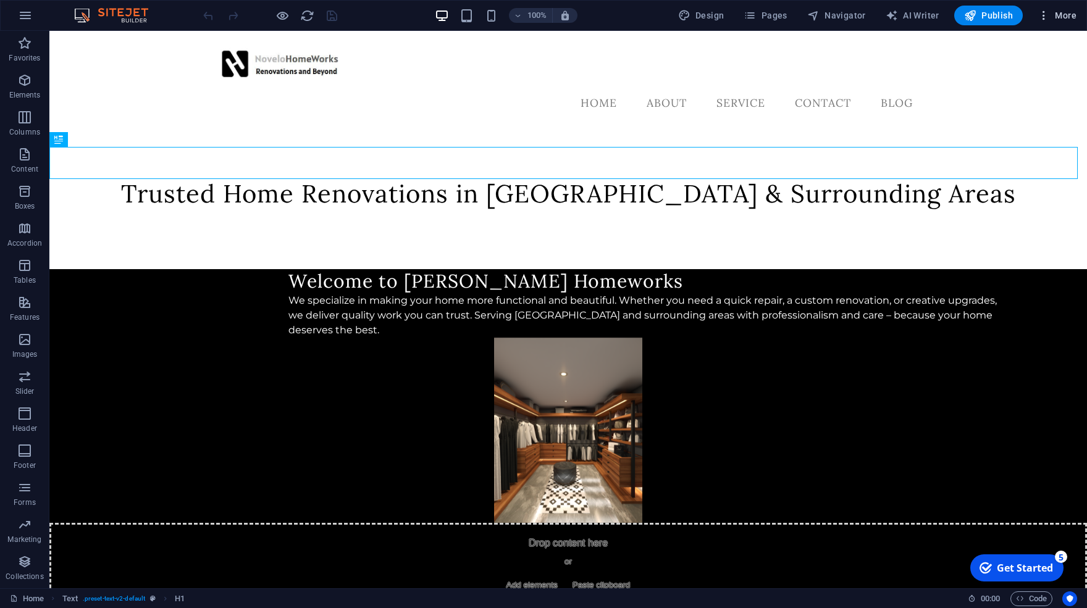
click at [1042, 14] on icon "button" at bounding box center [1043, 15] width 12 height 12
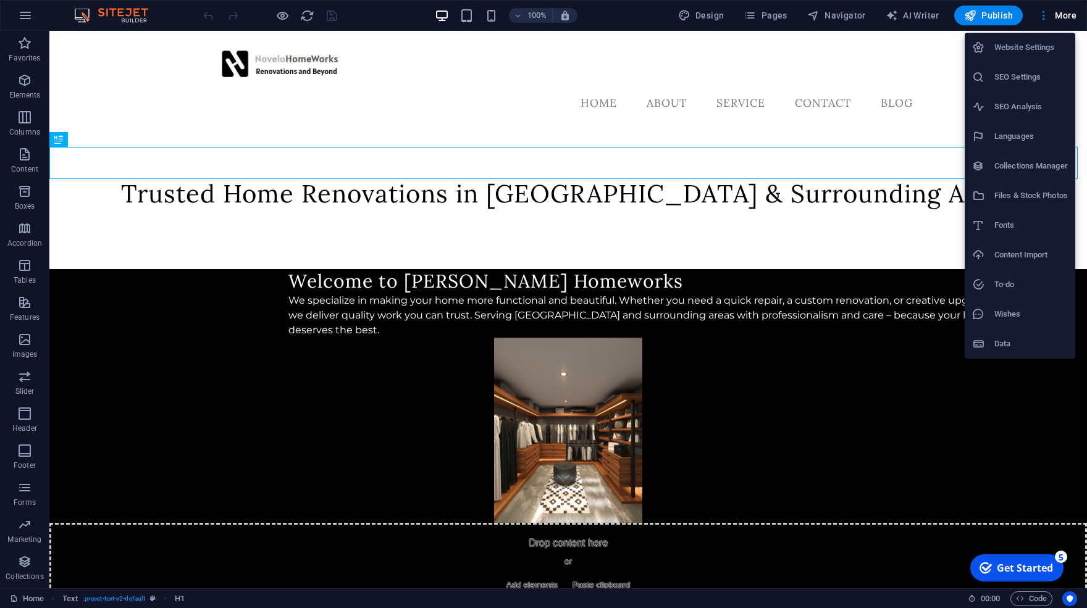
click at [1019, 70] on h6 "SEO Settings" at bounding box center [1030, 77] width 73 height 15
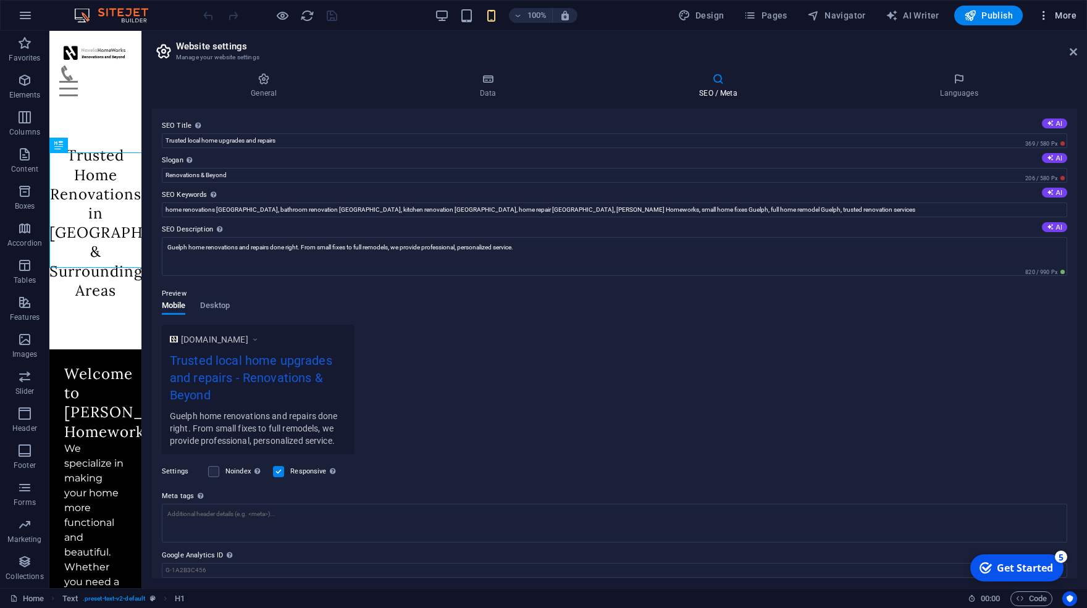
click at [1044, 18] on icon "button" at bounding box center [1043, 15] width 12 height 12
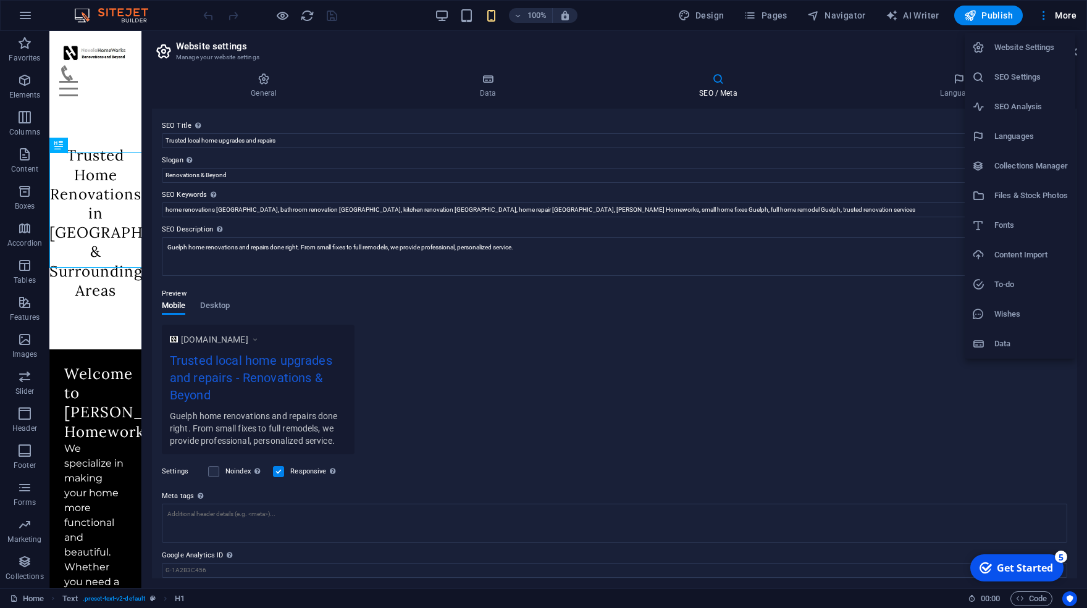
click at [1034, 43] on h6 "Website Settings" at bounding box center [1030, 47] width 73 height 15
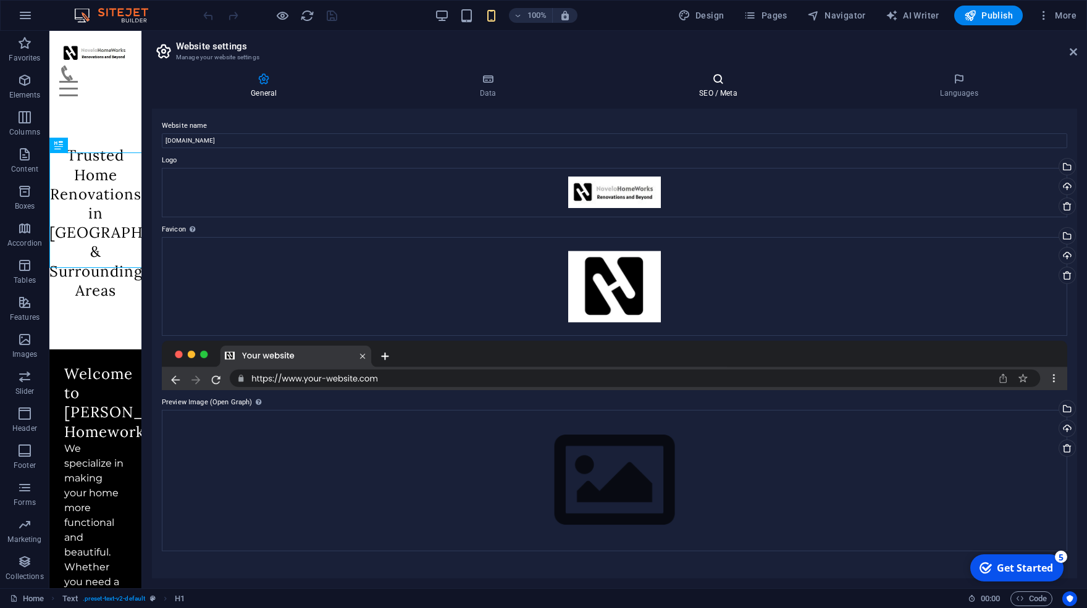
click at [734, 76] on icon at bounding box center [718, 79] width 236 height 12
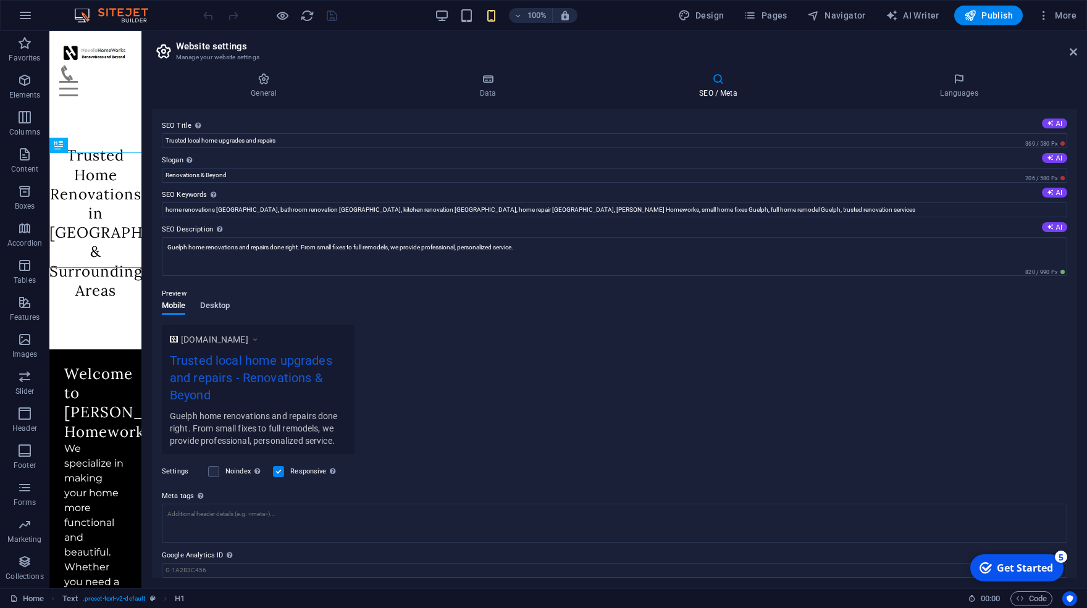
click at [212, 309] on span "Desktop" at bounding box center [215, 306] width 30 height 17
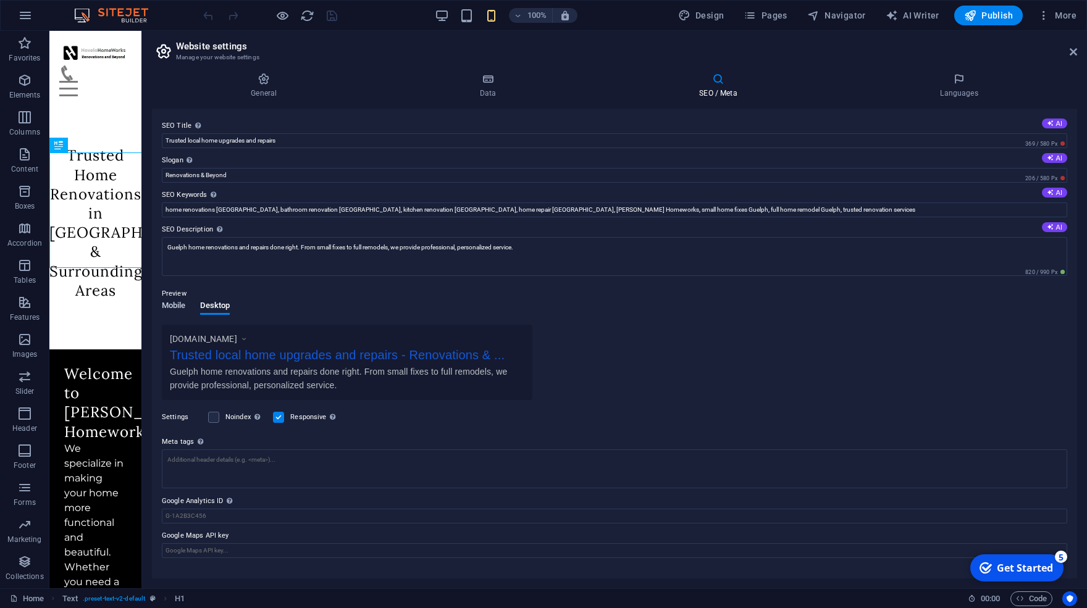
click at [168, 307] on span "Mobile" at bounding box center [174, 306] width 24 height 17
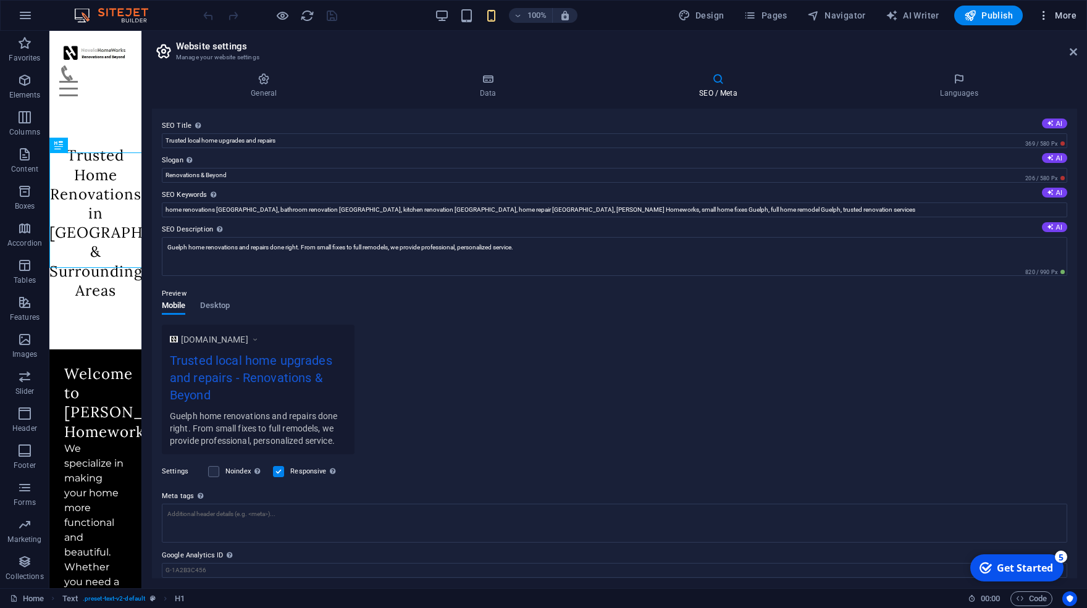
click at [1047, 17] on icon "button" at bounding box center [1043, 15] width 12 height 12
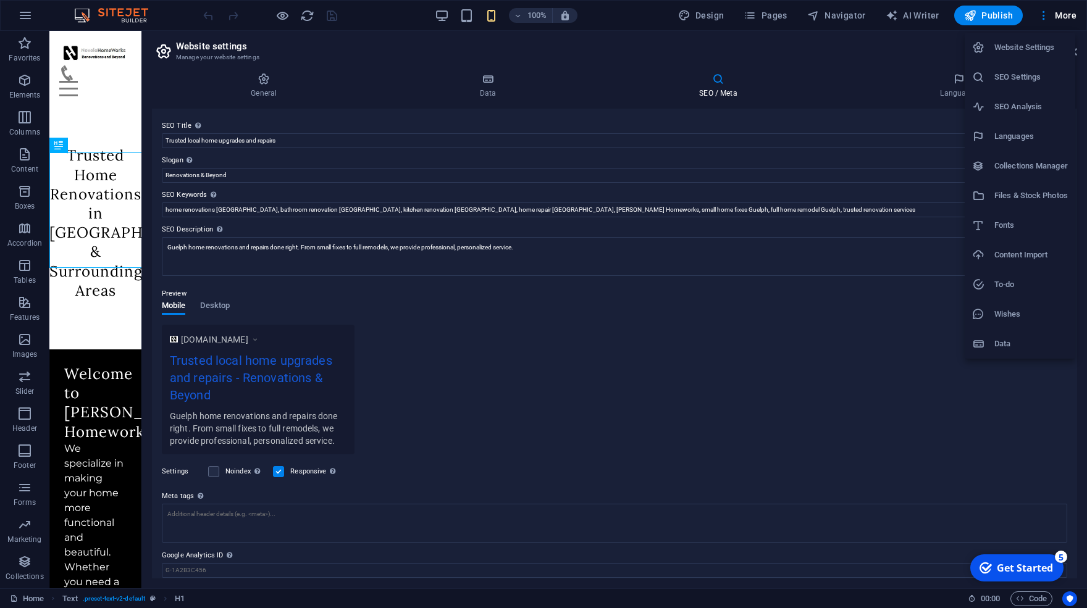
click at [1042, 340] on h6 "Data" at bounding box center [1030, 344] width 73 height 15
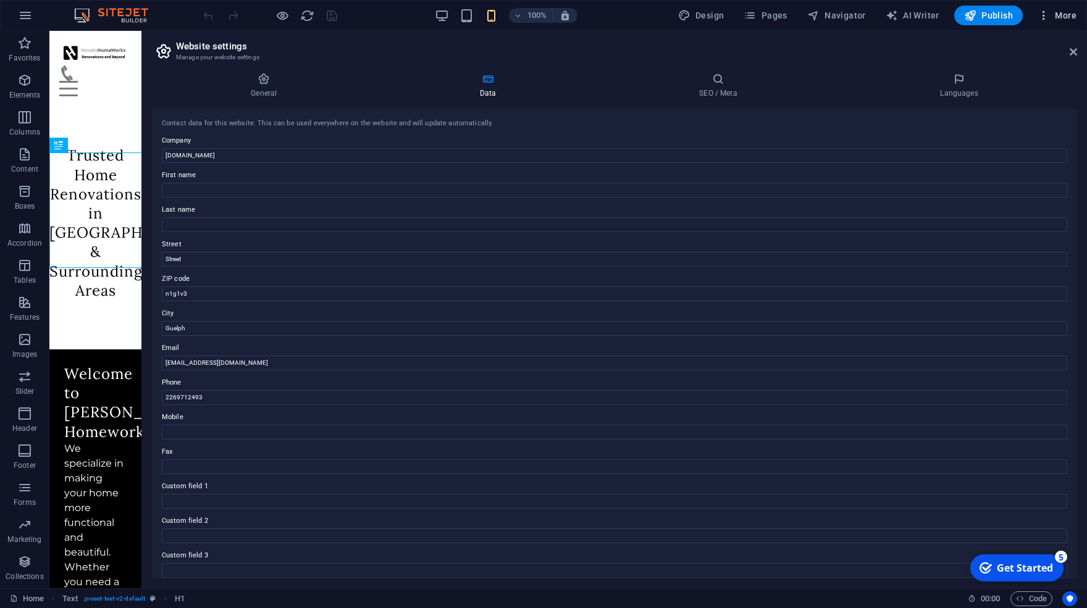
click at [1040, 13] on icon "button" at bounding box center [1043, 15] width 12 height 12
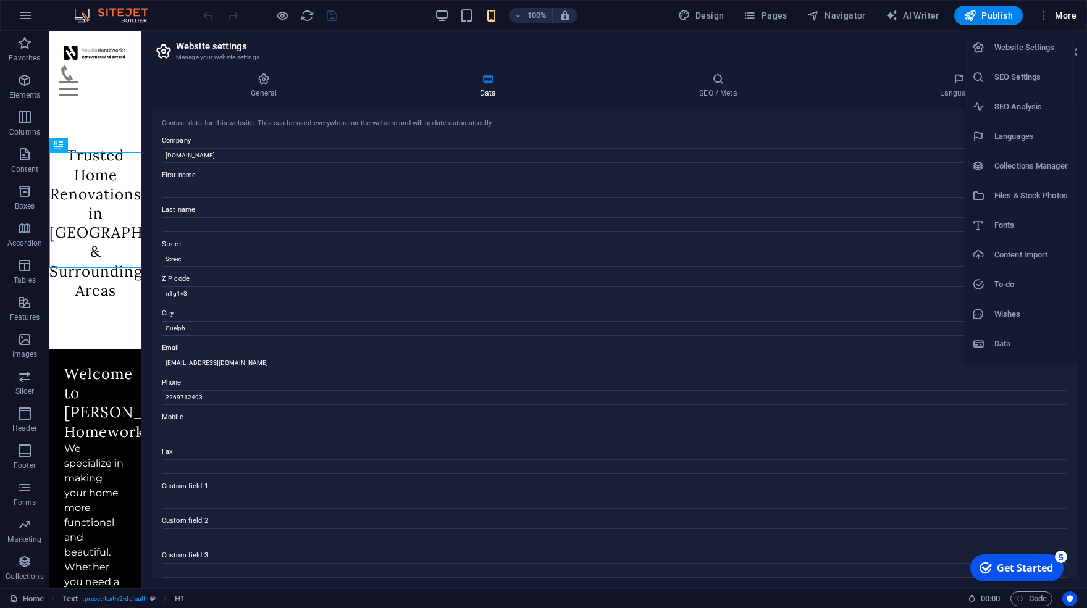
click at [1022, 286] on h6 "To-do" at bounding box center [1030, 284] width 73 height 15
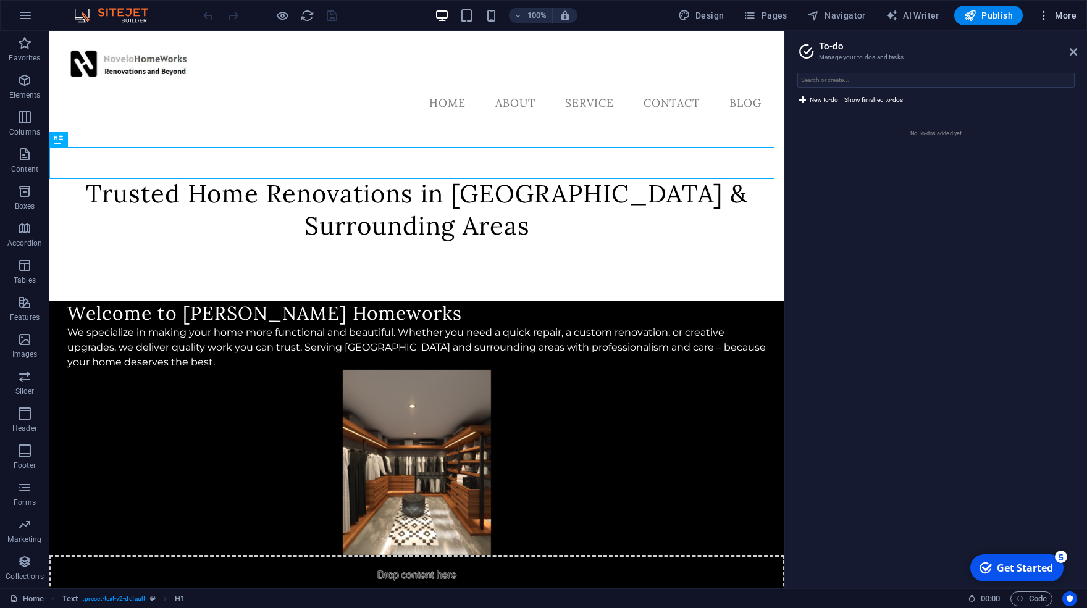
click at [1048, 12] on icon "button" at bounding box center [1043, 15] width 12 height 12
click at [1026, 109] on h6 "SEO Analysis" at bounding box center [1030, 106] width 73 height 15
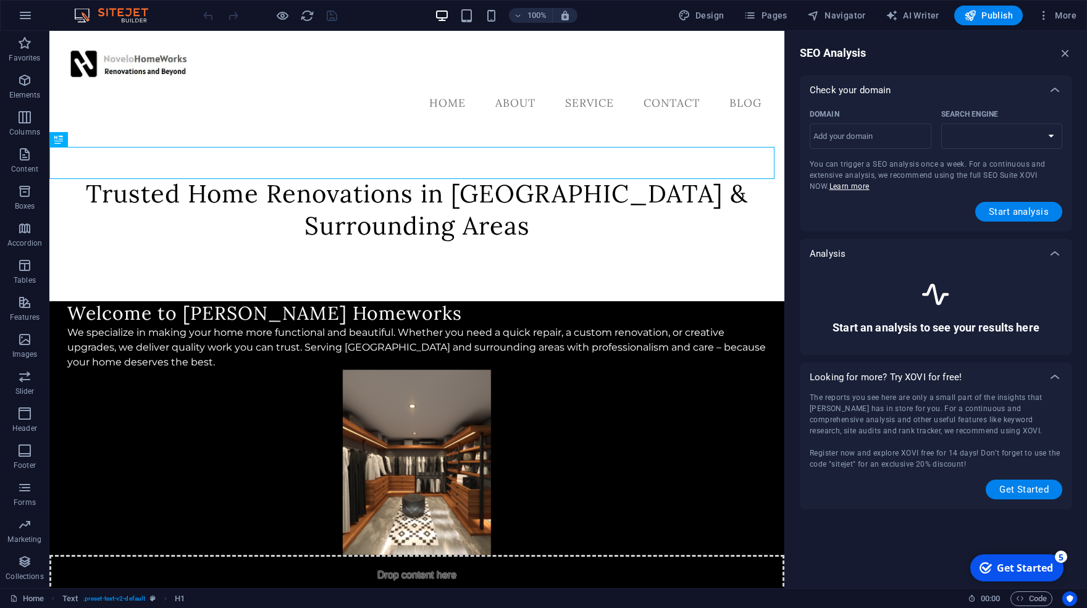
select select "google.com"
click at [906, 142] on input "Domain ​" at bounding box center [870, 137] width 122 height 20
type input "[DOMAIN_NAME]"
click at [1009, 217] on span "Start analysis" at bounding box center [1019, 212] width 60 height 10
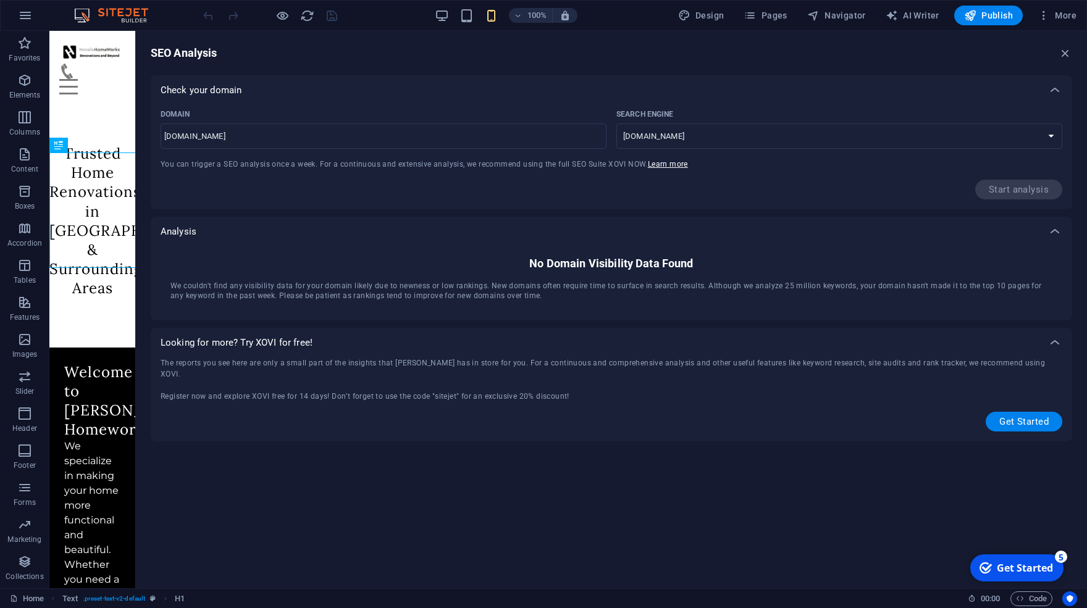
drag, startPoint x: 785, startPoint y: 177, endPoint x: 133, endPoint y: 198, distance: 652.4
click at [133, 198] on div "Home Favorites Elements Columns Content Boxes Accordion Tables Features Images …" at bounding box center [543, 310] width 1087 height 558
